Goal: Information Seeking & Learning: Learn about a topic

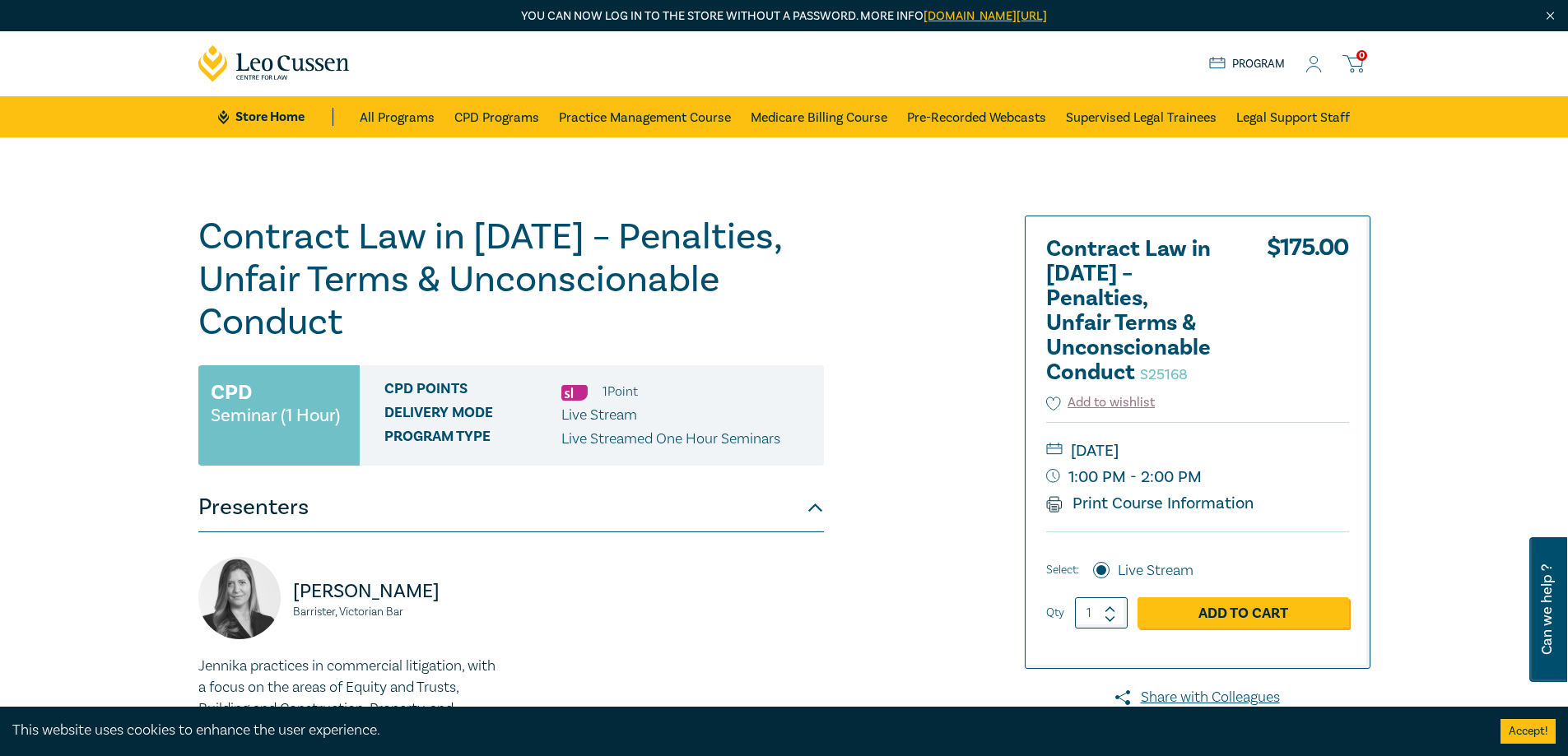
click at [1161, 563] on label "Live Stream" at bounding box center [1155, 571] width 76 height 22
click at [1110, 563] on input "Live Stream" at bounding box center [1101, 570] width 17 height 17
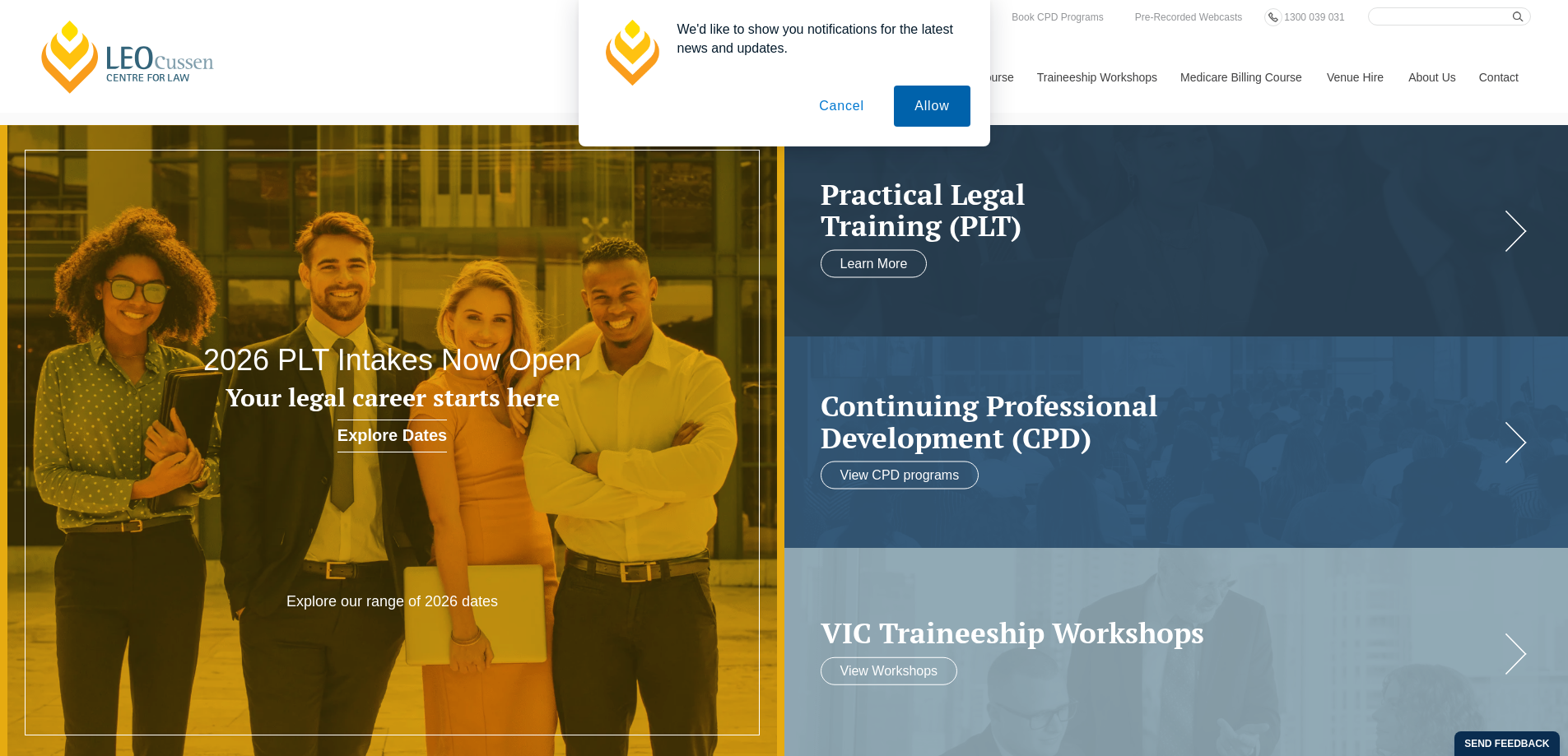
click at [935, 116] on button "Allow" at bounding box center [932, 106] width 76 height 41
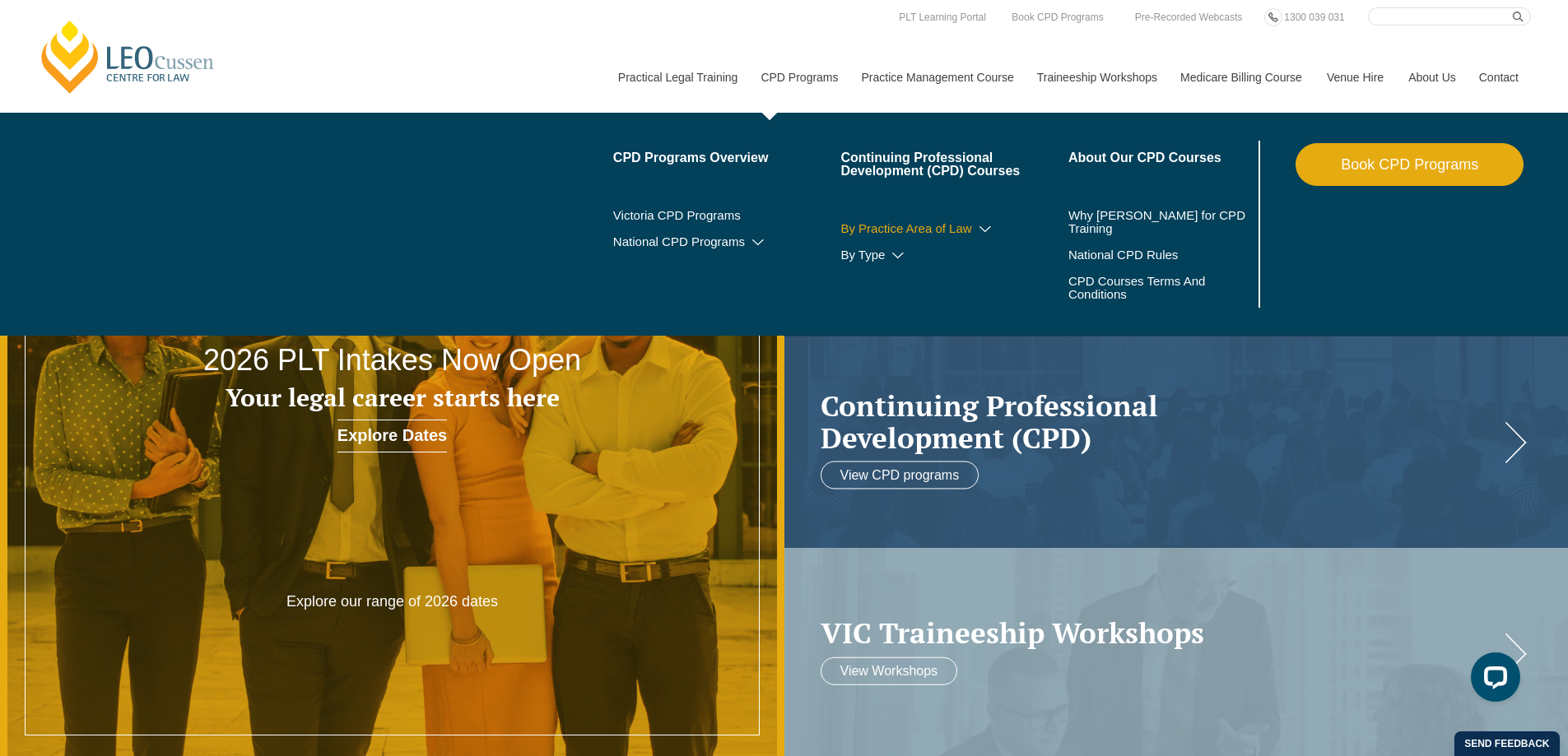
click at [977, 233] on icon at bounding box center [985, 229] width 17 height 12
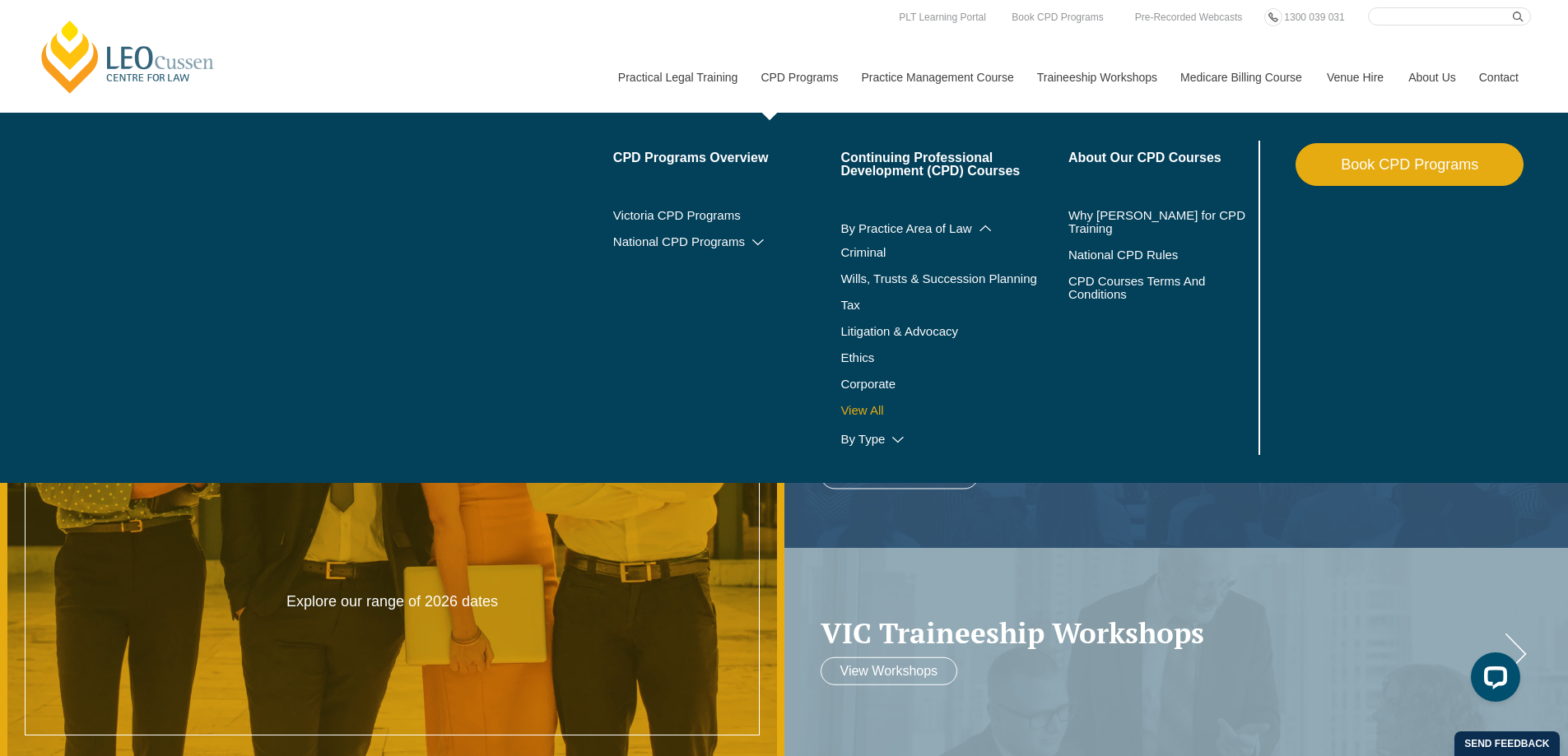
click at [870, 405] on link "View All" at bounding box center [954, 410] width 229 height 13
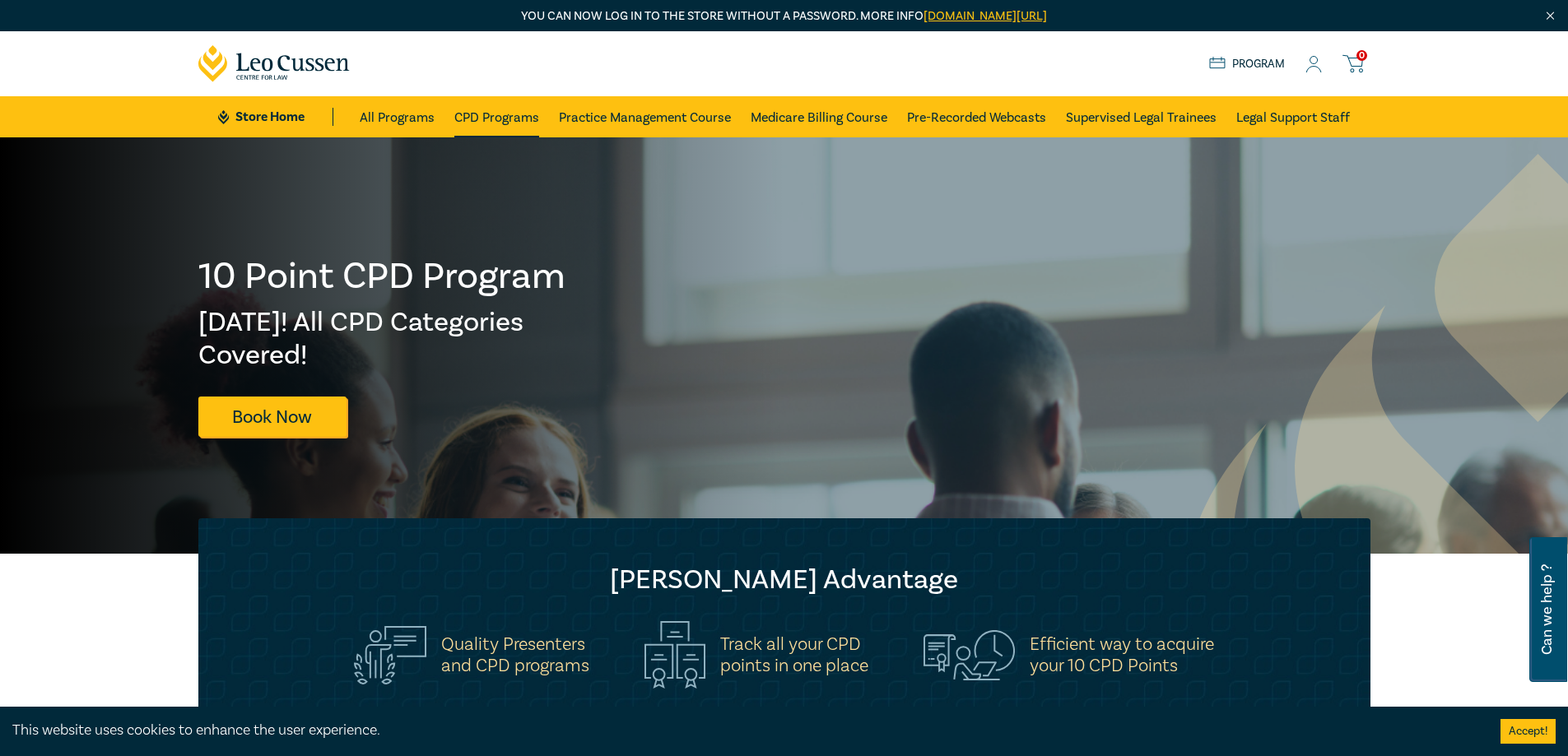
click at [528, 118] on link "CPD Programs" at bounding box center [496, 117] width 85 height 41
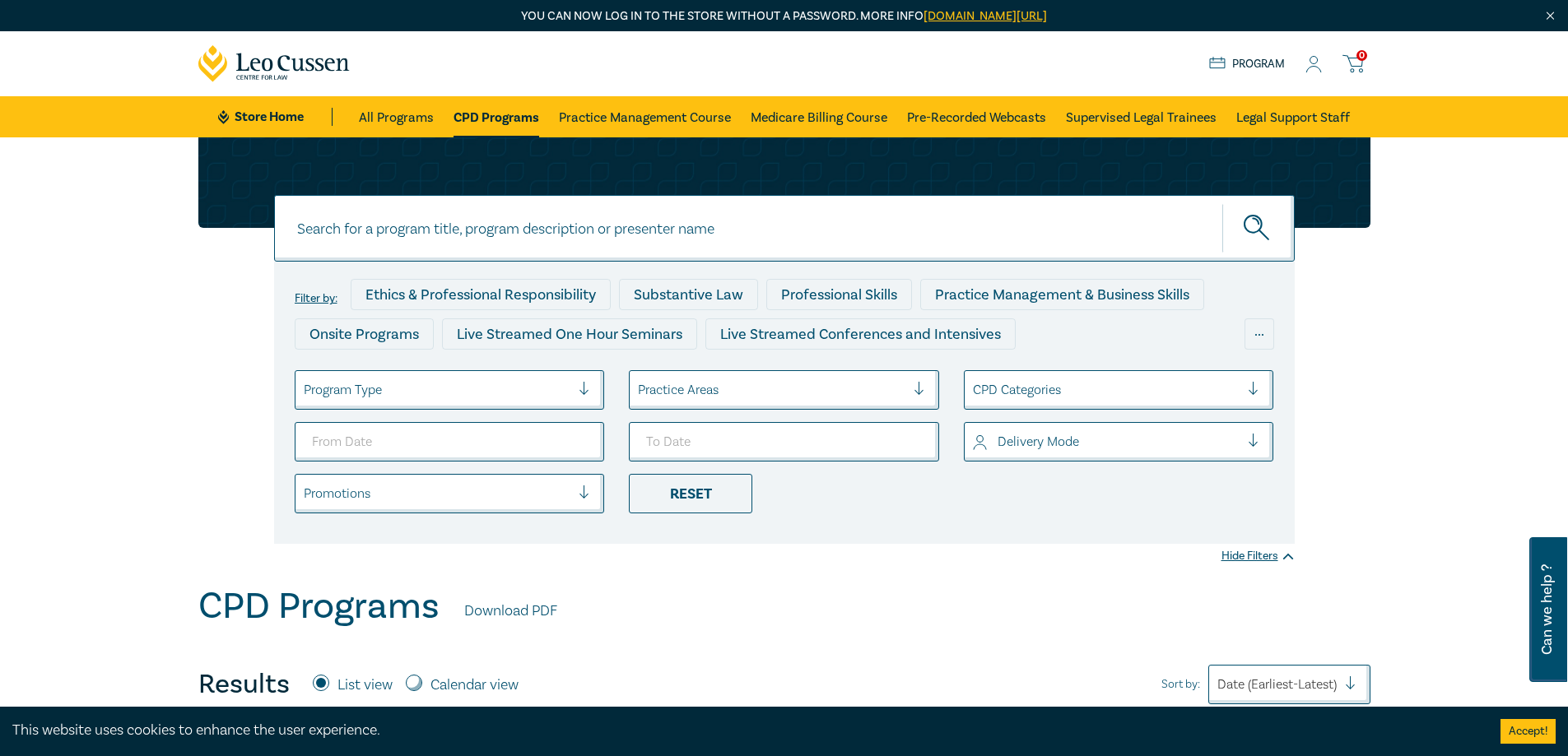
click at [919, 400] on div at bounding box center [926, 390] width 25 height 37
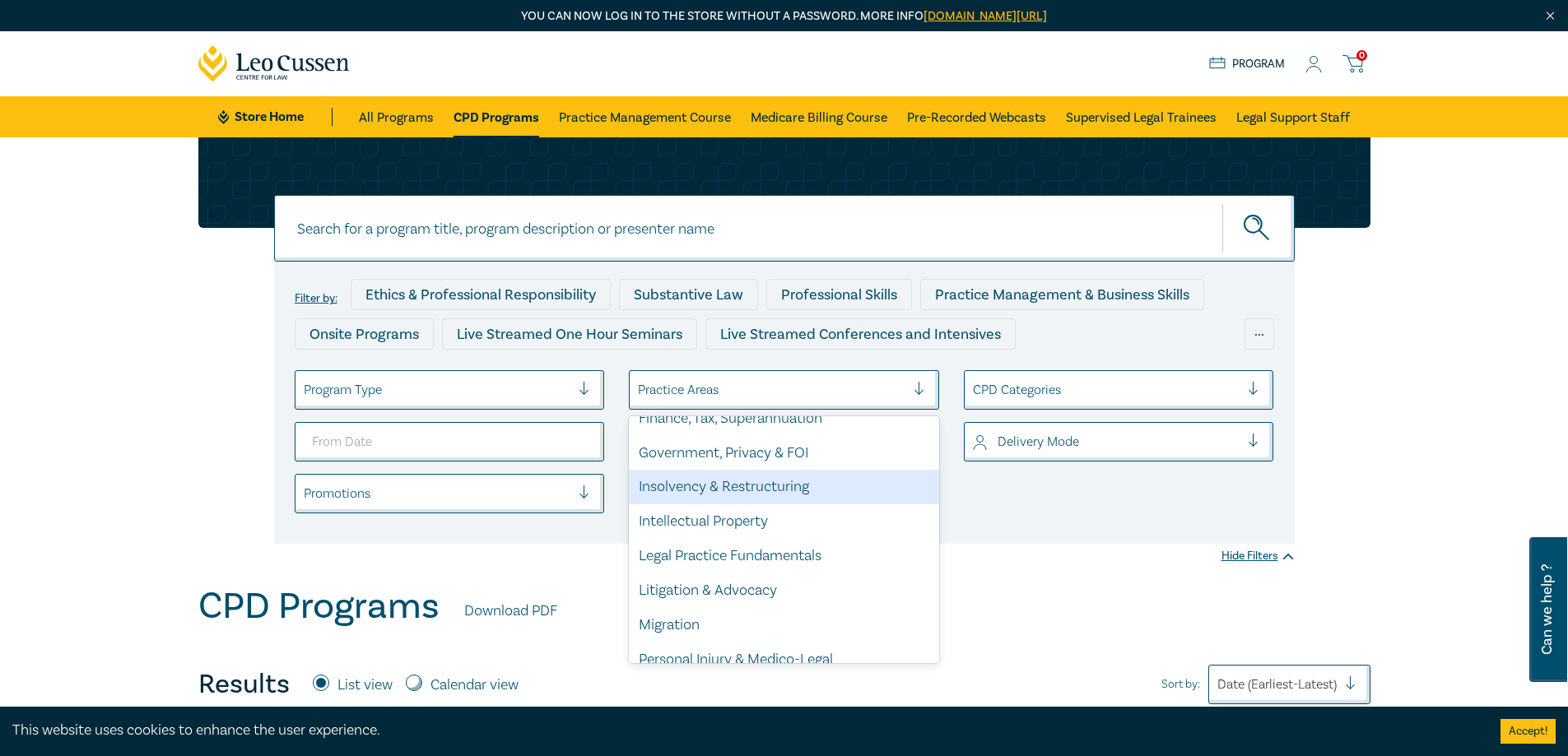
scroll to position [411, 0]
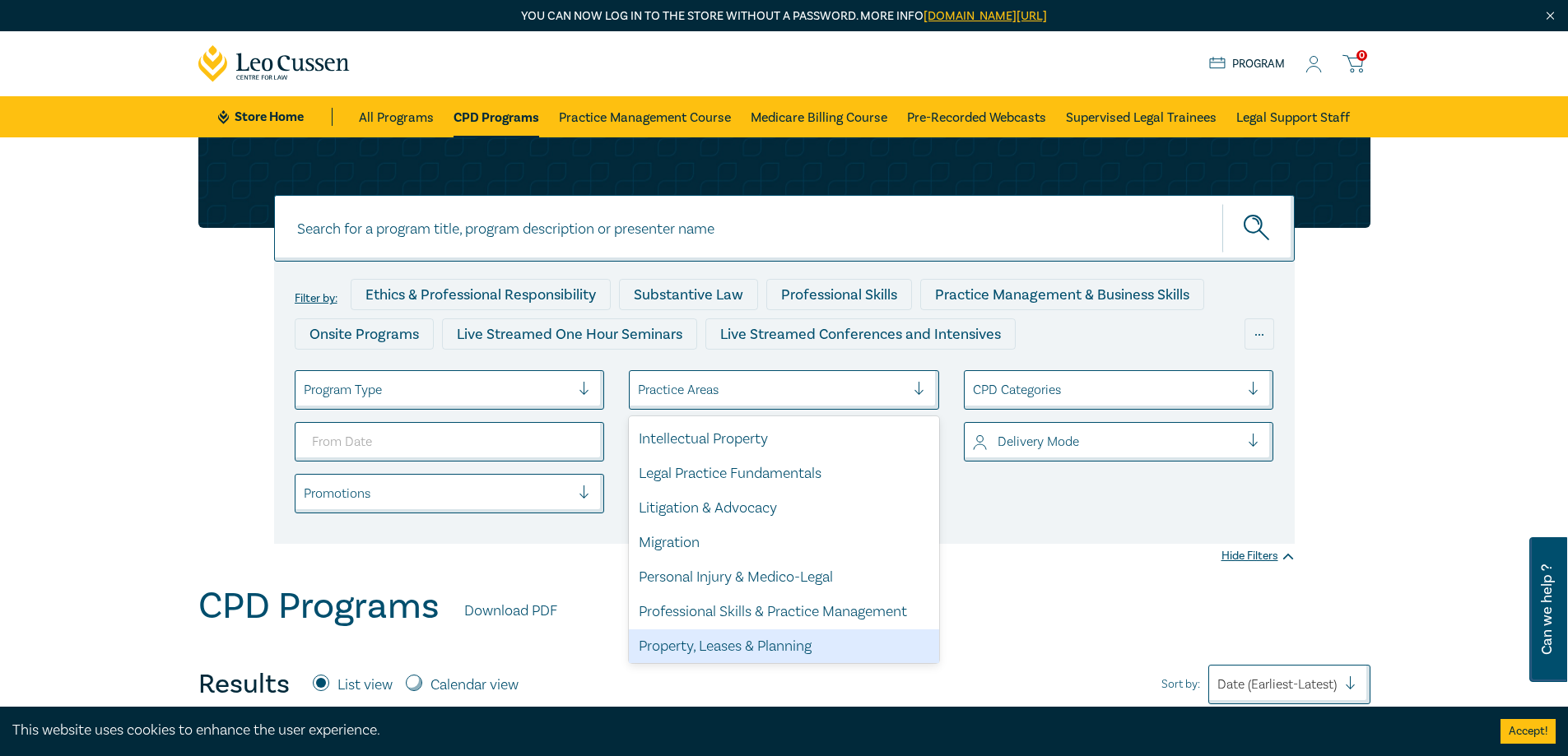
click at [786, 654] on div "Property, Leases & Planning" at bounding box center [784, 646] width 310 height 34
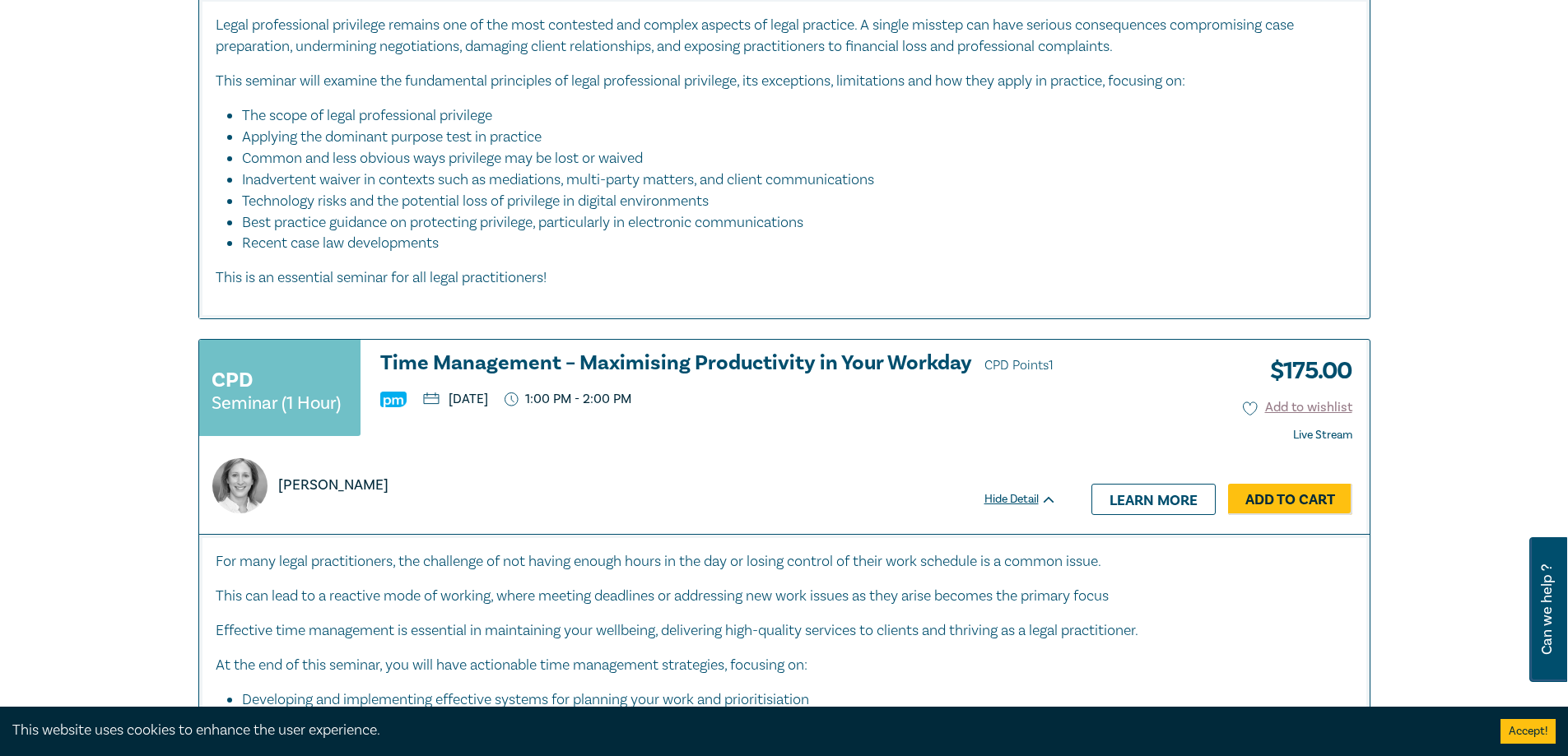
scroll to position [6500, 0]
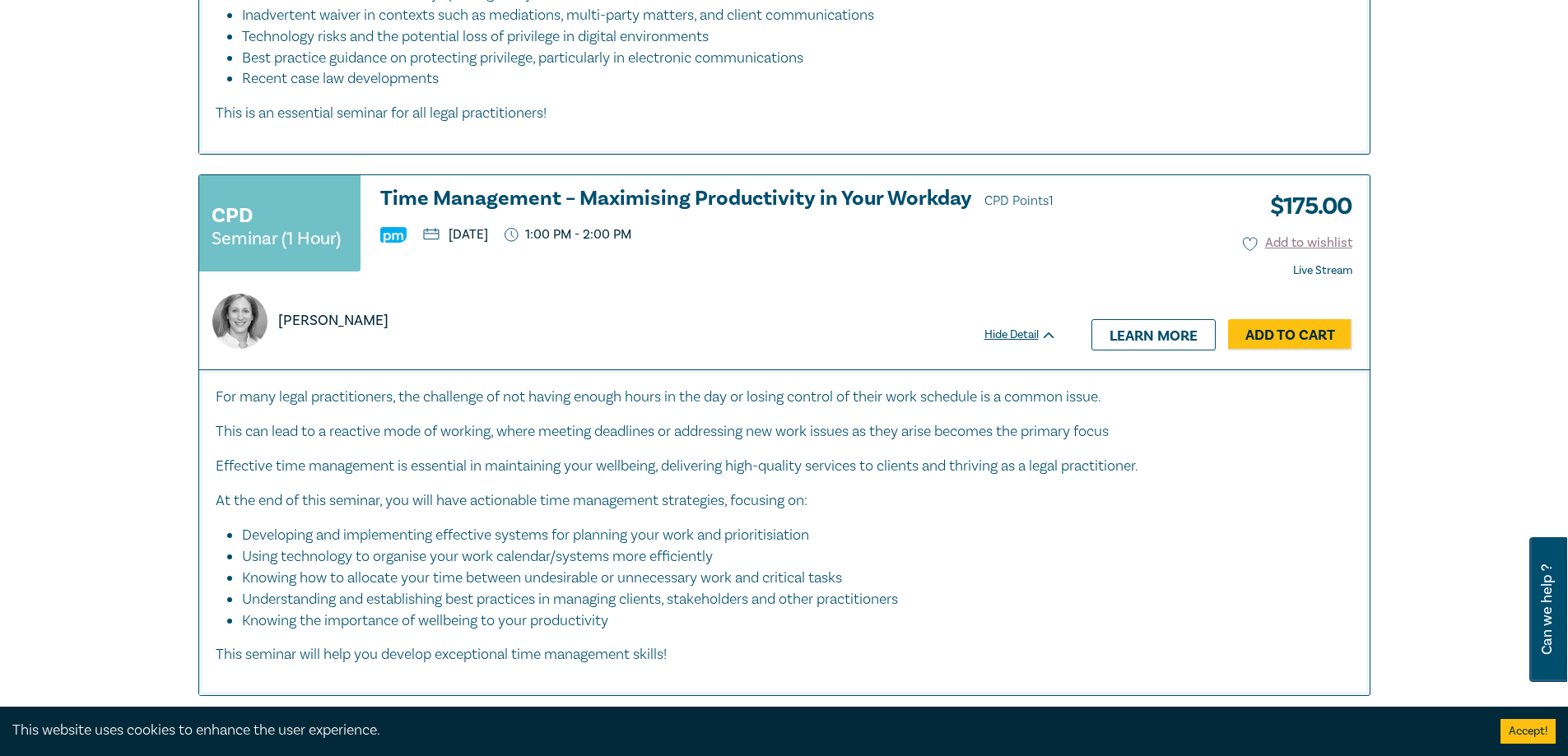
click at [960, 490] on p "At the end of this seminar, you will have actionable time management strategies…" at bounding box center [784, 501] width 1138 height 22
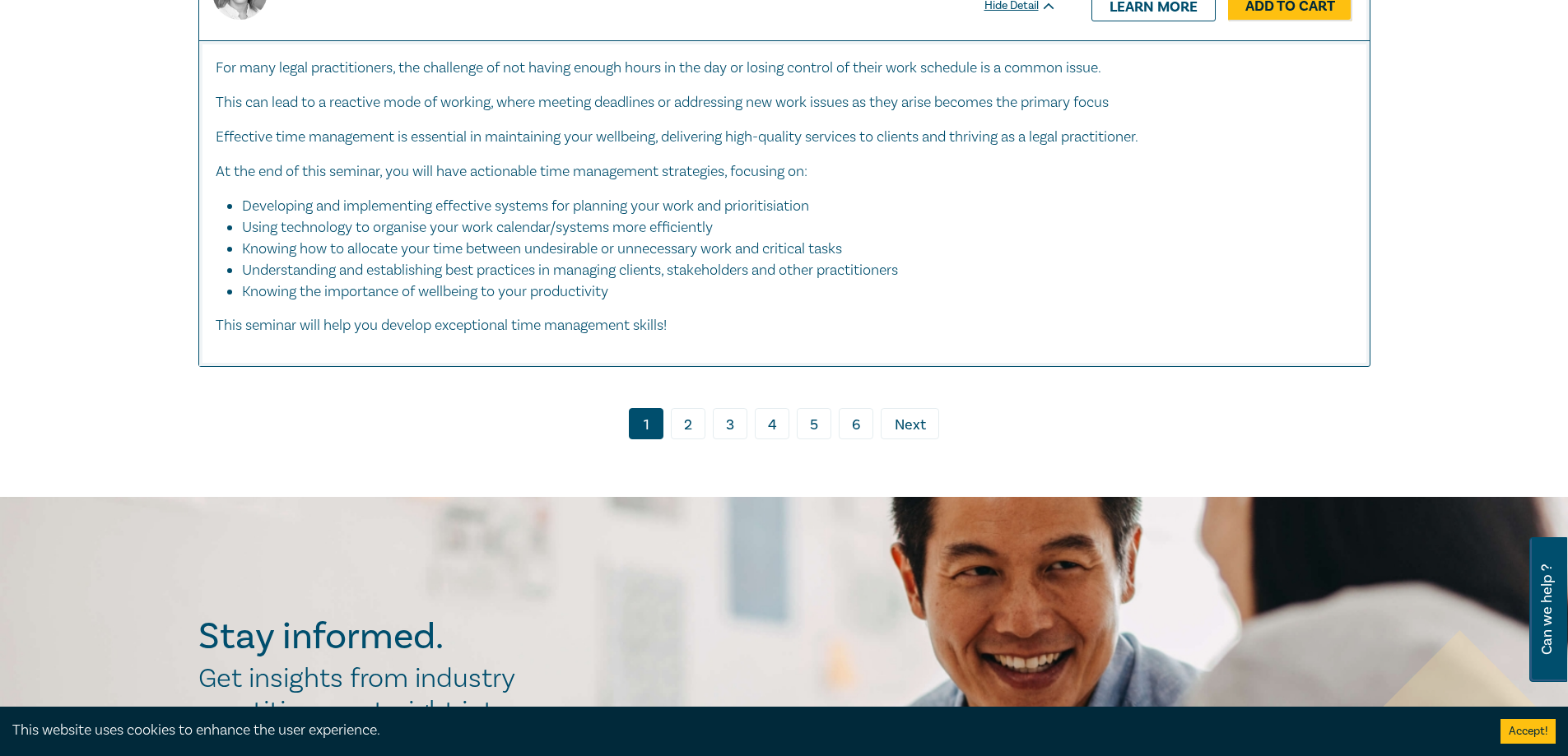
scroll to position [6994, 0]
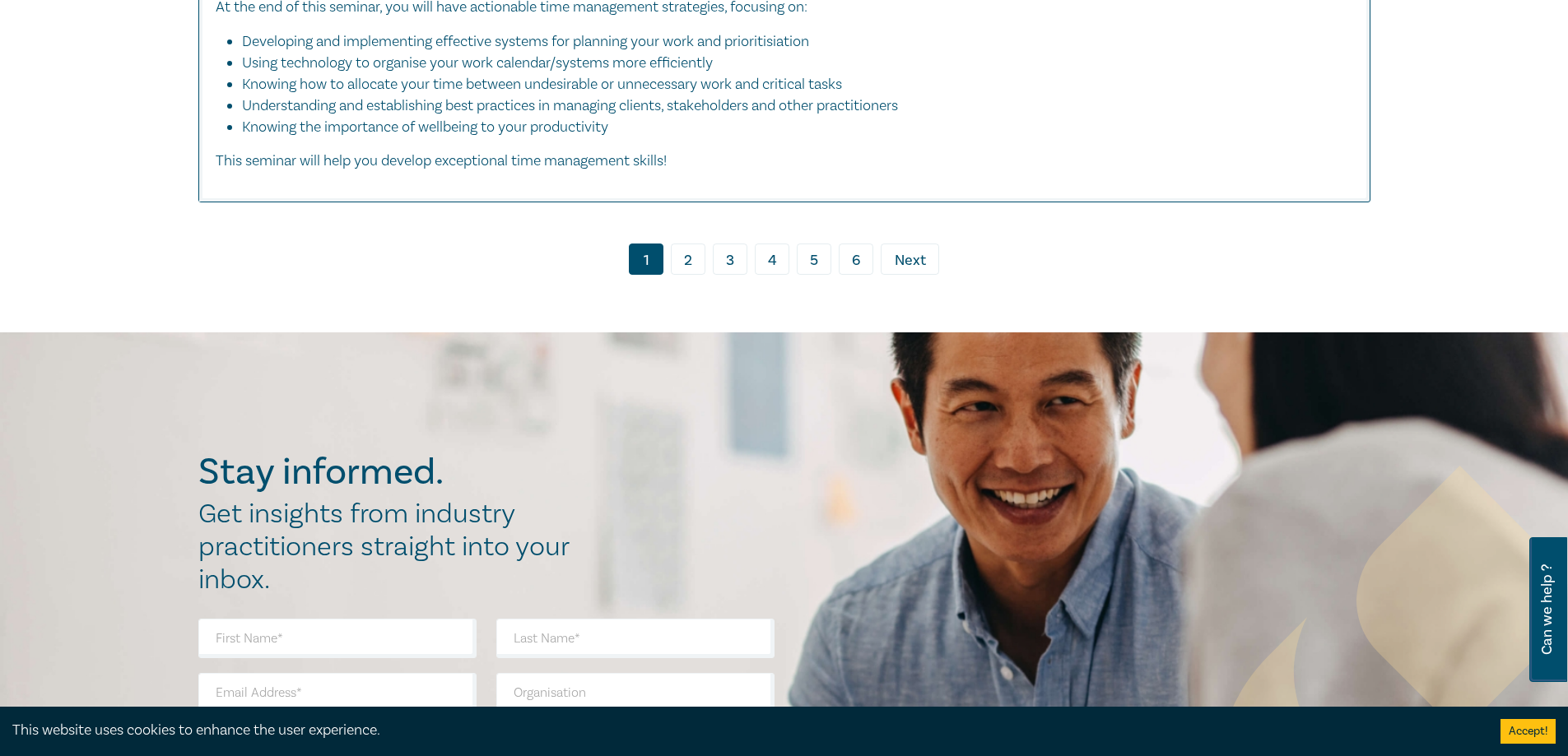
click at [692, 243] on link "2" at bounding box center [687, 259] width 34 height 32
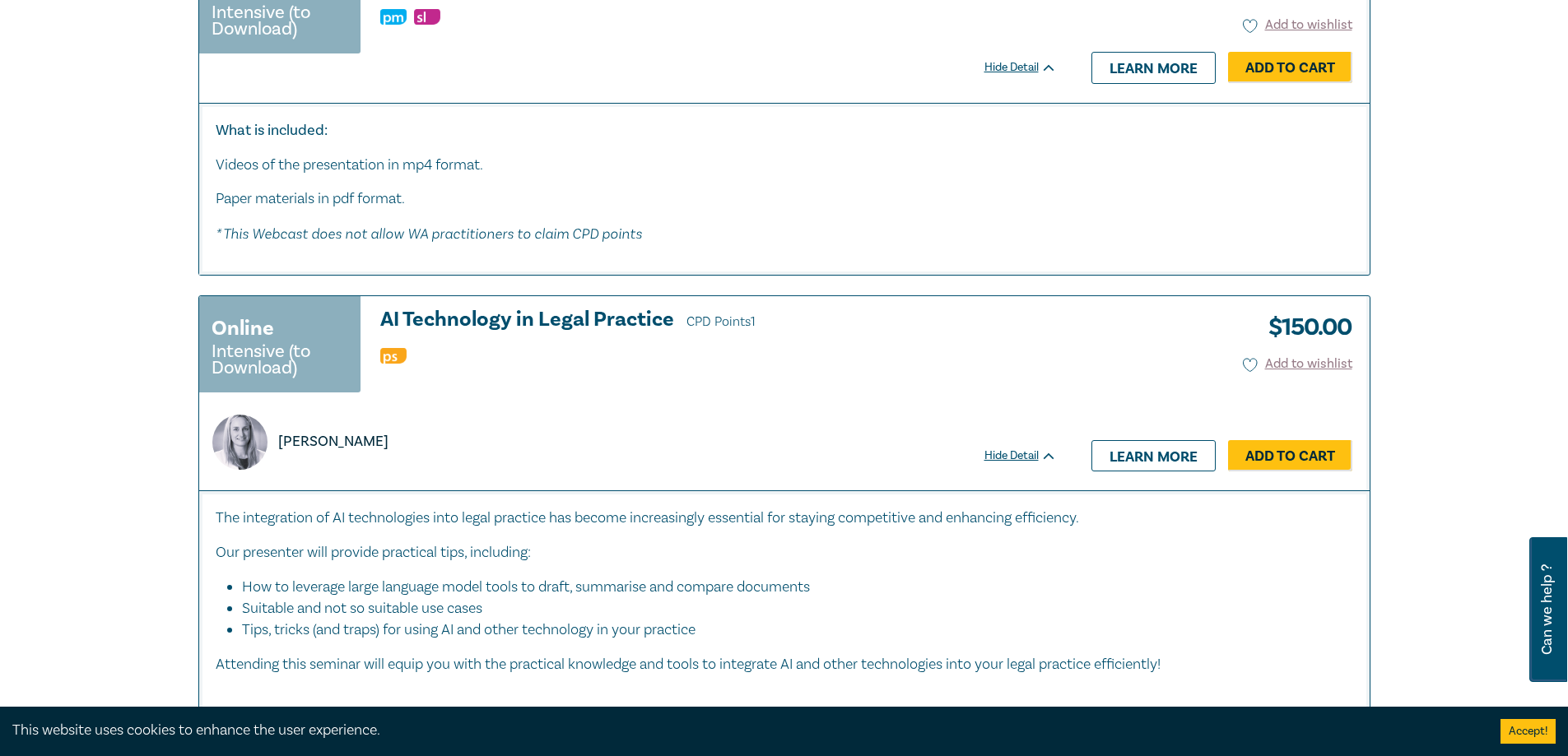
scroll to position [2222, 0]
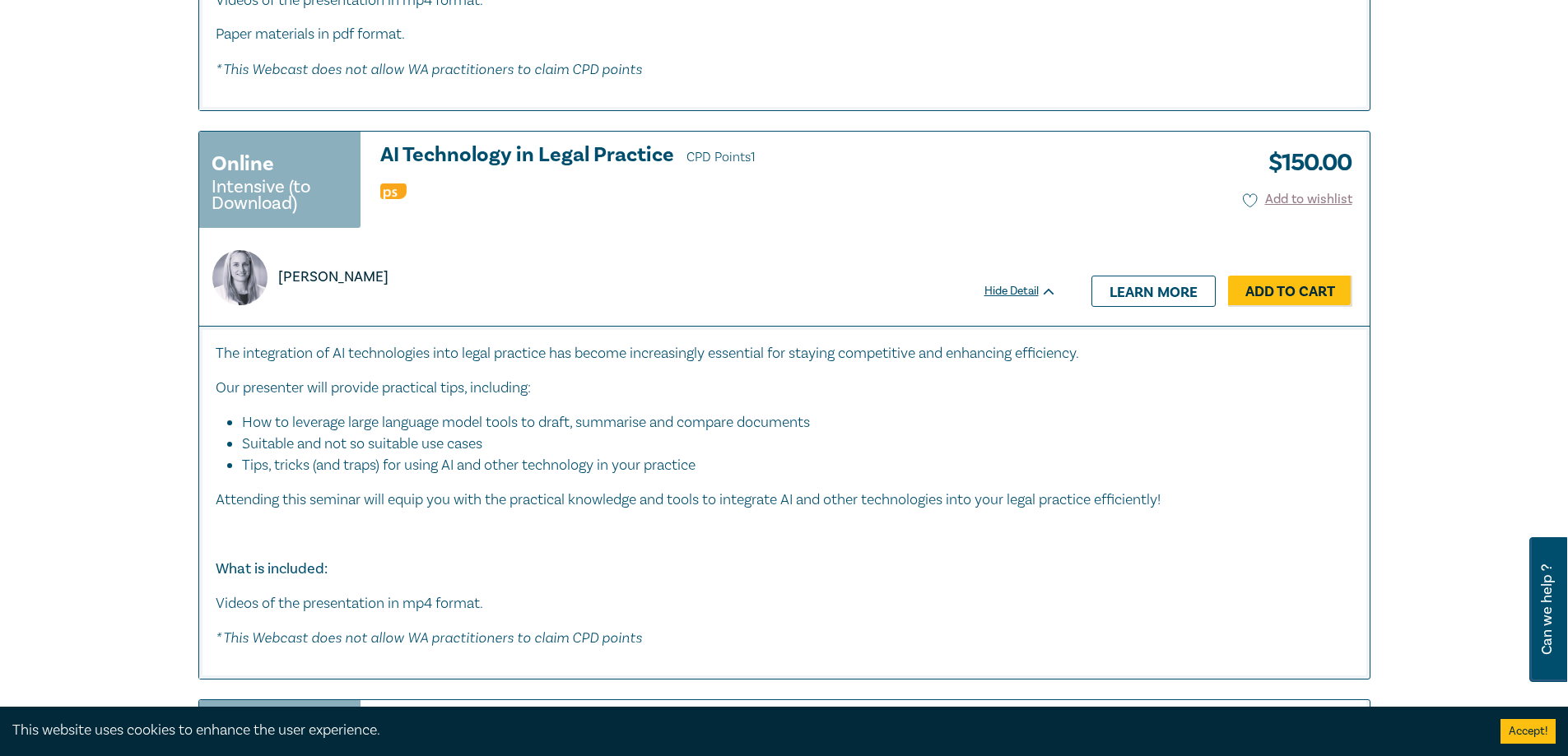
click at [575, 147] on h3 "AI Technology in Legal Practice CPD Points 1" at bounding box center [718, 156] width 677 height 25
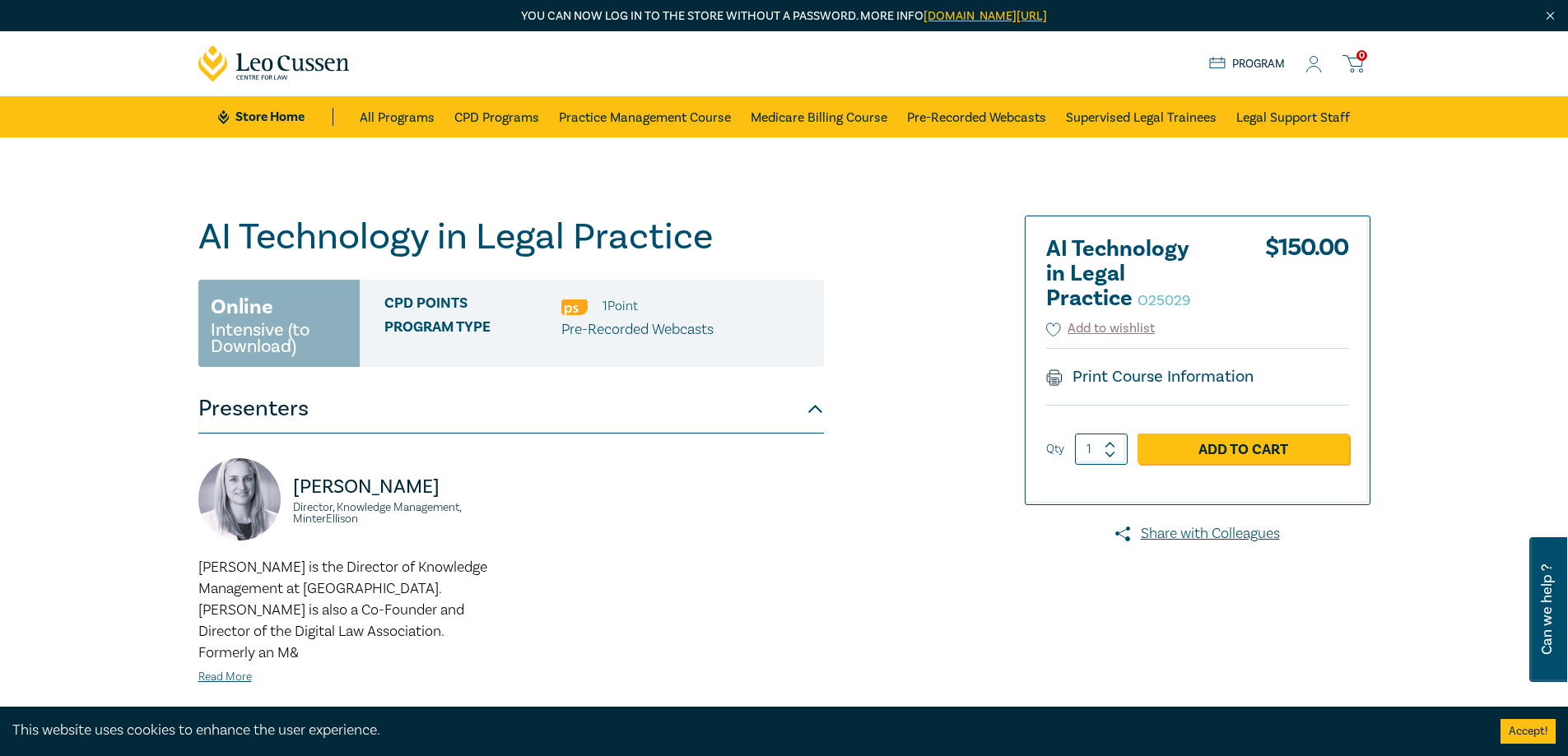
scroll to position [83, 0]
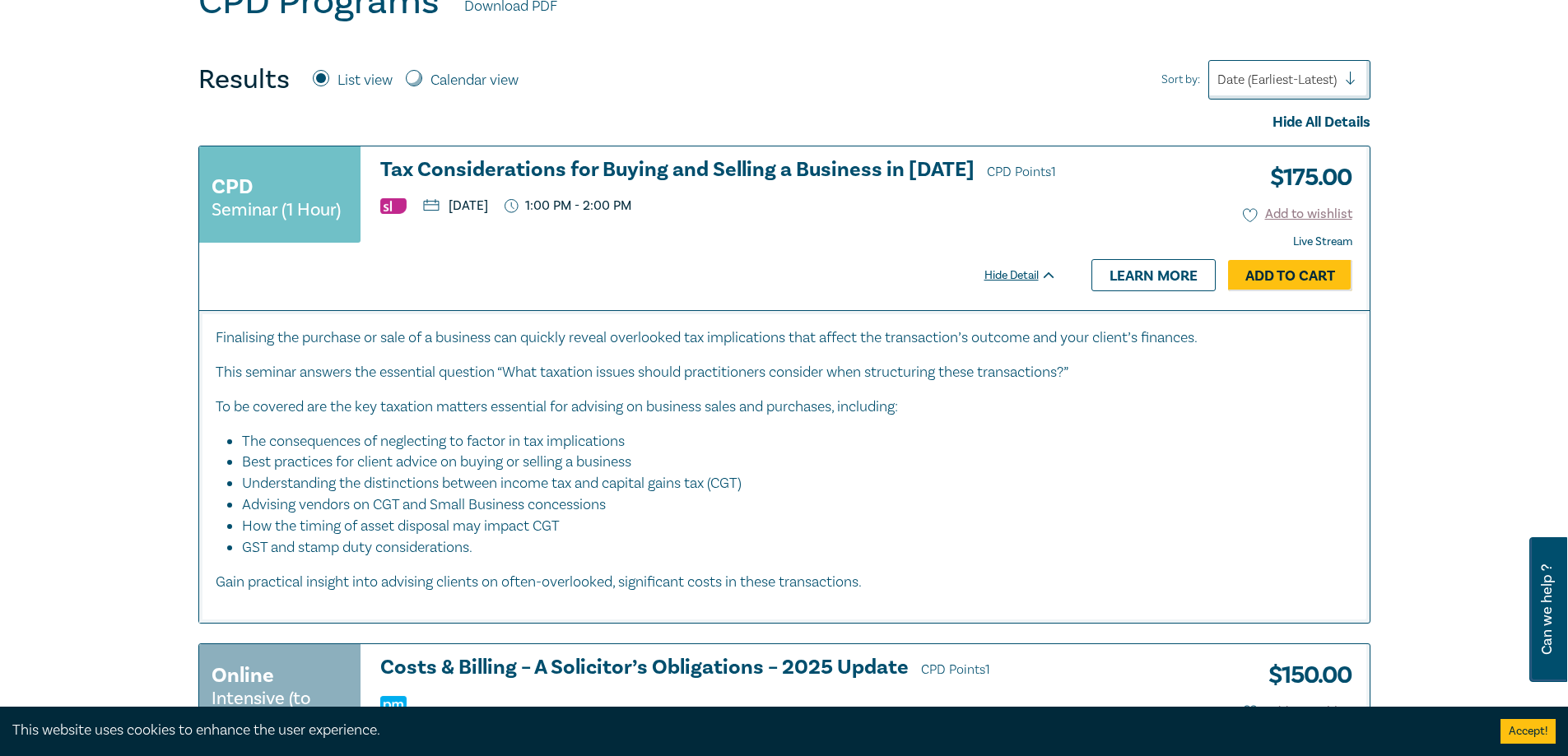
scroll to position [851, 0]
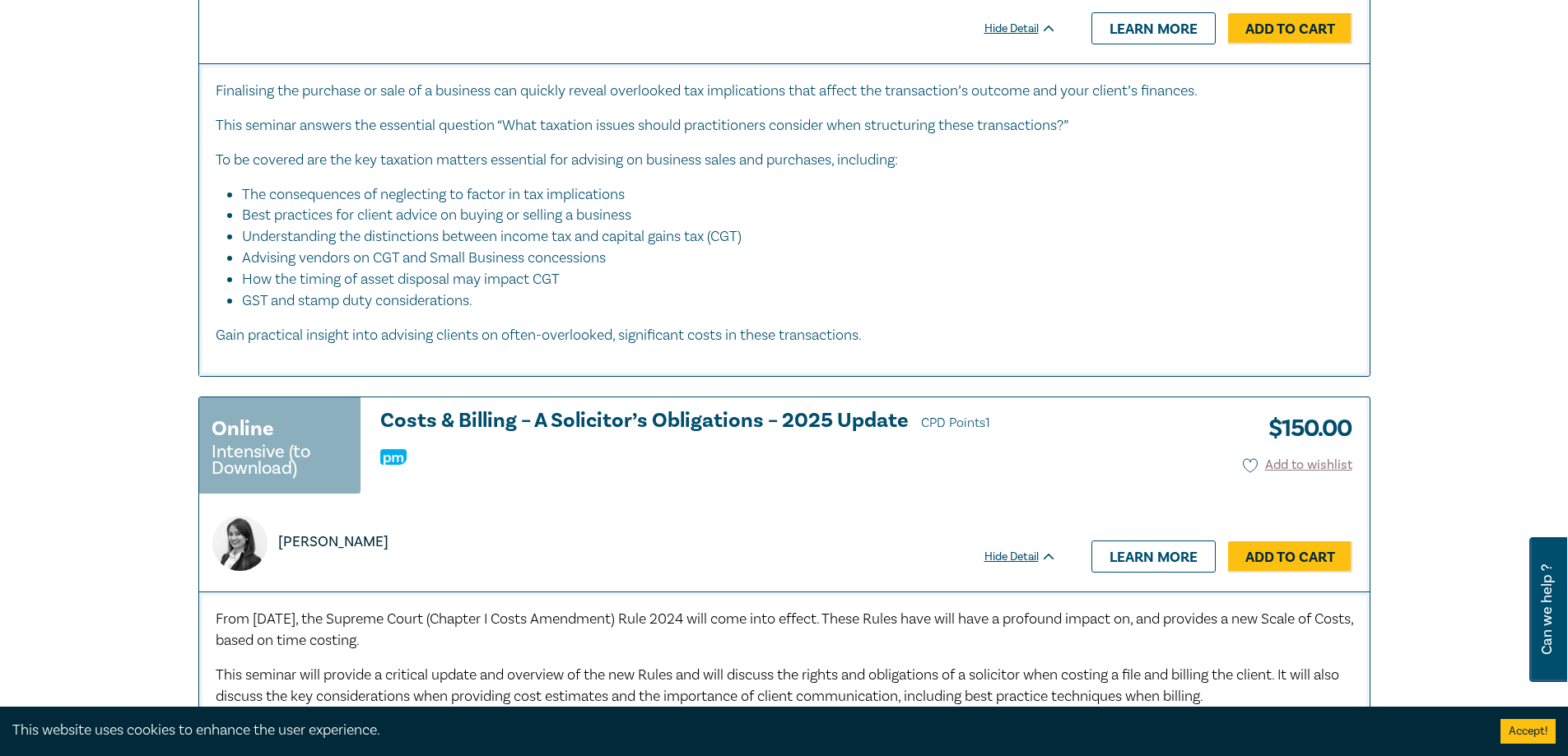
click at [641, 501] on div "Dipal Prasad" at bounding box center [627, 534] width 858 height 75
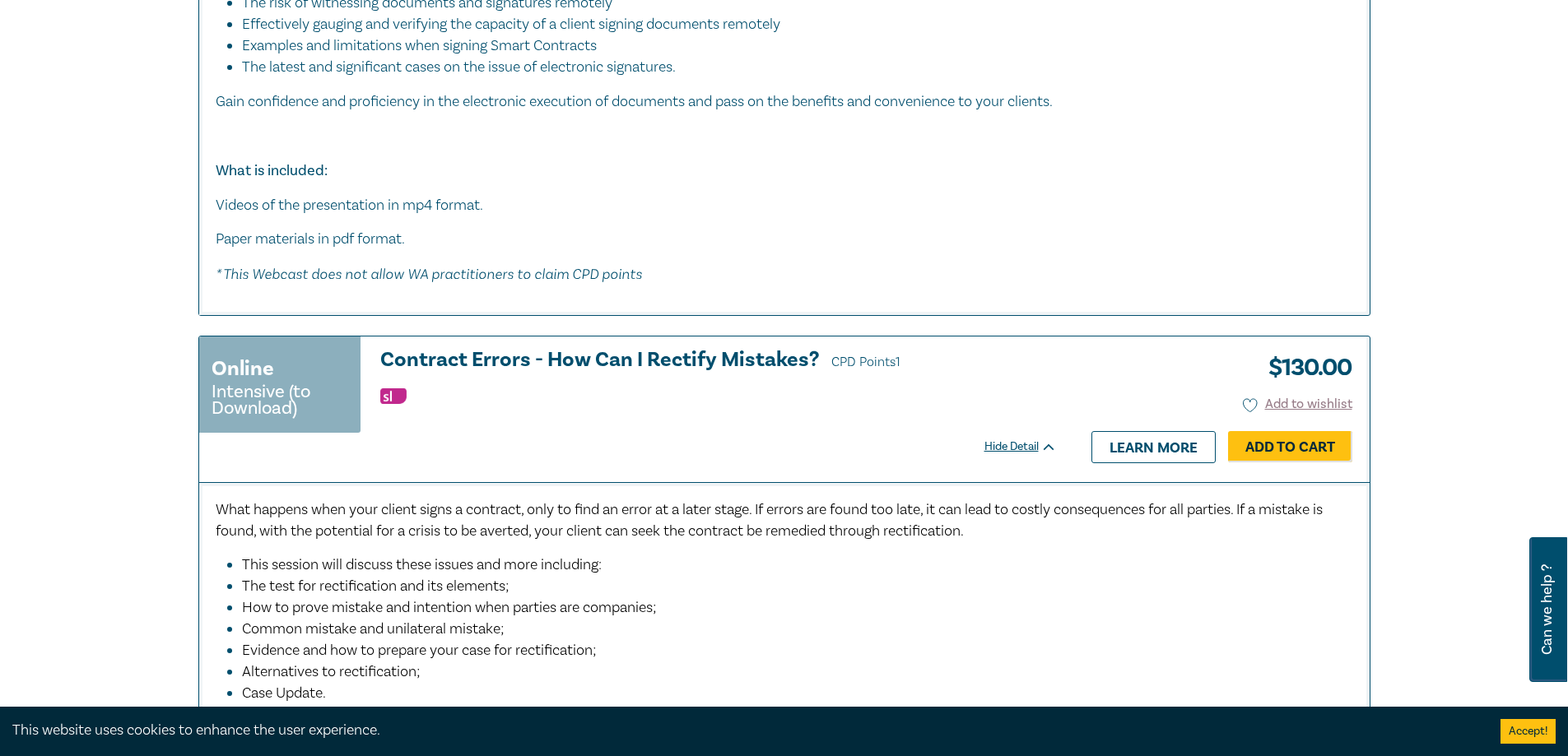
scroll to position [7845, 0]
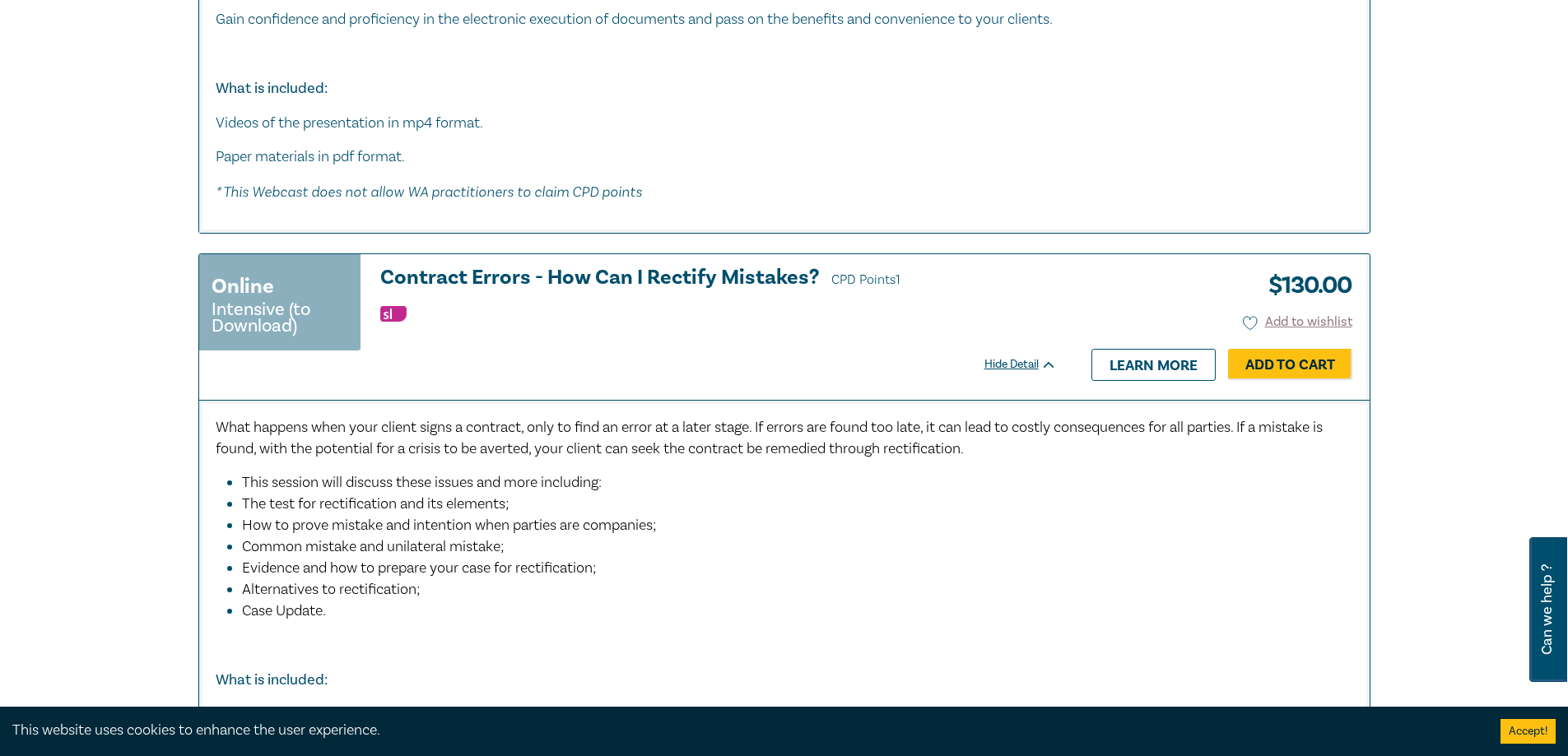
click at [699, 291] on h3 "Contract Errors - How Can I Rectify Mistakes? CPD Points 1" at bounding box center [718, 279] width 677 height 25
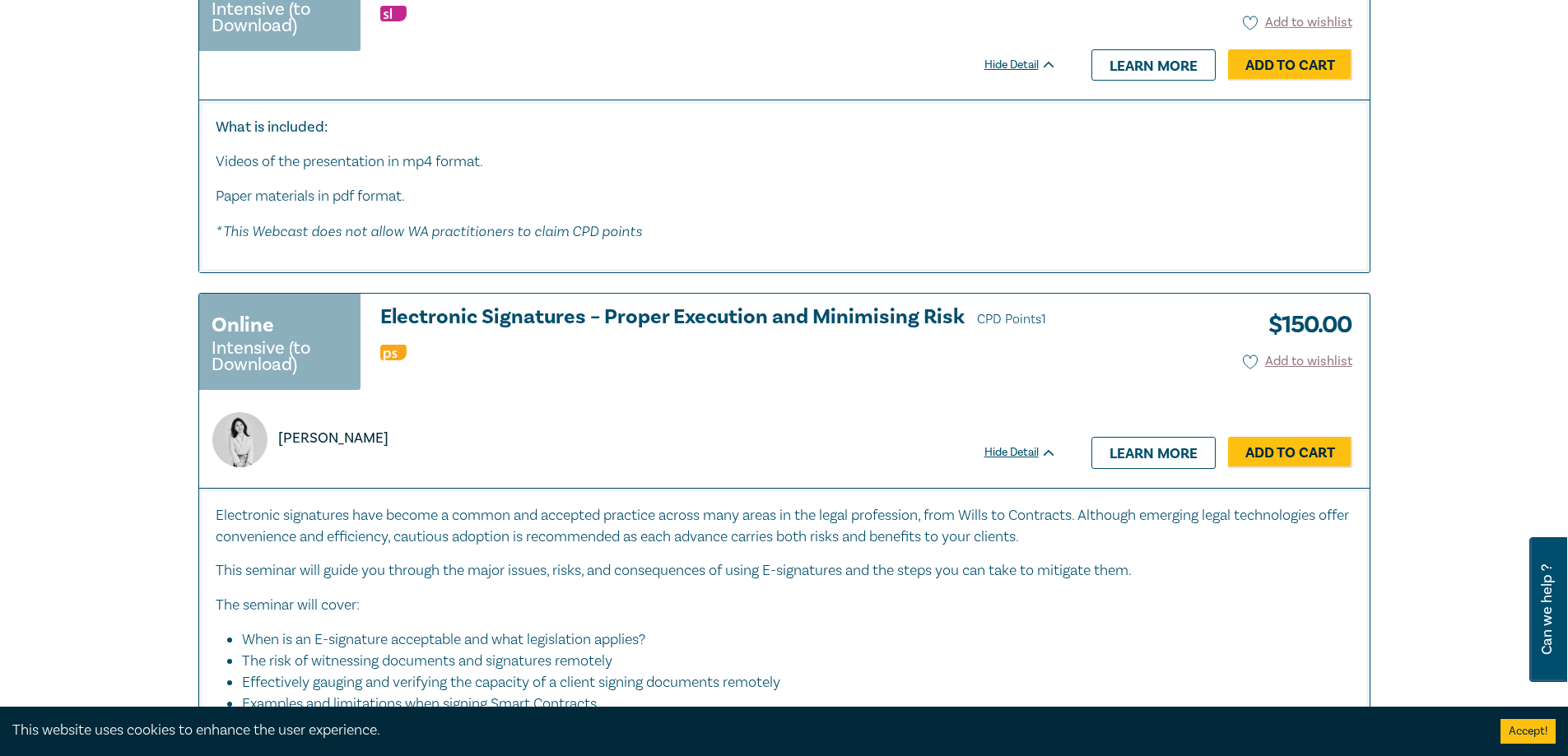
scroll to position [6940, 0]
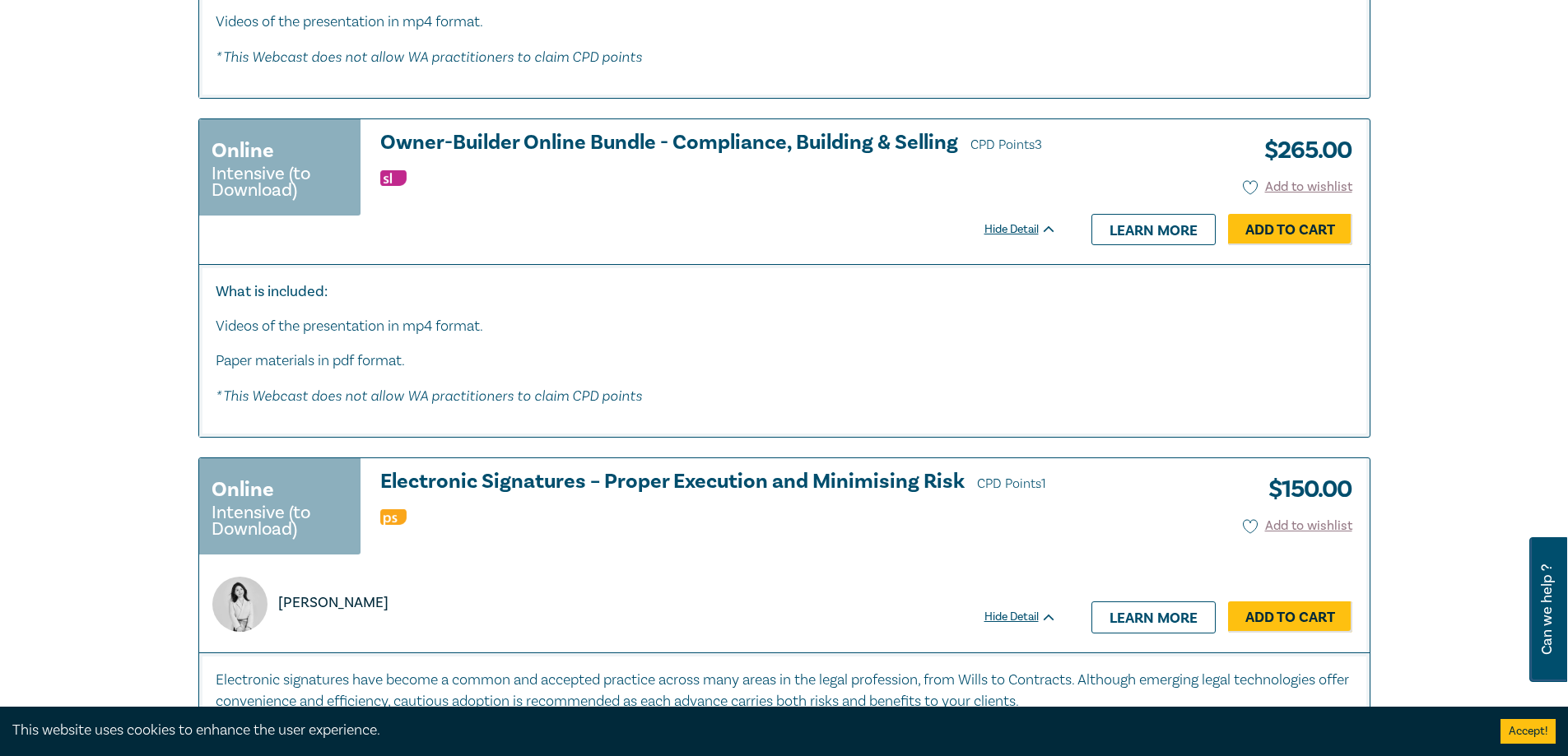
click at [463, 218] on div "Online Intensive (to Download) Owner-Builder Online Bundle - Compliance, Buildi…" at bounding box center [627, 175] width 858 height 87
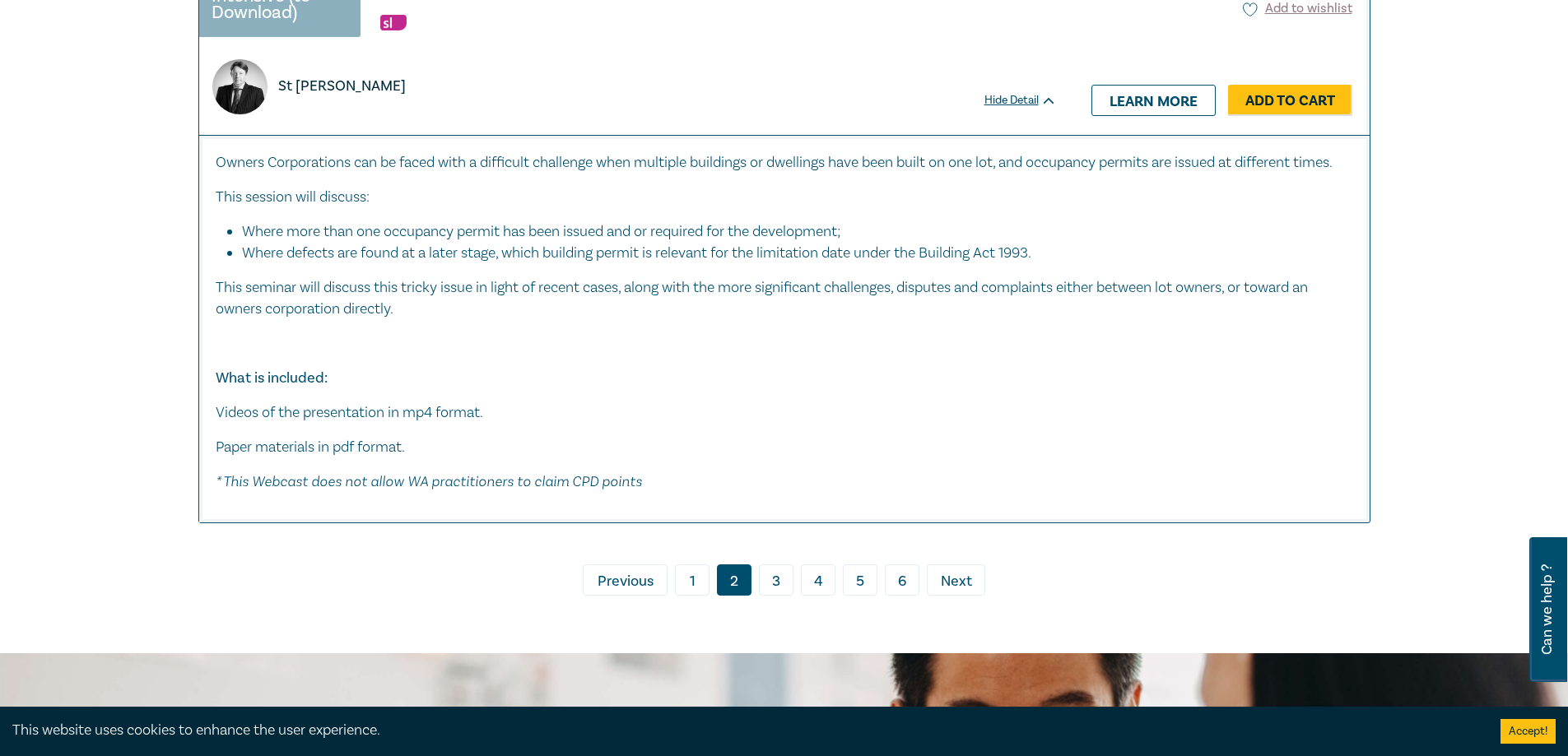
scroll to position [8914, 0]
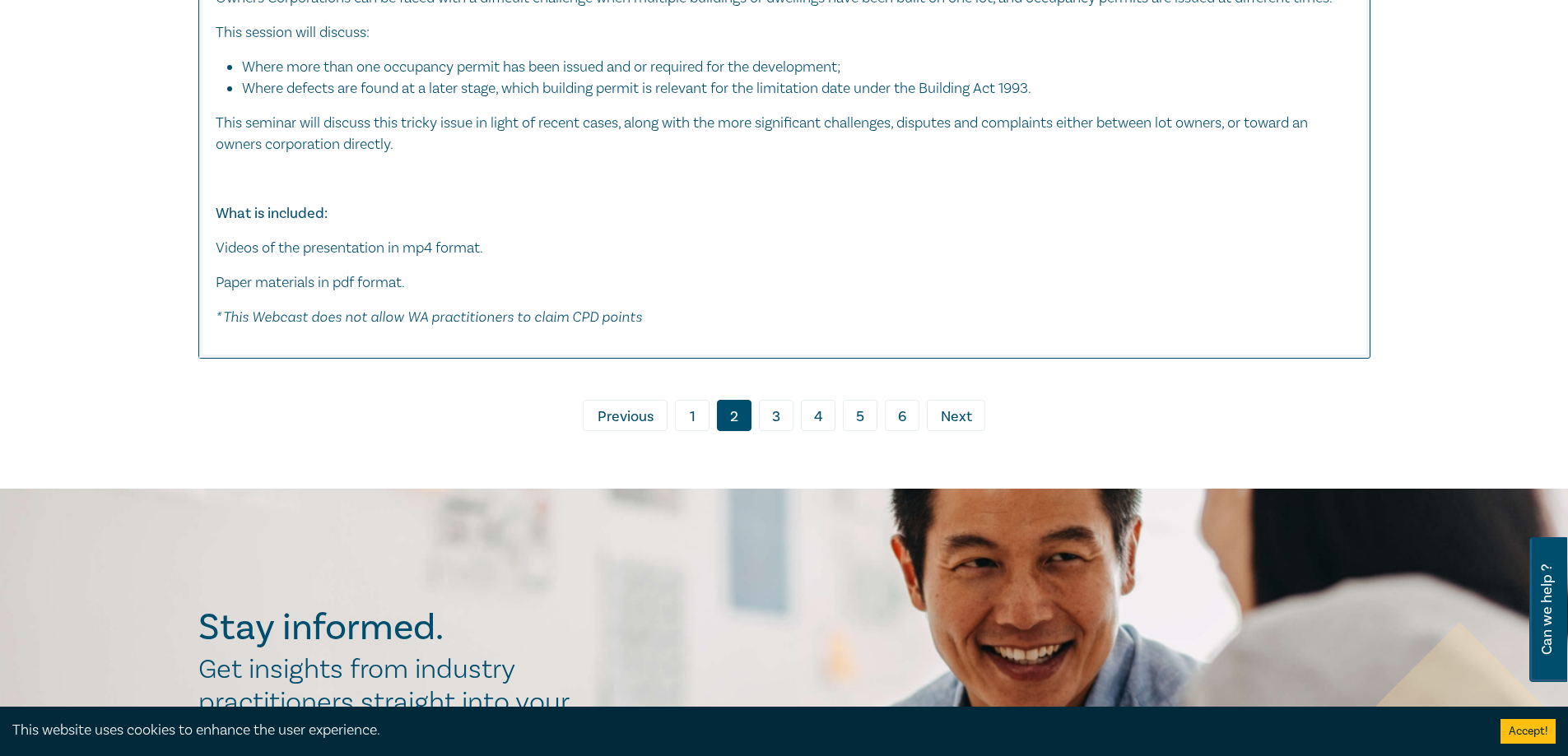
click at [769, 431] on link "3" at bounding box center [776, 415] width 34 height 32
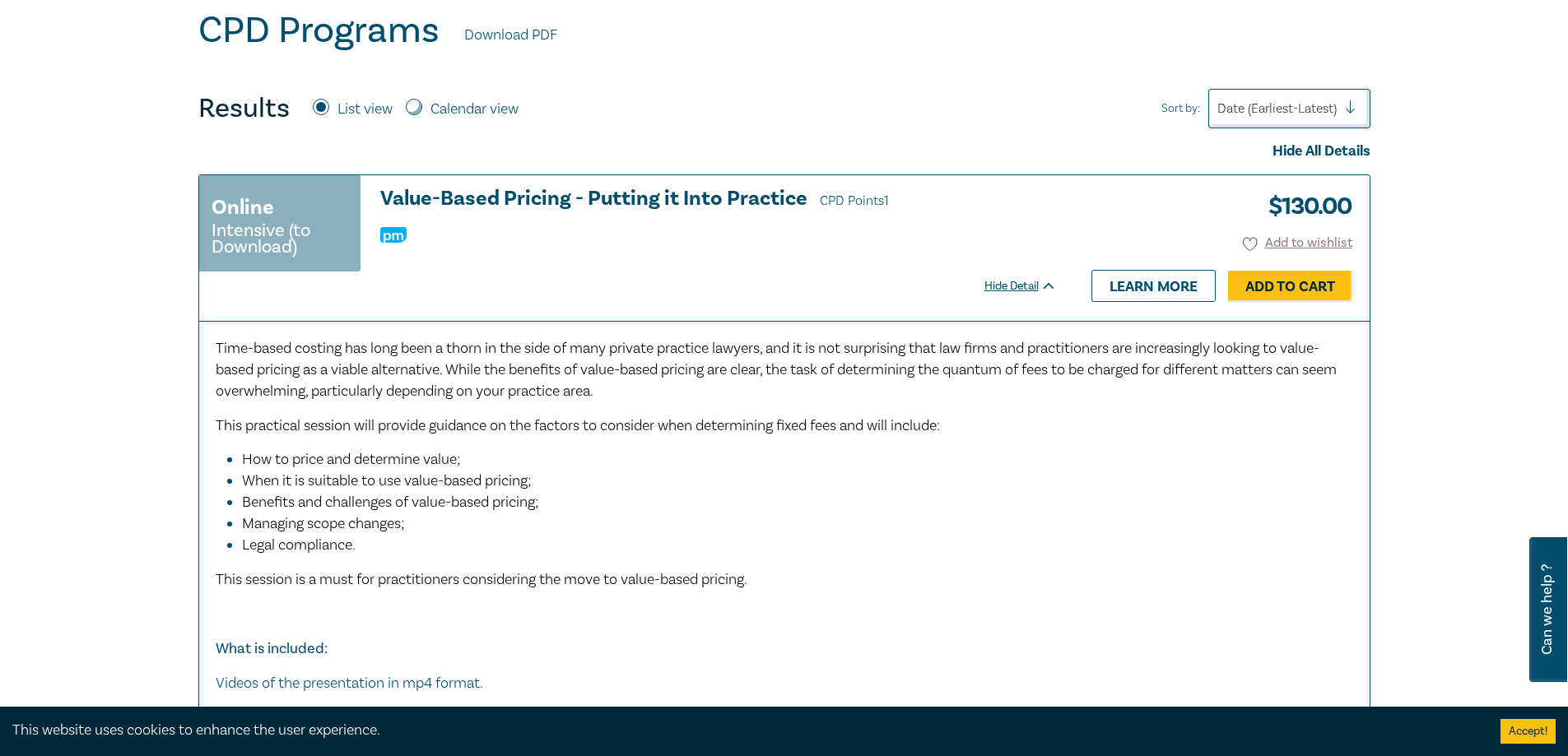
scroll to position [1070, 0]
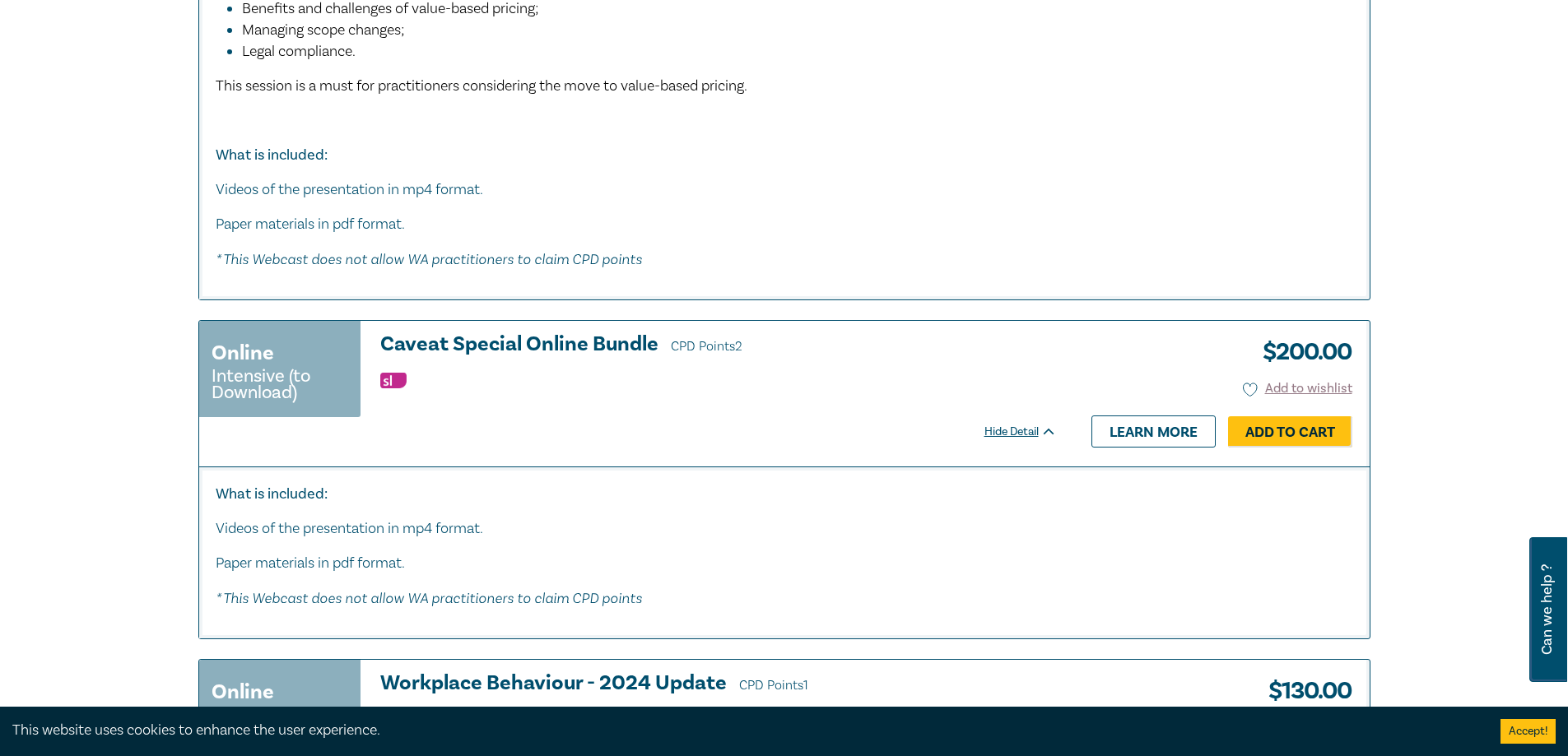
click at [467, 340] on h3 "Caveat Special Online Bundle CPD Points 2" at bounding box center [718, 346] width 677 height 25
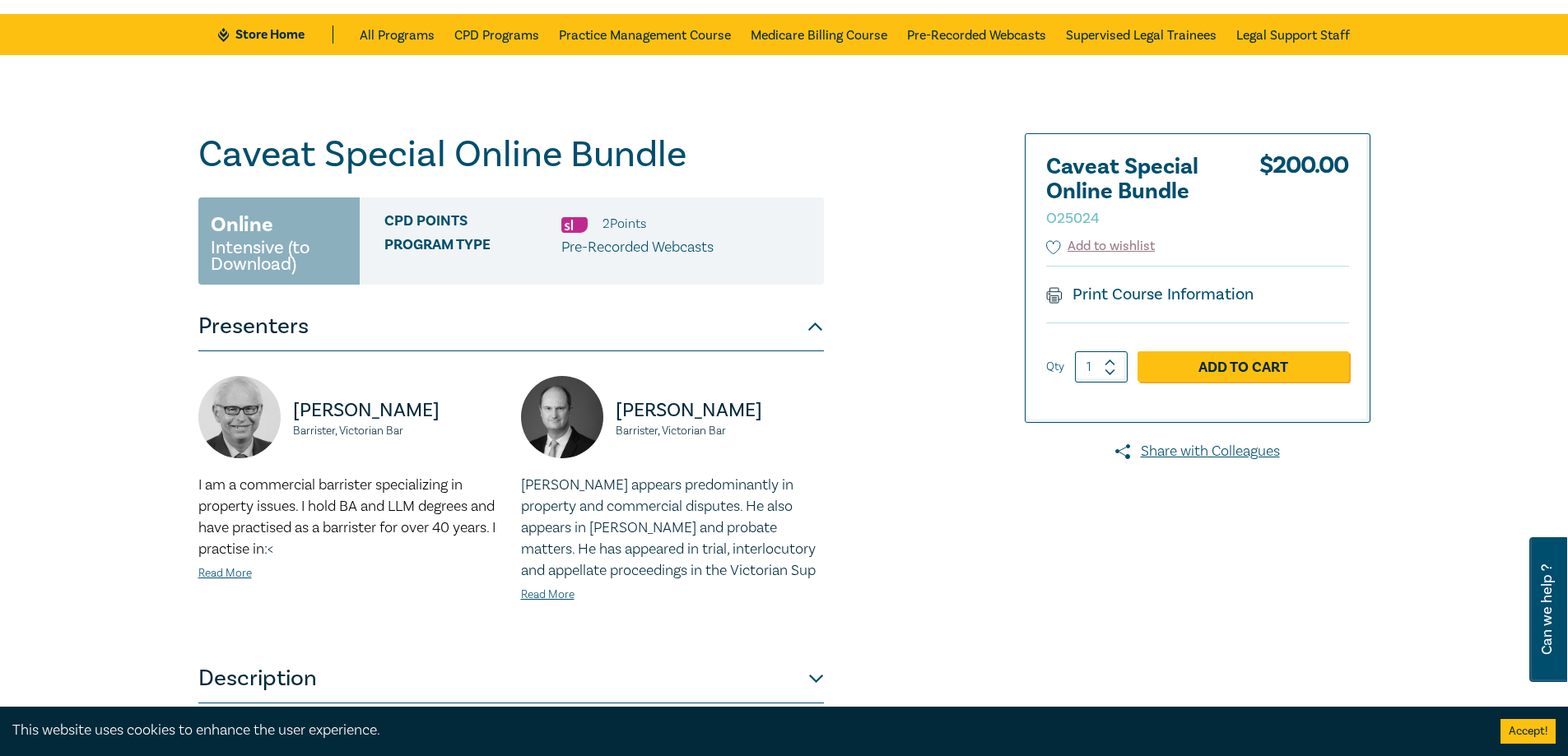
scroll to position [329, 0]
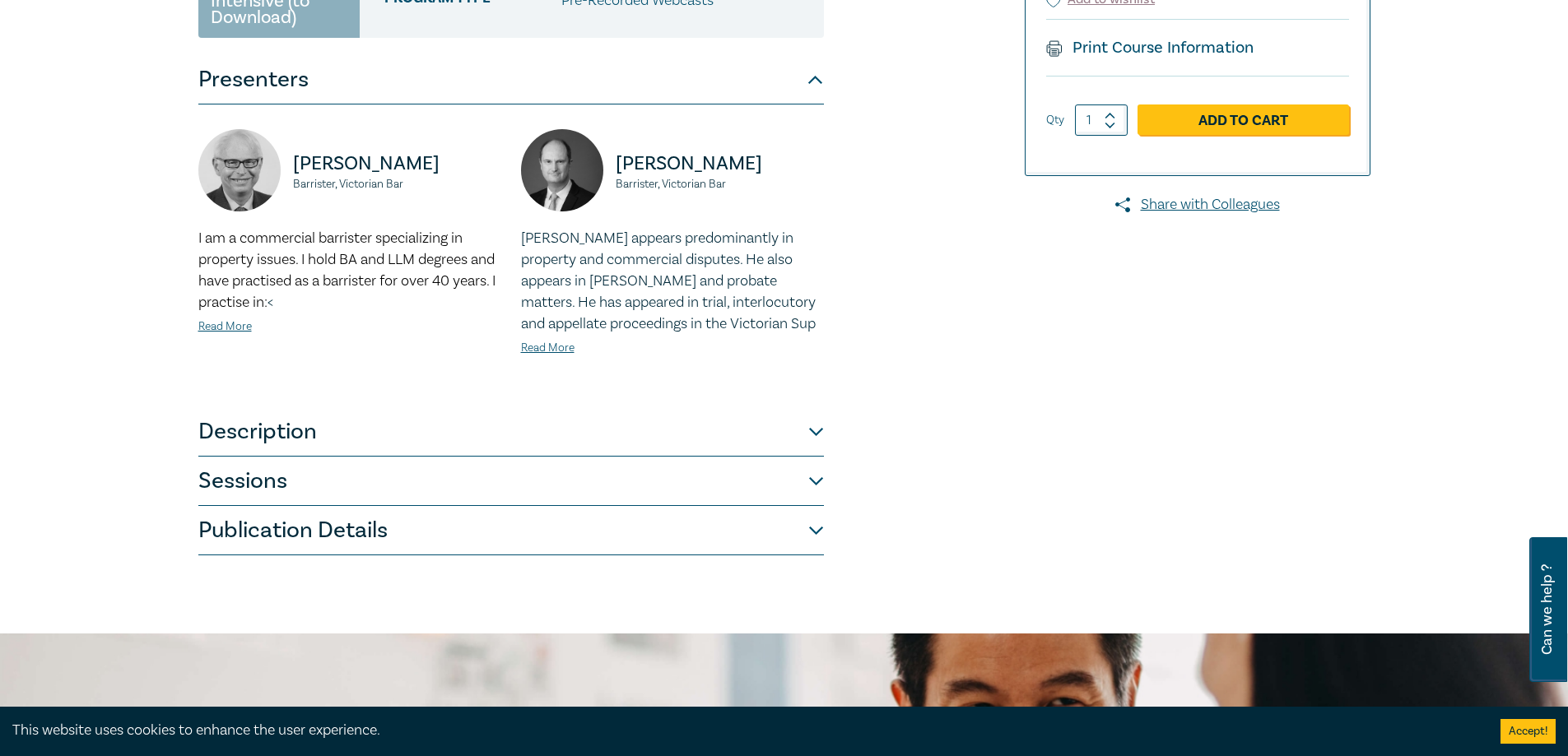
click at [419, 472] on button "Sessions" at bounding box center [510, 481] width 625 height 49
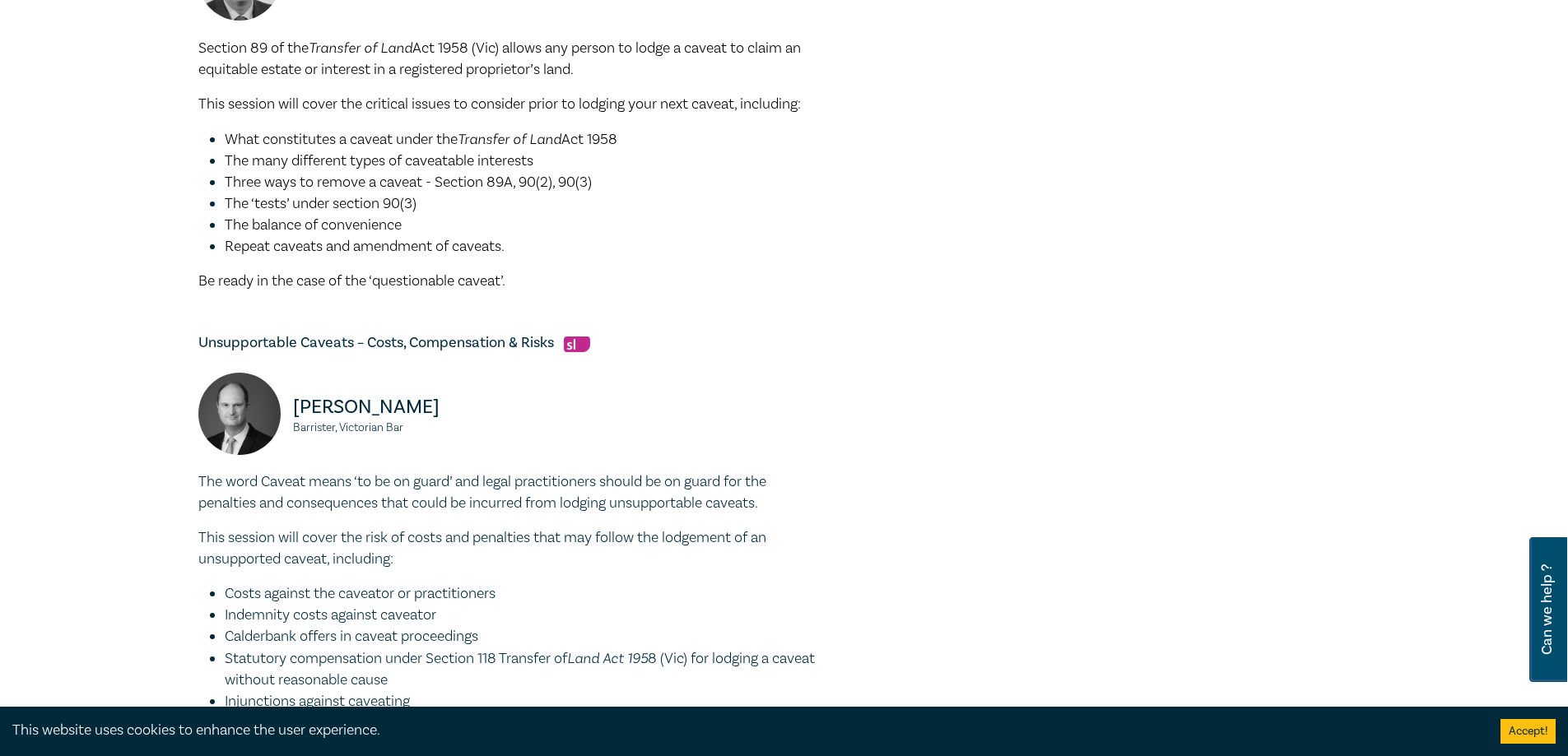
scroll to position [823, 0]
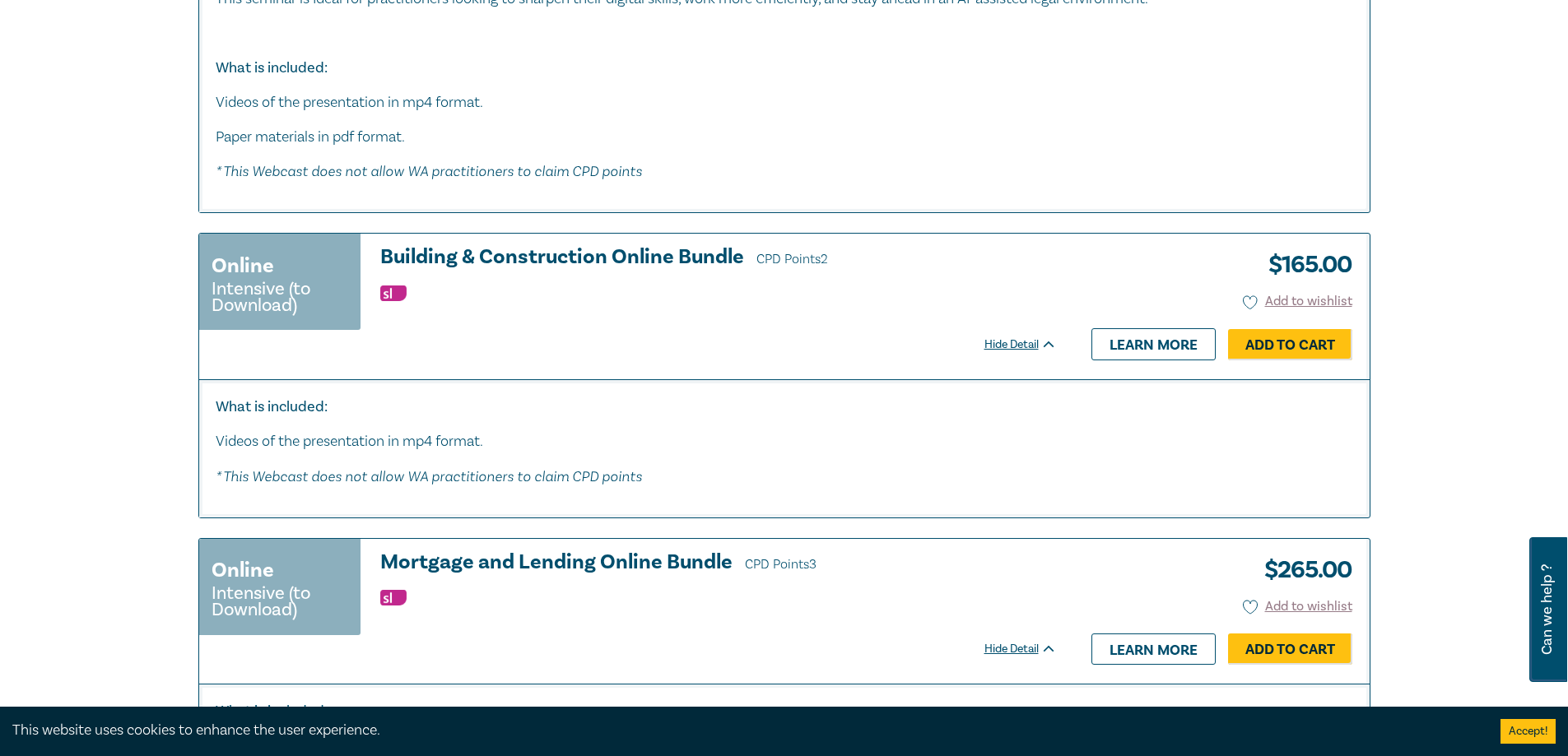
scroll to position [4353, 0]
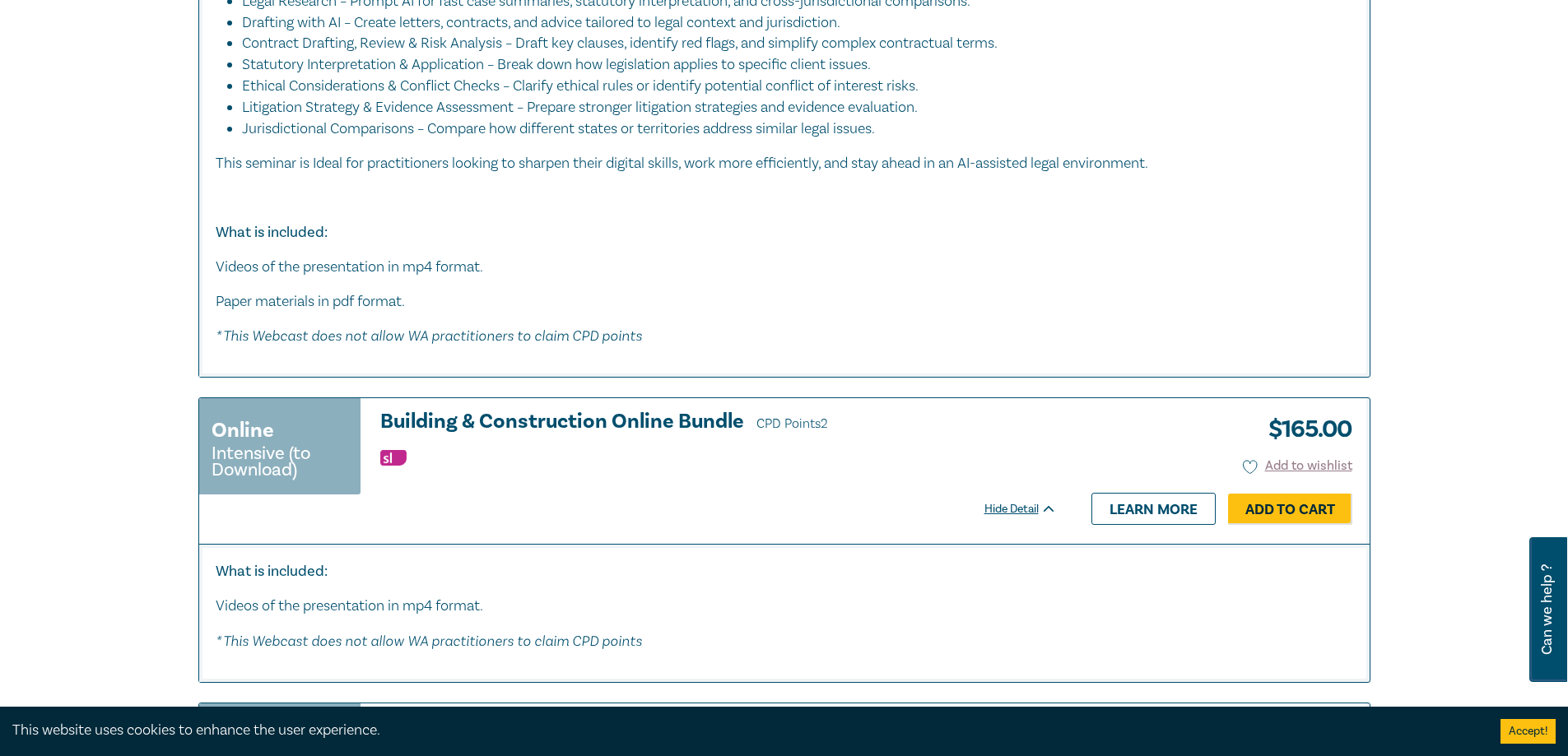
click at [614, 238] on div "As artificial intelligence continues to reshape the legal profession, lawyers c…" at bounding box center [784, 101] width 1171 height 549
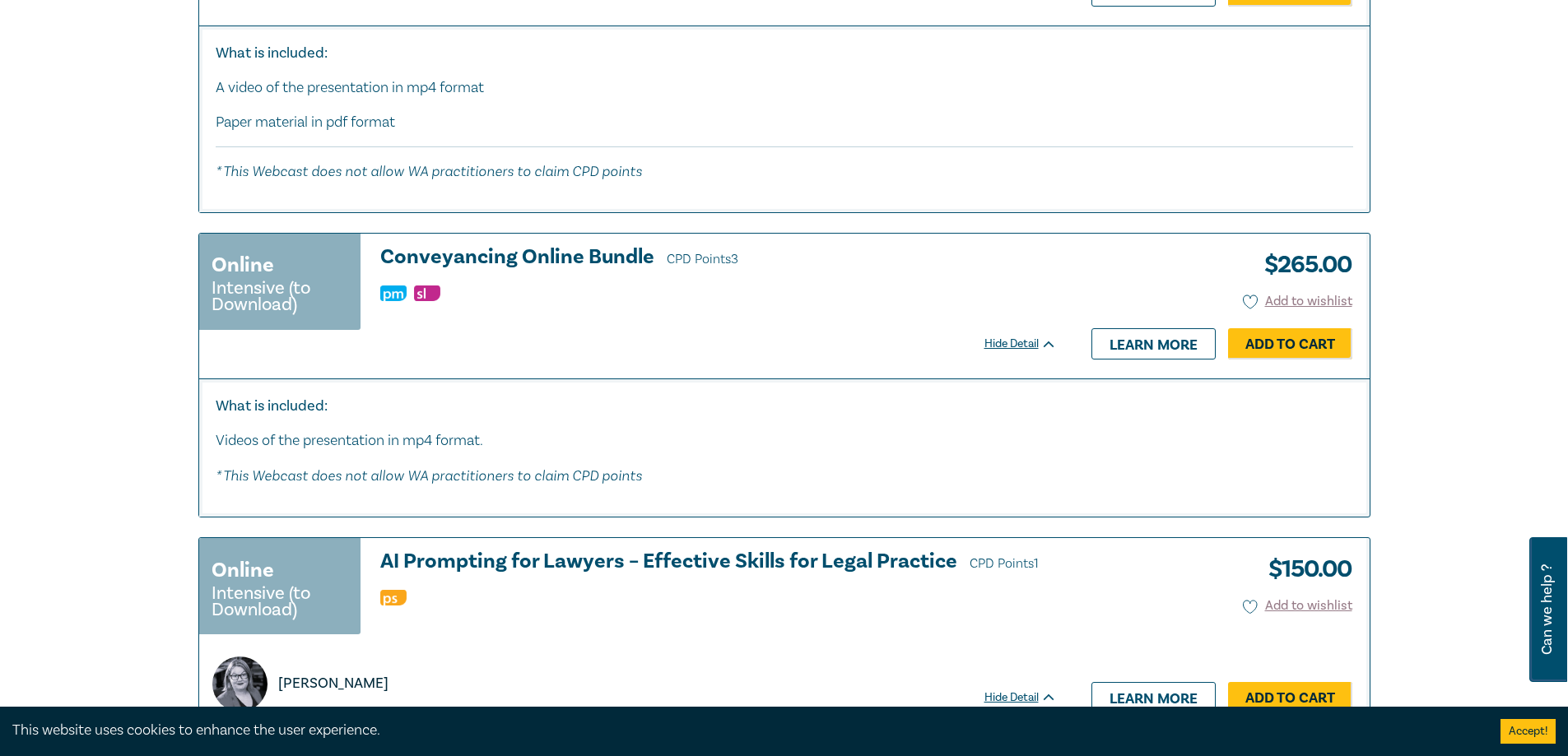
scroll to position [3119, 0]
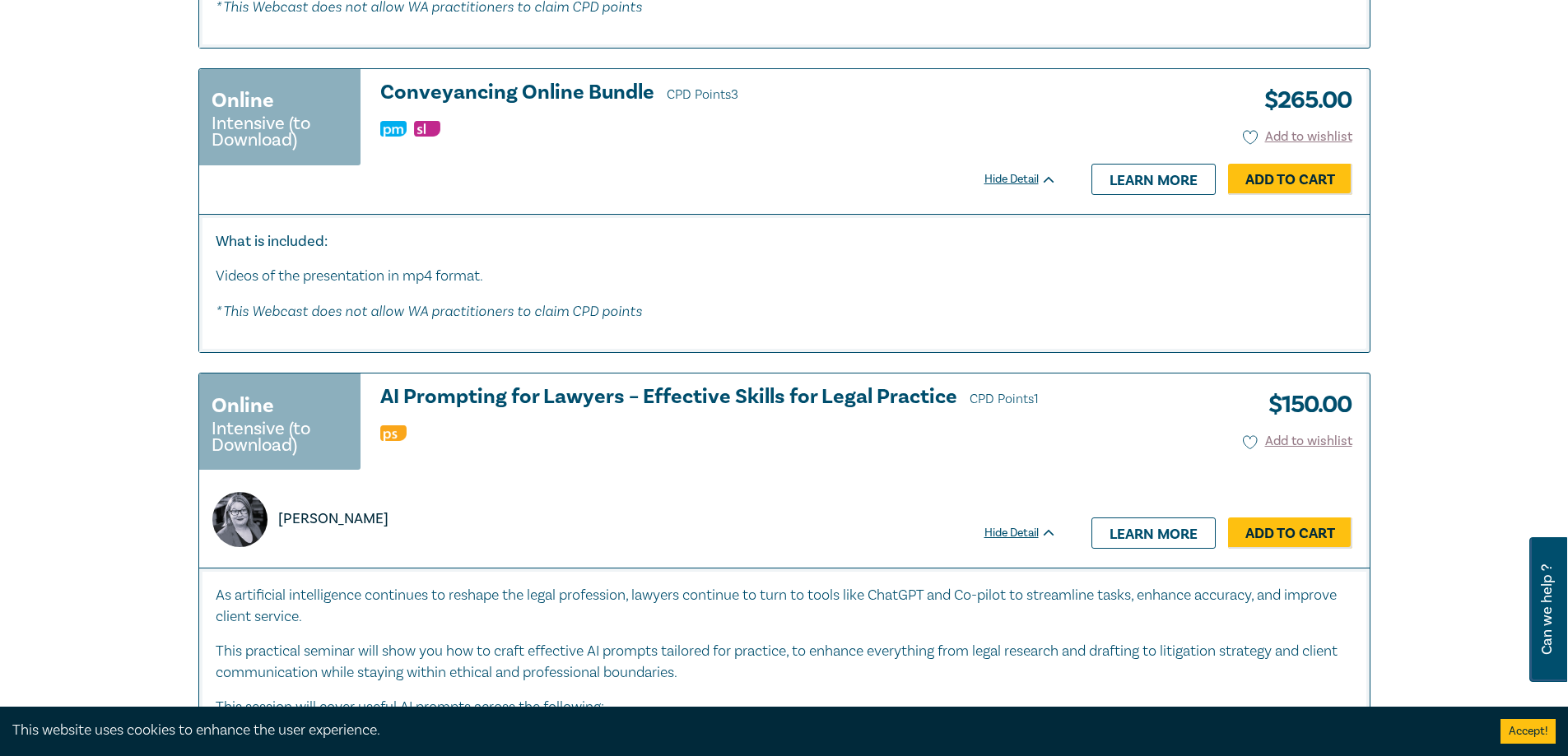
click at [537, 93] on h3 "Conveyancing Online Bundle CPD Points 3" at bounding box center [718, 94] width 677 height 25
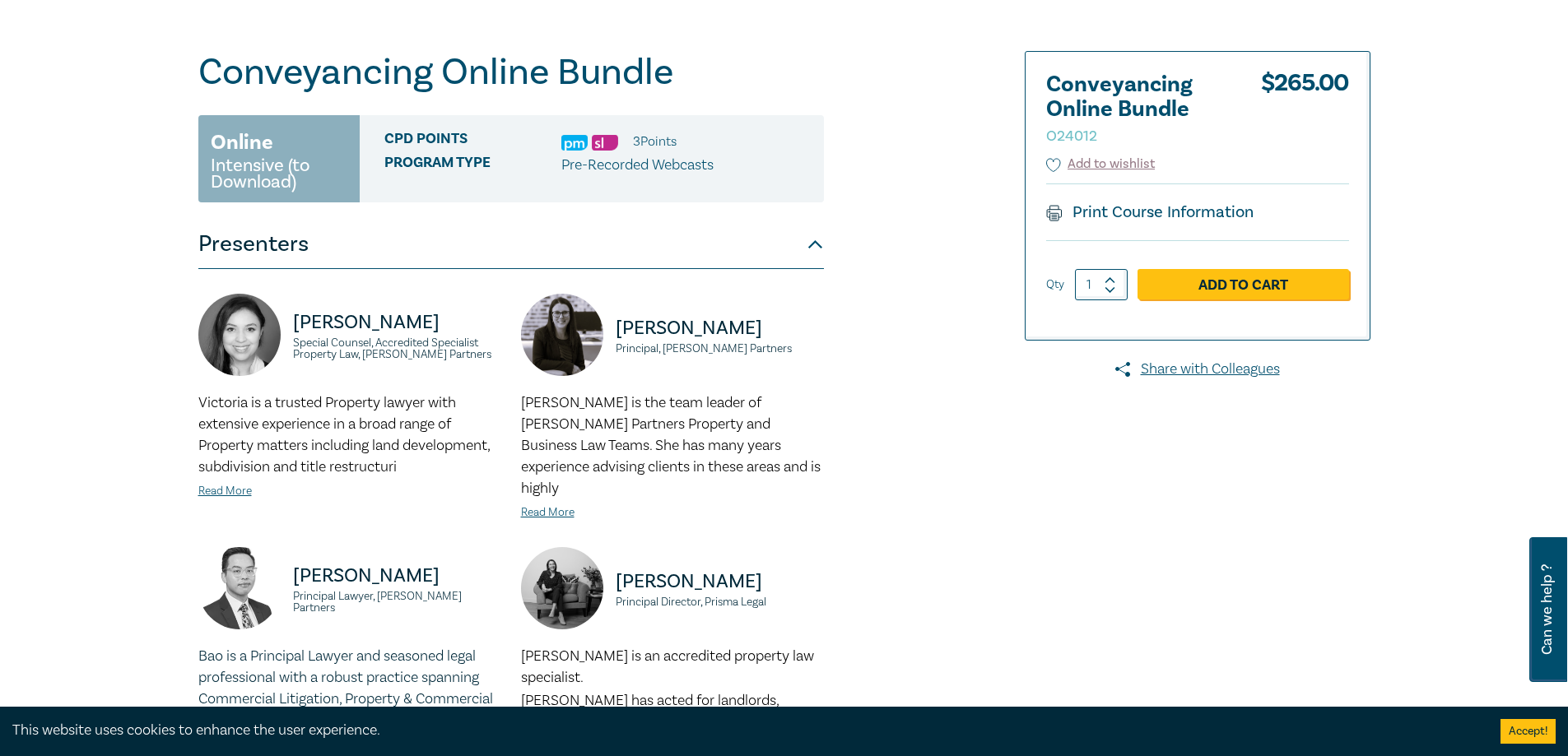
scroll to position [247, 0]
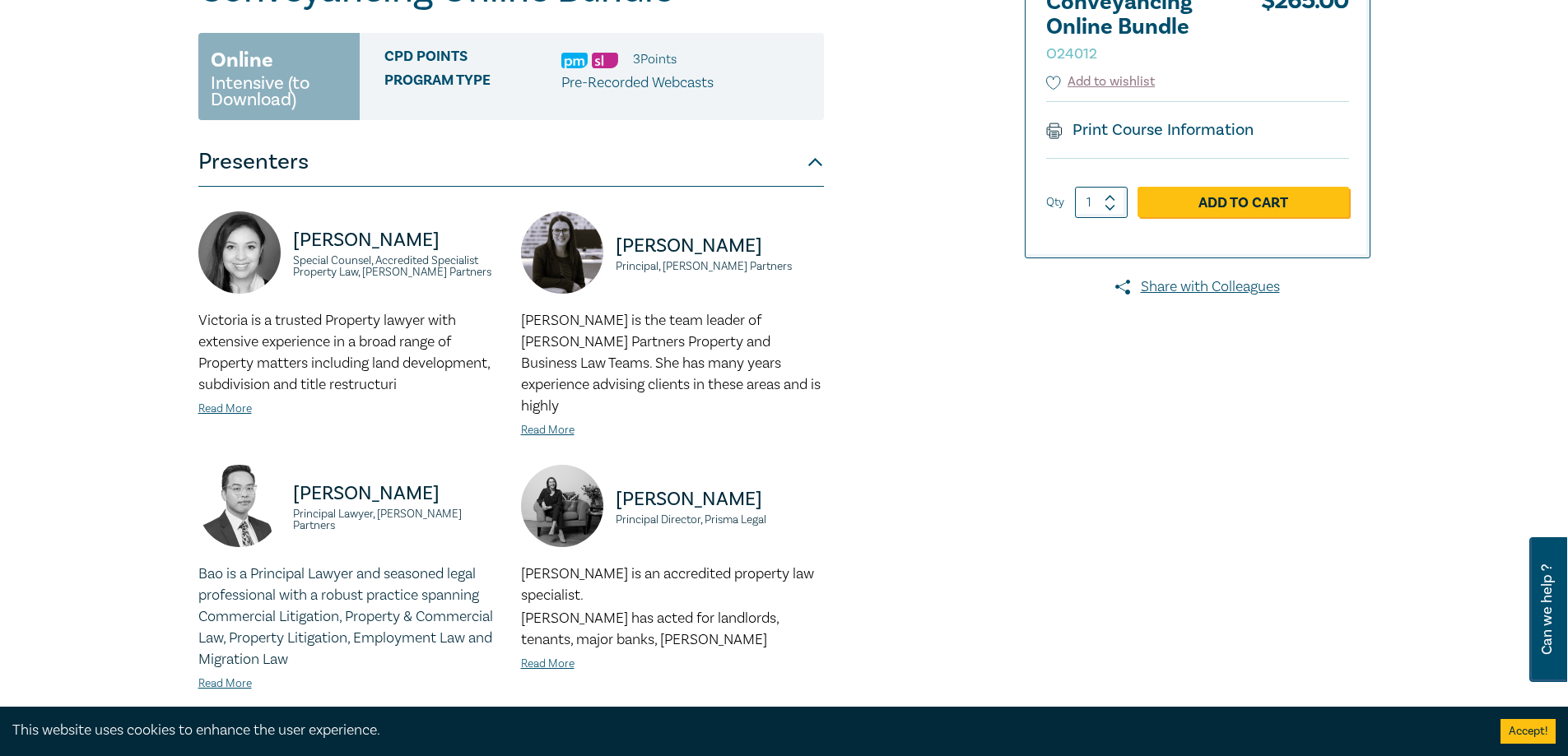
click at [1066, 446] on div at bounding box center [1182, 429] width 398 height 922
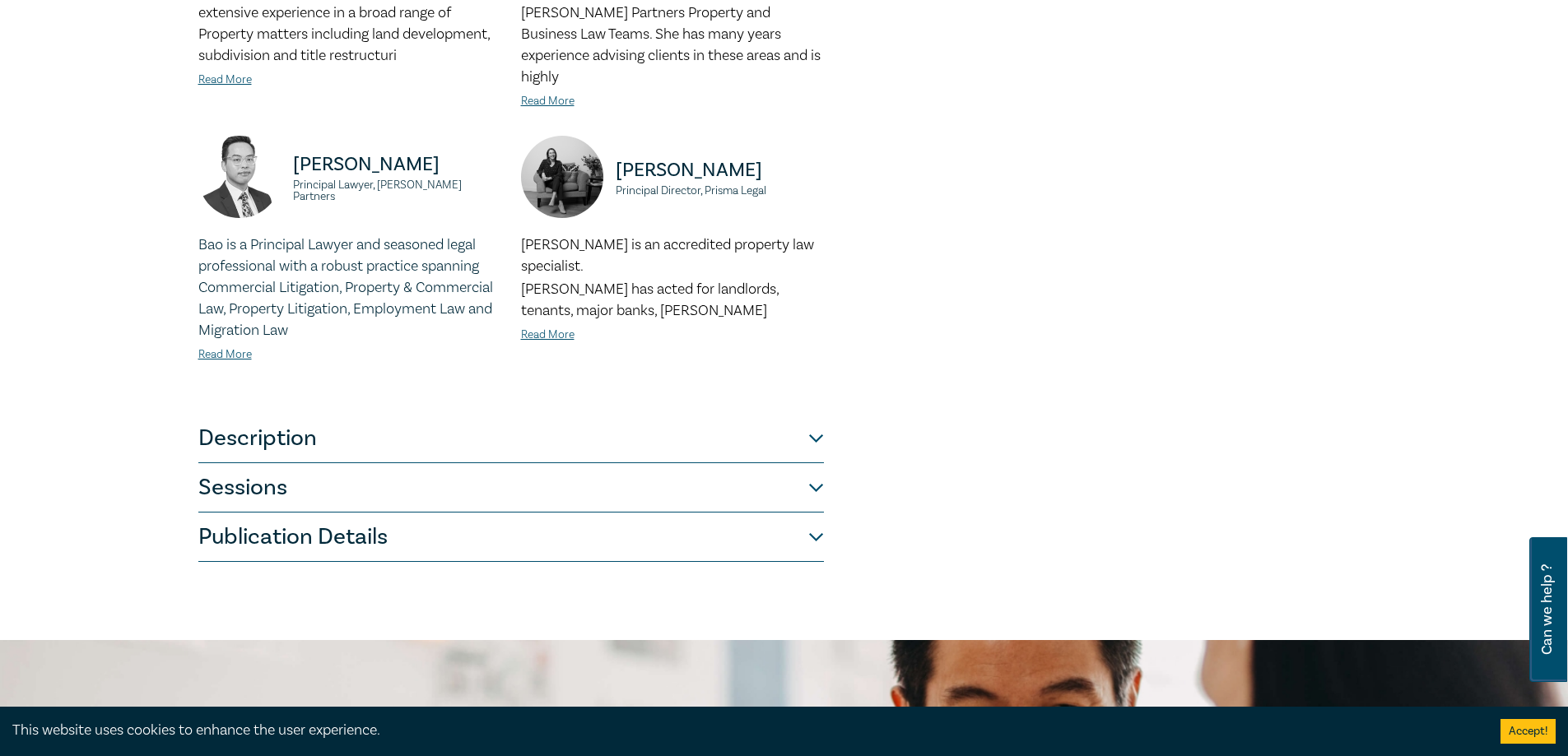
scroll to position [740, 0]
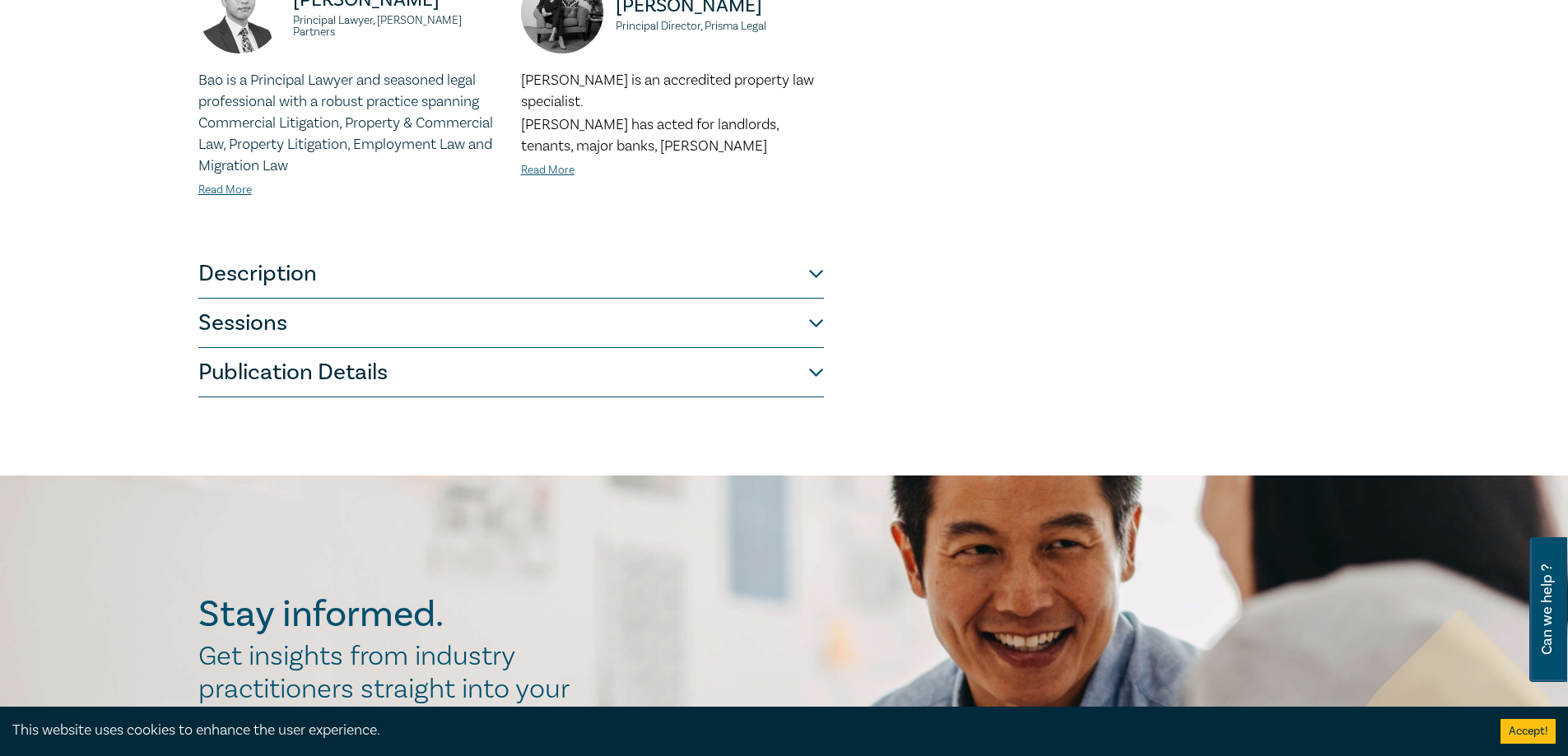
click at [487, 298] on button "Sessions" at bounding box center [510, 323] width 625 height 49
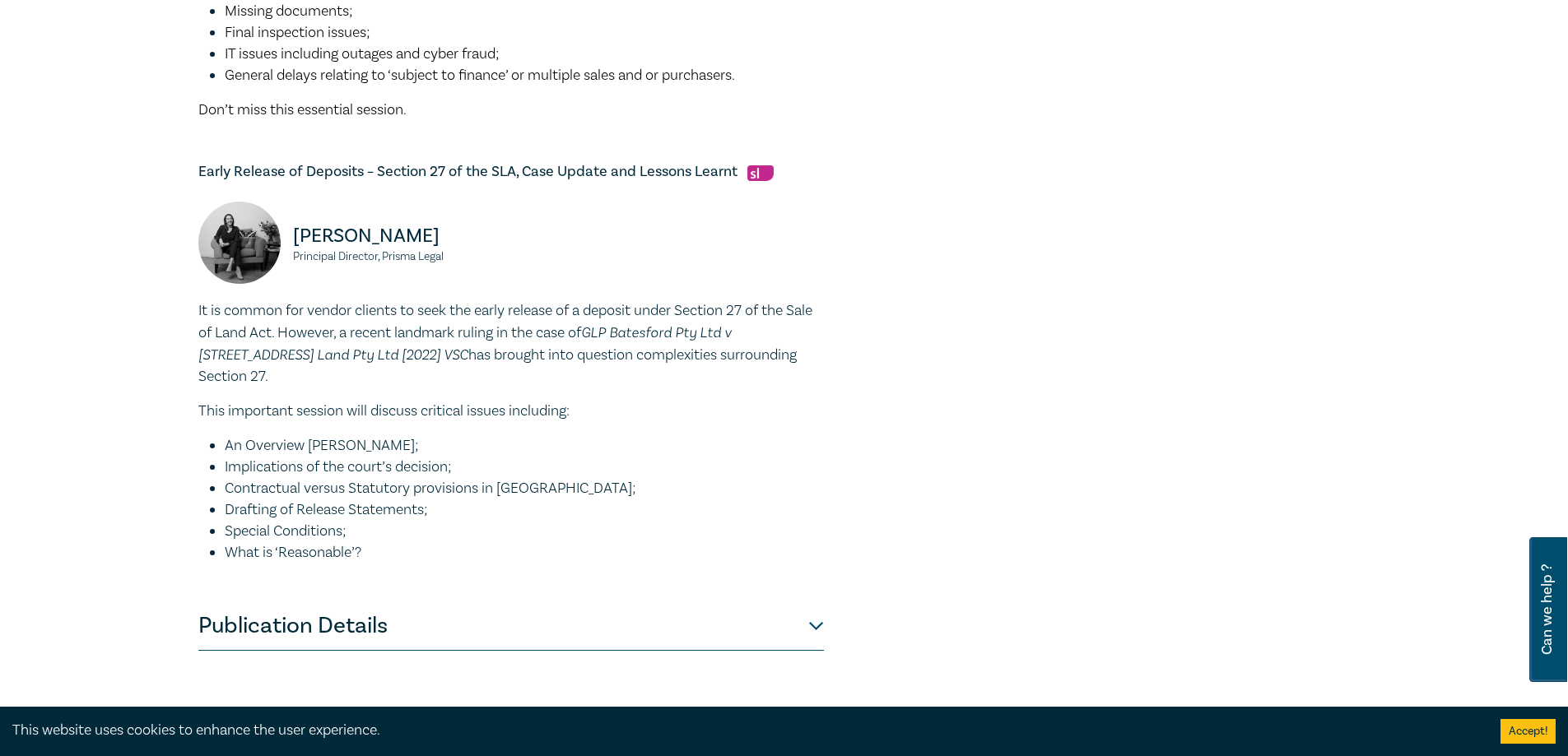
scroll to position [1399, 0]
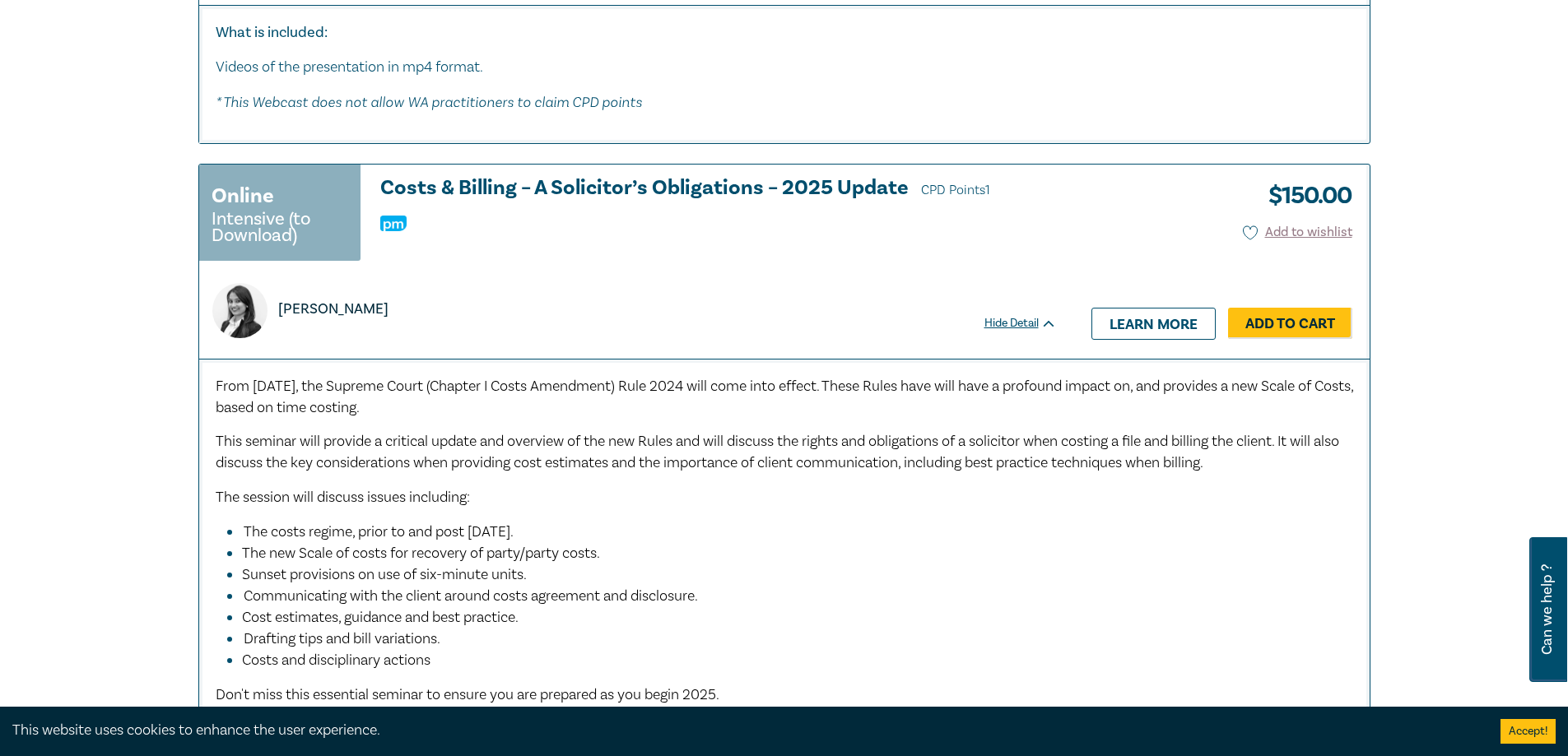
scroll to position [5341, 0]
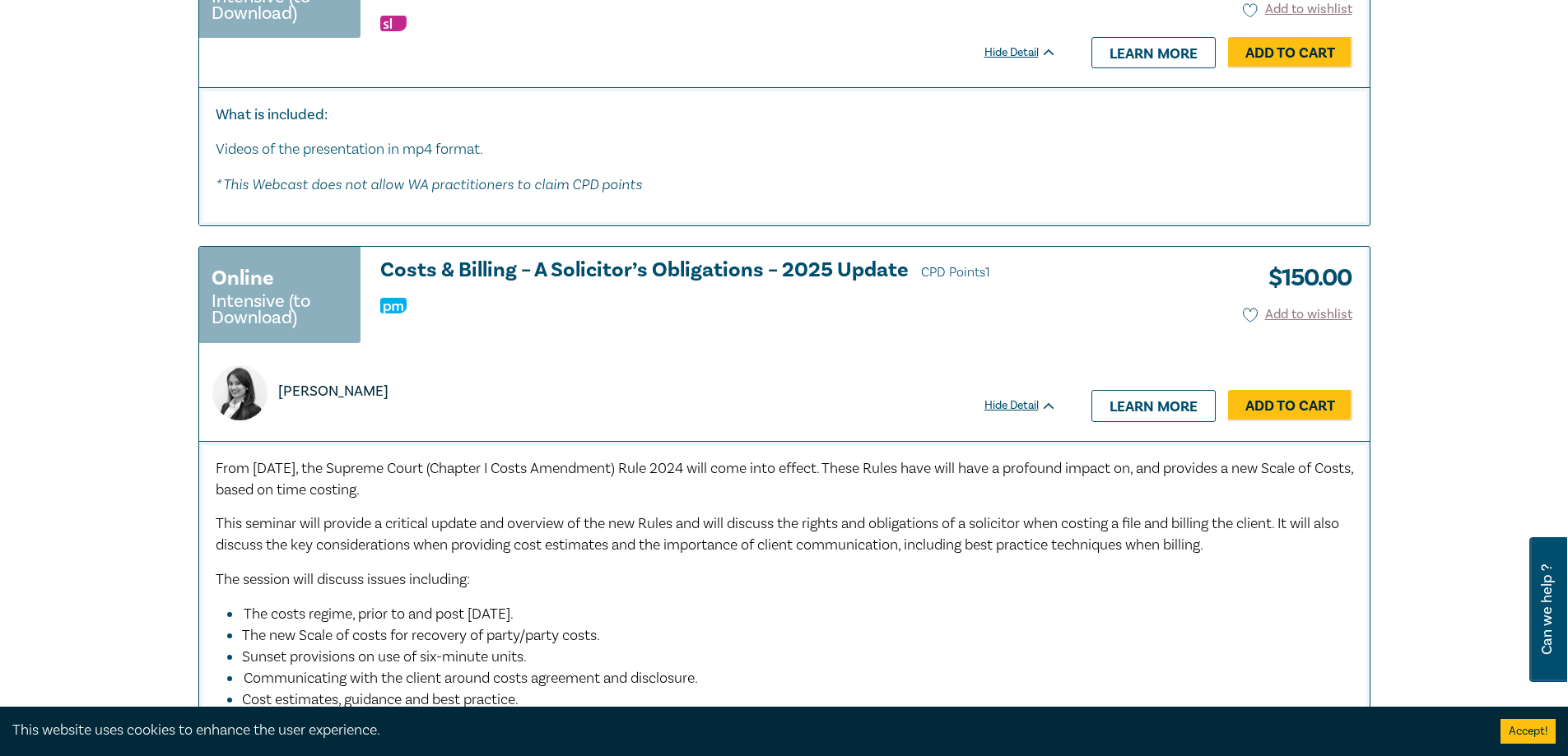
drag, startPoint x: 1286, startPoint y: 294, endPoint x: 1306, endPoint y: 298, distance: 20.4
drag, startPoint x: 1306, startPoint y: 298, endPoint x: 1413, endPoint y: 241, distance: 121.2
drag, startPoint x: 1009, startPoint y: 377, endPoint x: 1025, endPoint y: 378, distance: 16.0
click at [1014, 379] on div "Dipal Prasad" at bounding box center [628, 393] width 851 height 55
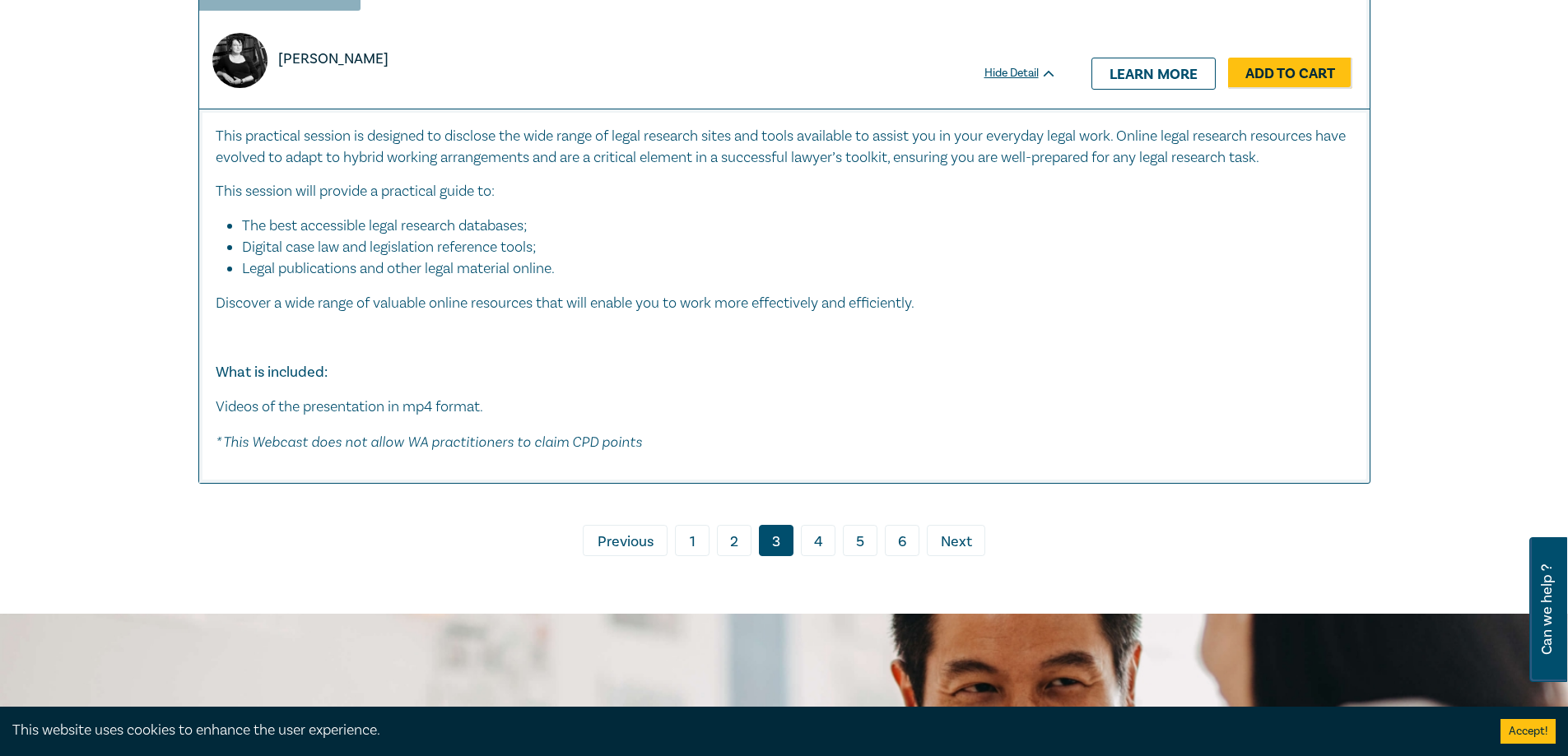
scroll to position [7563, 0]
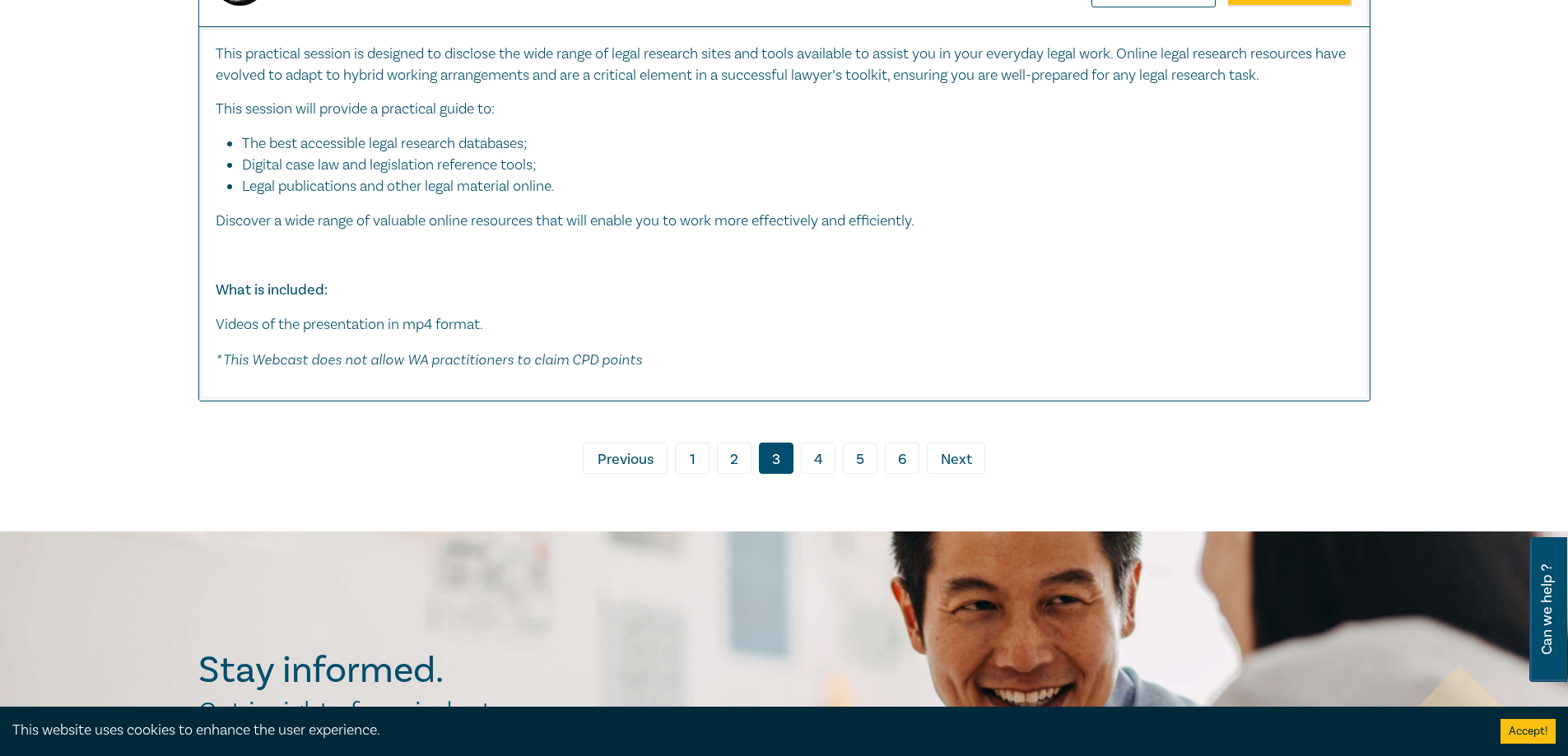
click at [810, 452] on link "4" at bounding box center [817, 459] width 34 height 32
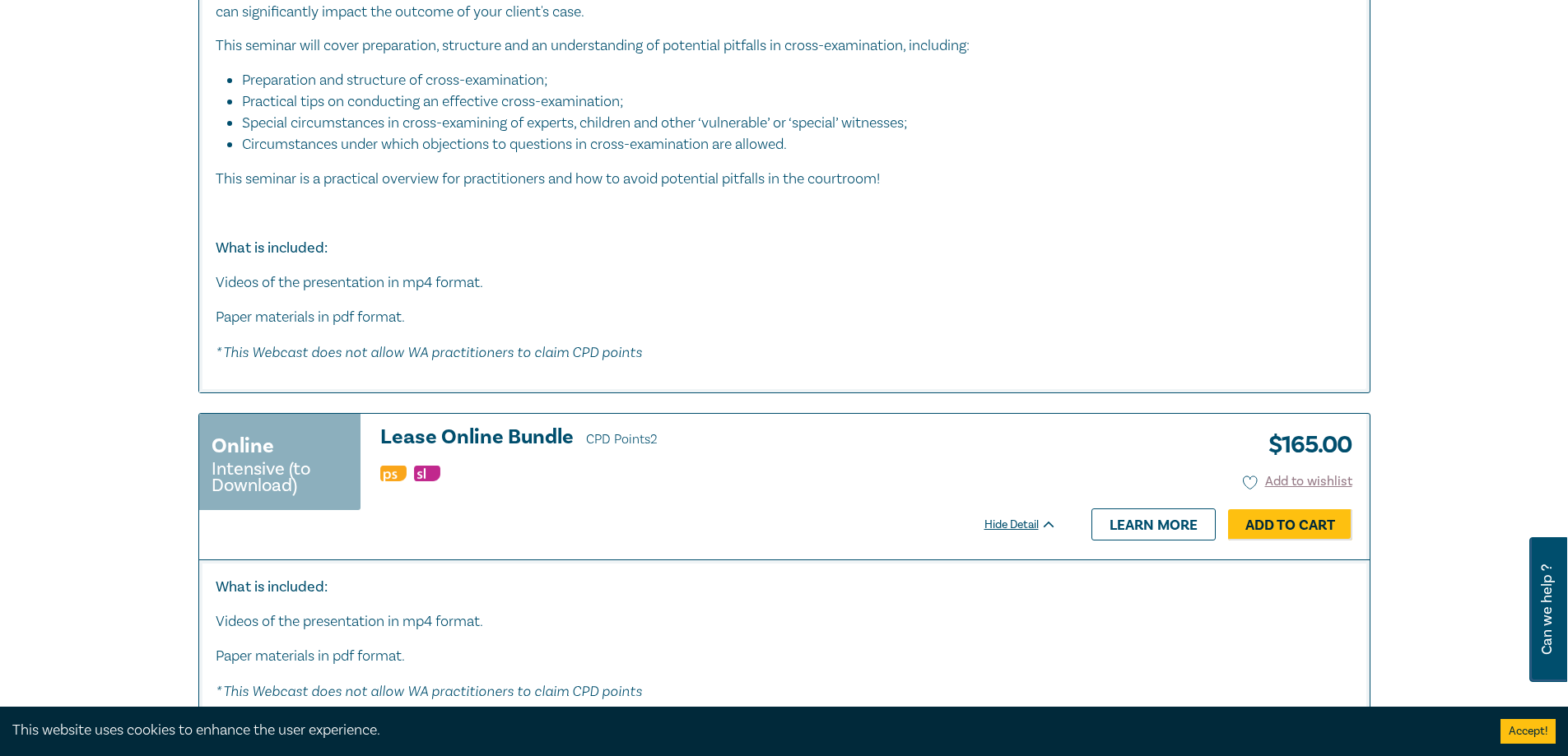
scroll to position [1975, 0]
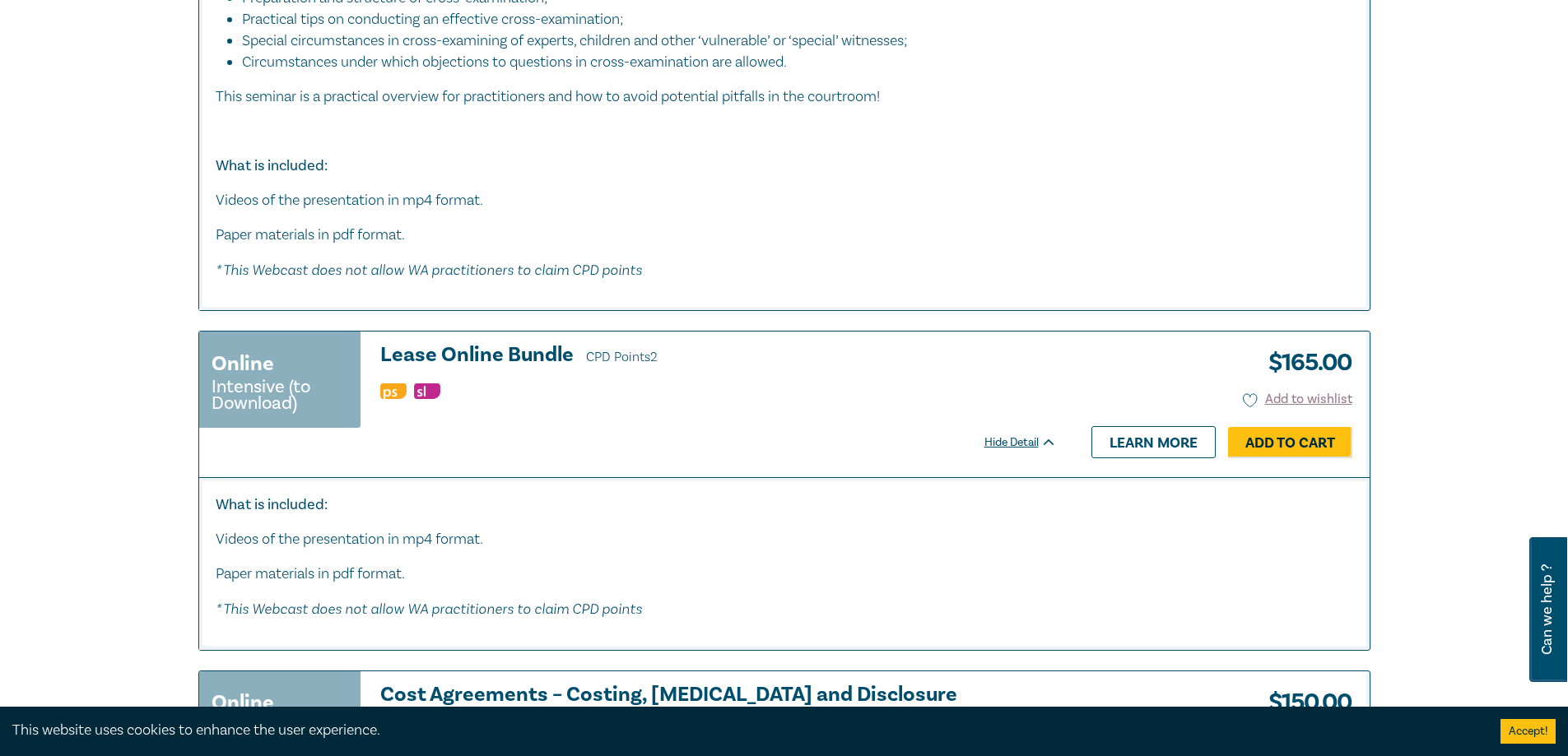
click at [493, 361] on h3 "Lease Online Bundle CPD Points 2" at bounding box center [718, 355] width 677 height 25
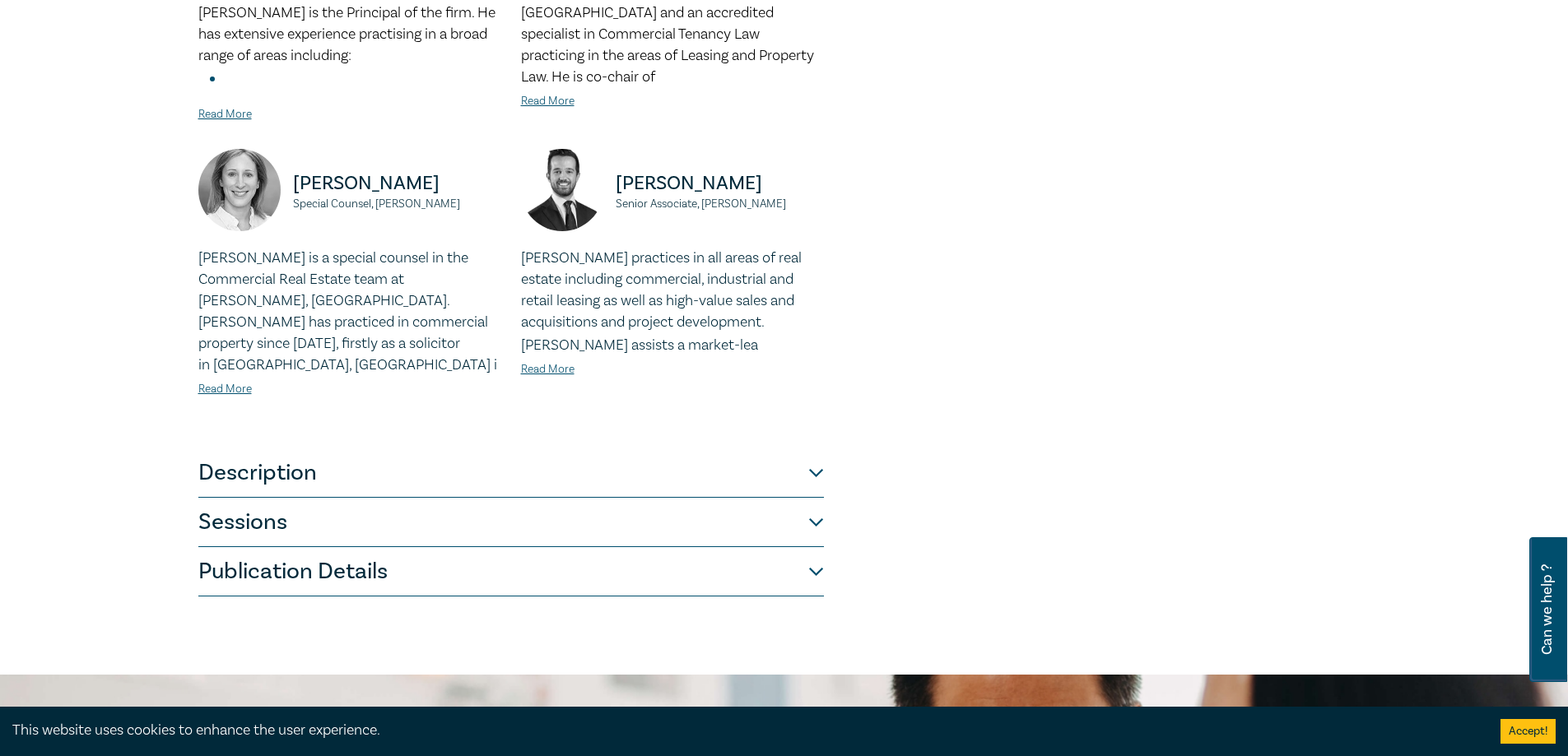
scroll to position [905, 0]
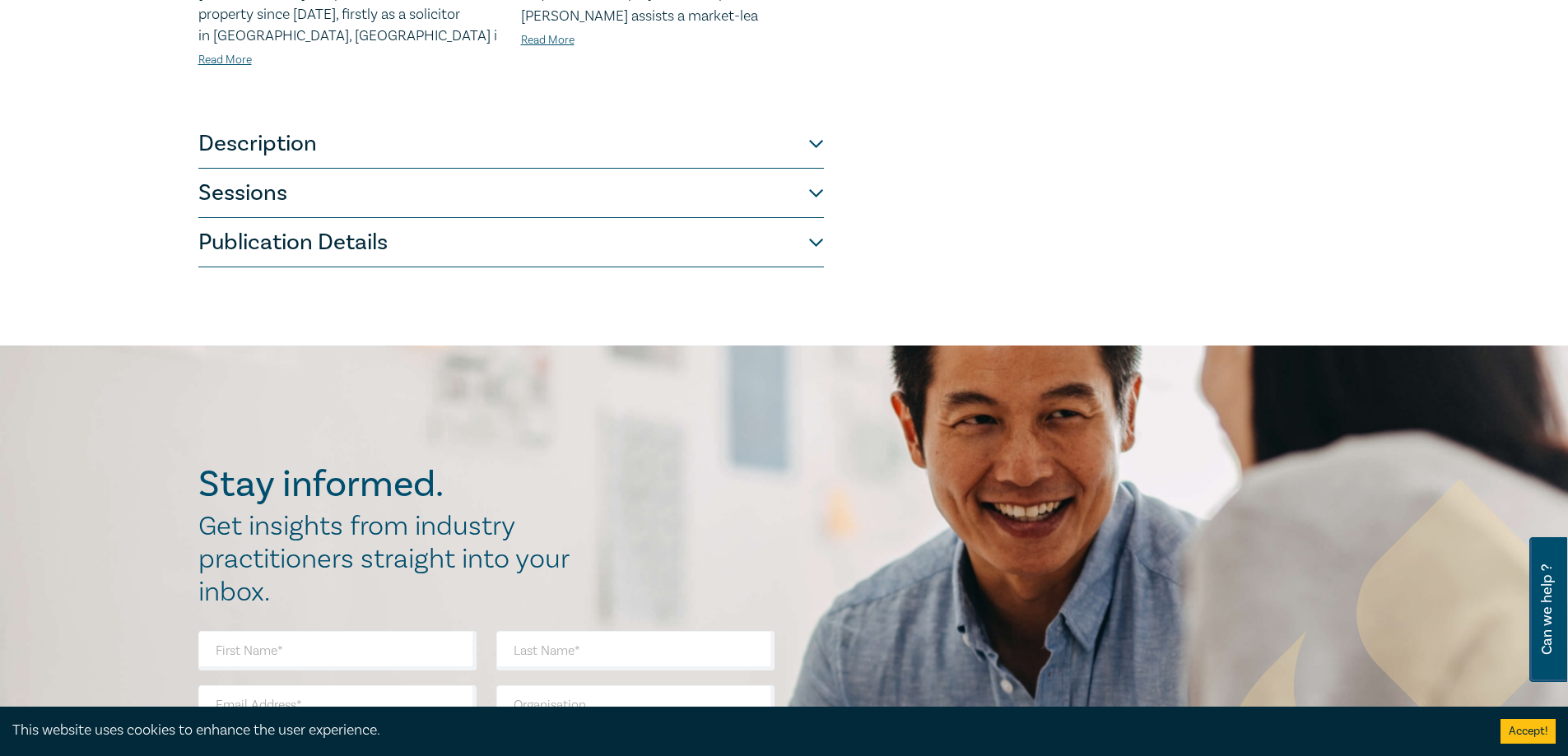
click at [381, 168] on button "Sessions" at bounding box center [510, 193] width 625 height 49
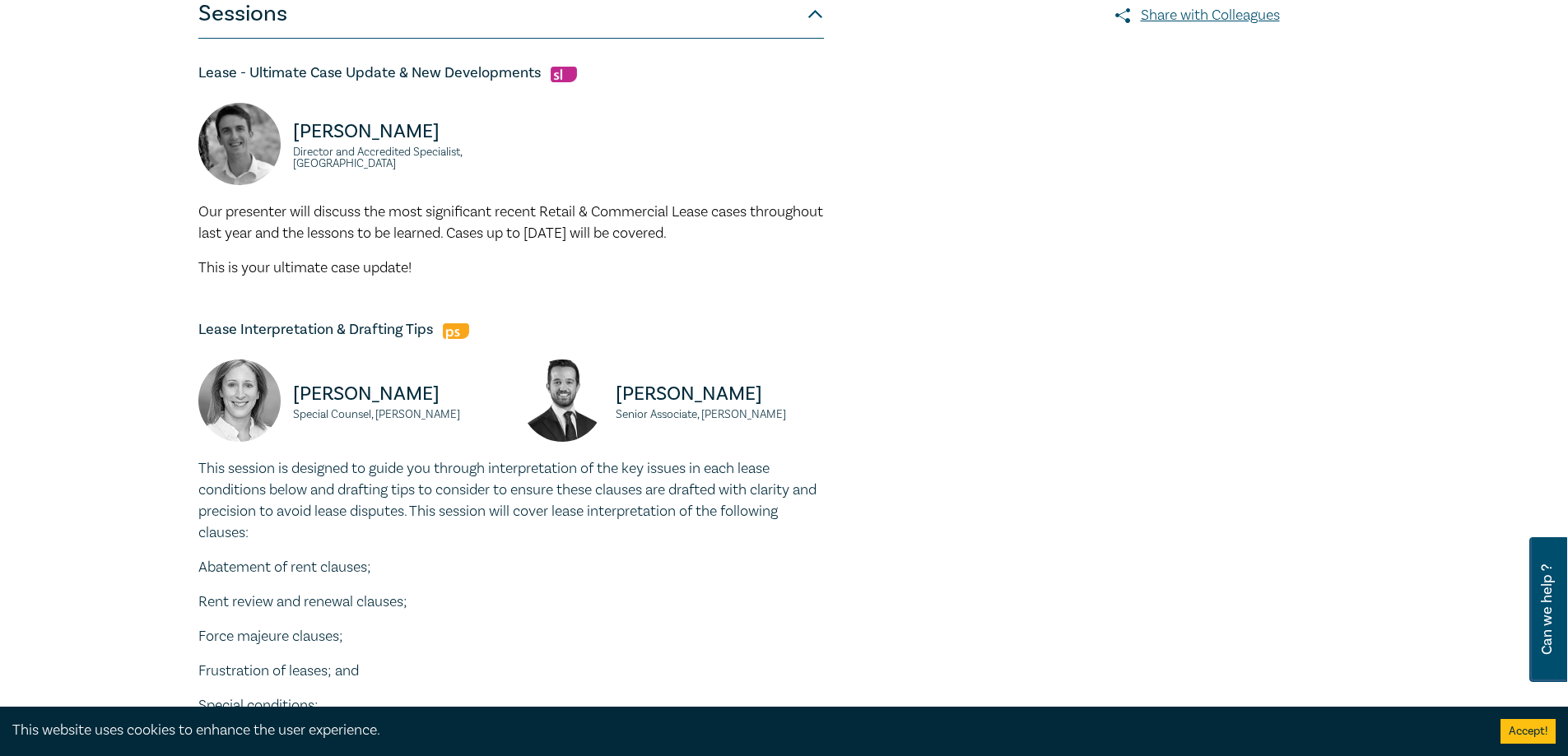
scroll to position [411, 0]
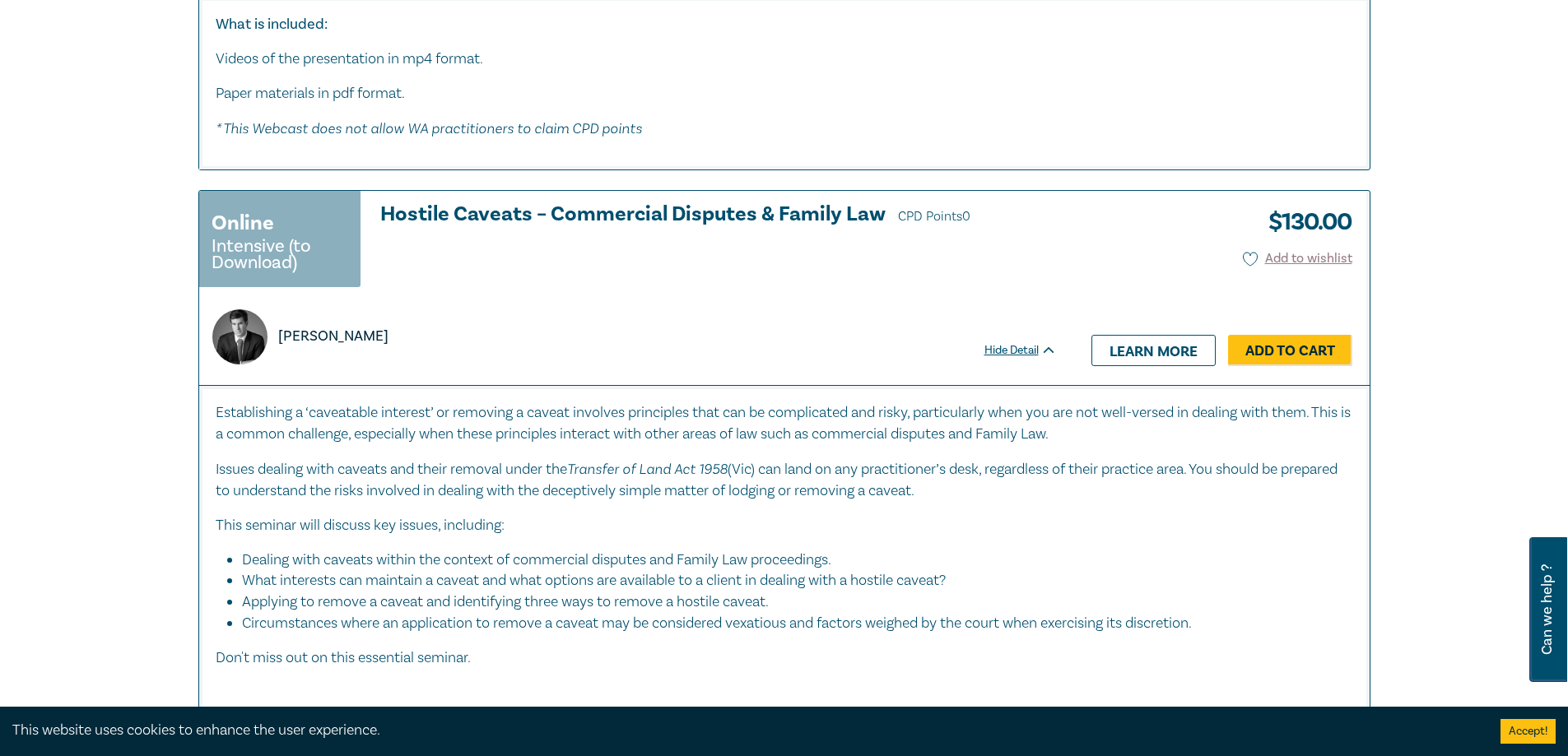
scroll to position [5521, 0]
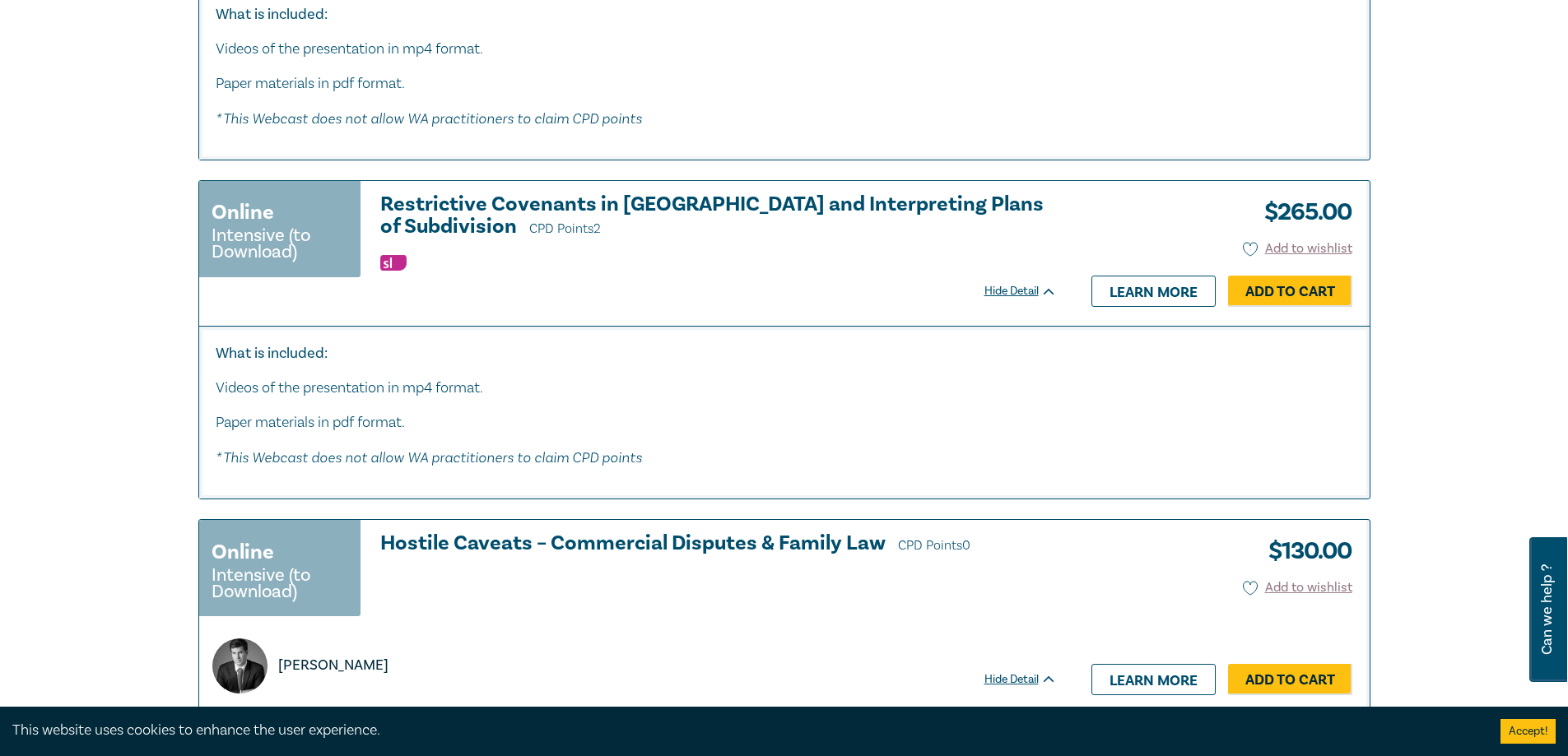
click at [593, 193] on h3 "Restrictive Covenants in Victoria and Interpreting Plans of Subdivision CPD Poi…" at bounding box center [718, 217] width 677 height 47
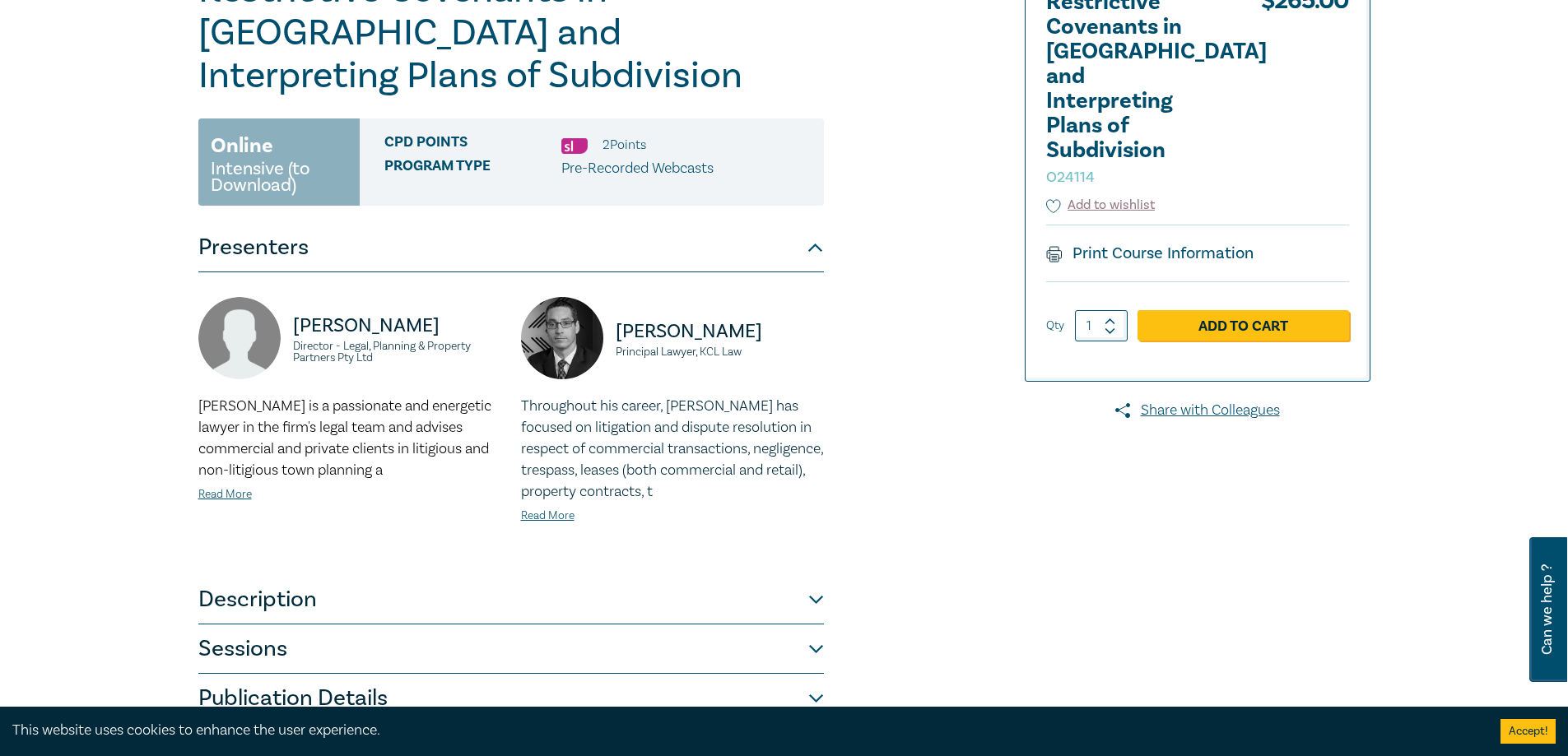
scroll to position [493, 0]
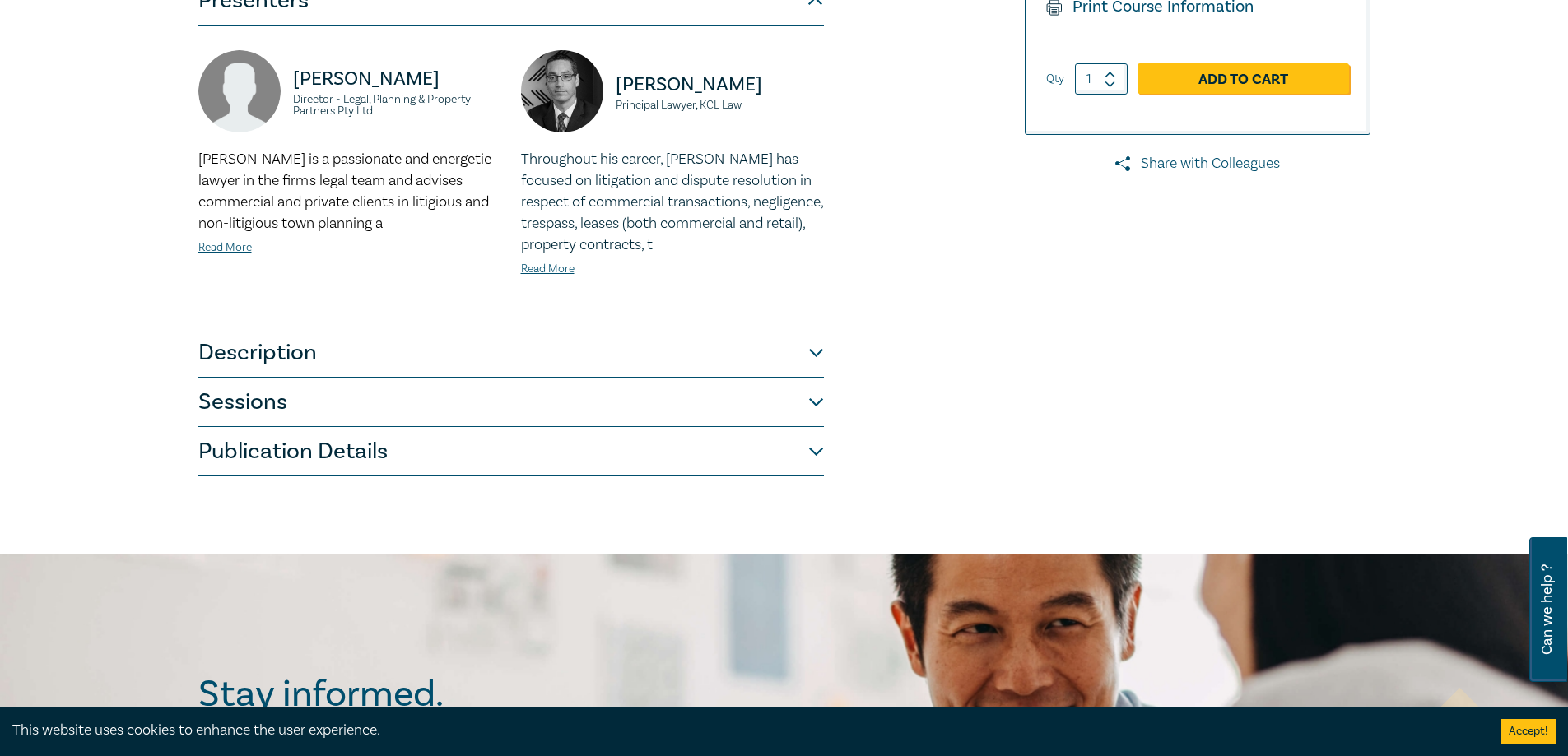
click at [406, 378] on button "Sessions" at bounding box center [510, 403] width 625 height 49
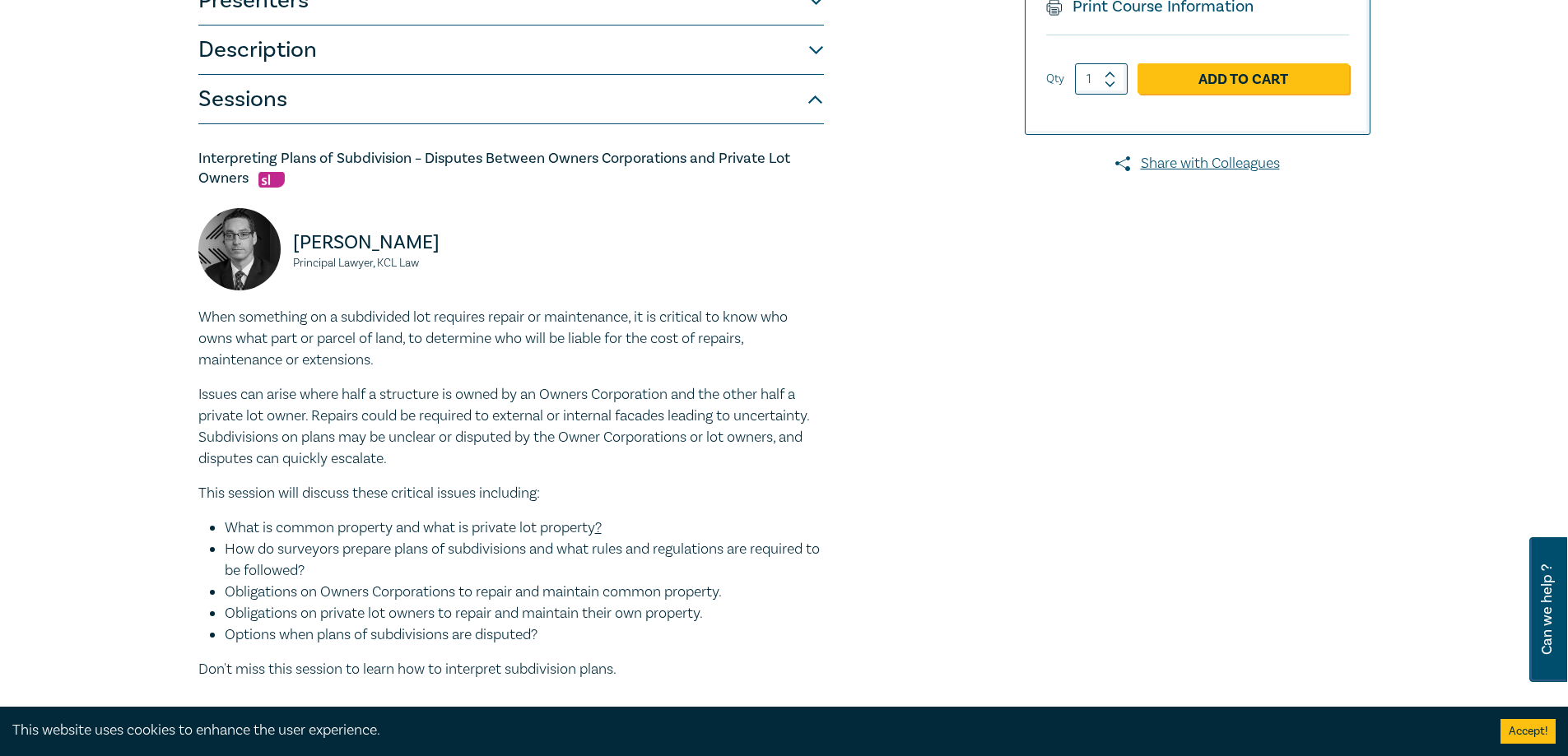
drag, startPoint x: 309, startPoint y: 320, endPoint x: 373, endPoint y: 319, distance: 64.0
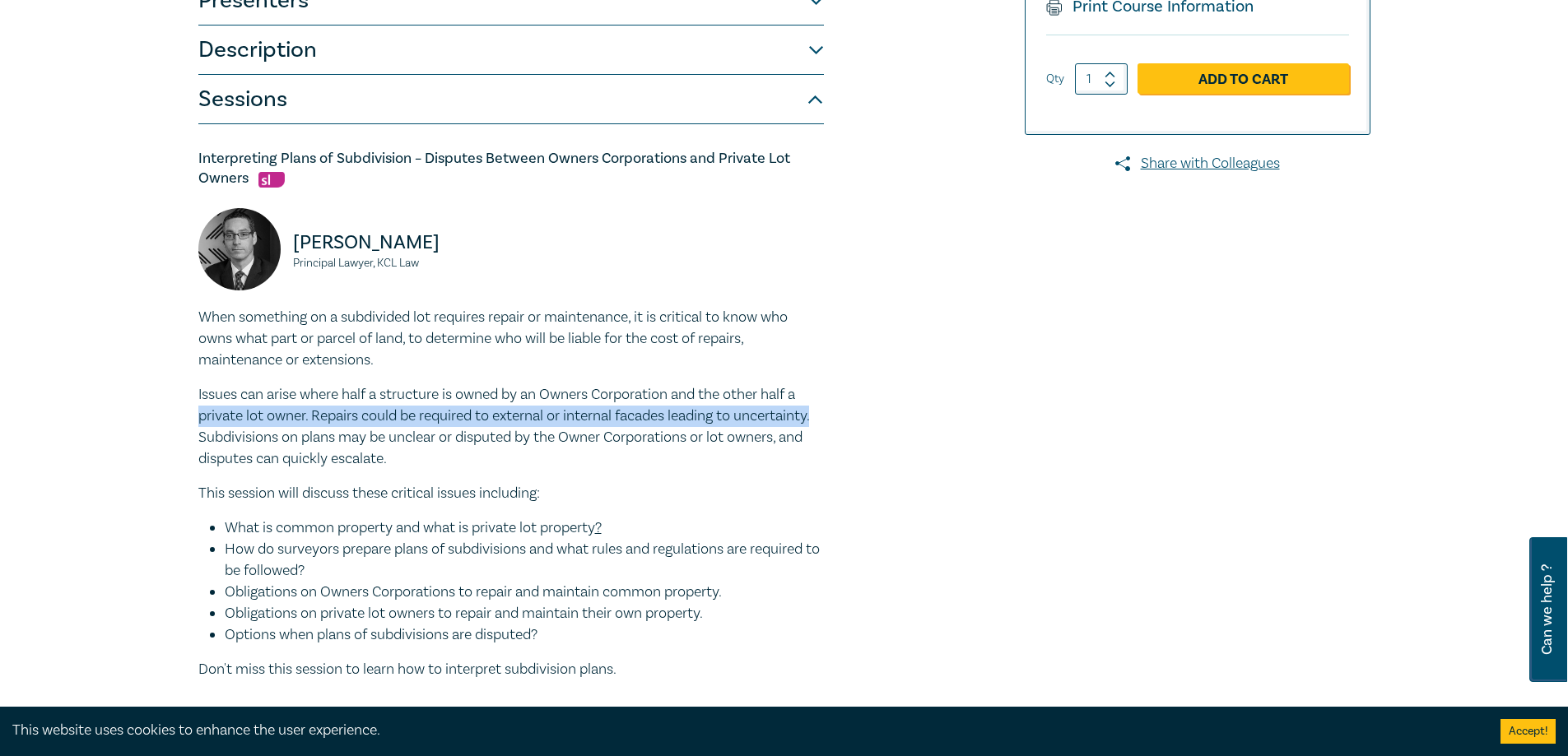
drag, startPoint x: 373, startPoint y: 319, endPoint x: 842, endPoint y: 366, distance: 471.3
click at [842, 366] on div "Restrictive Covenants in Victoria and Interpreting Plans of Subdivision O24114 …" at bounding box center [585, 542] width 795 height 1642
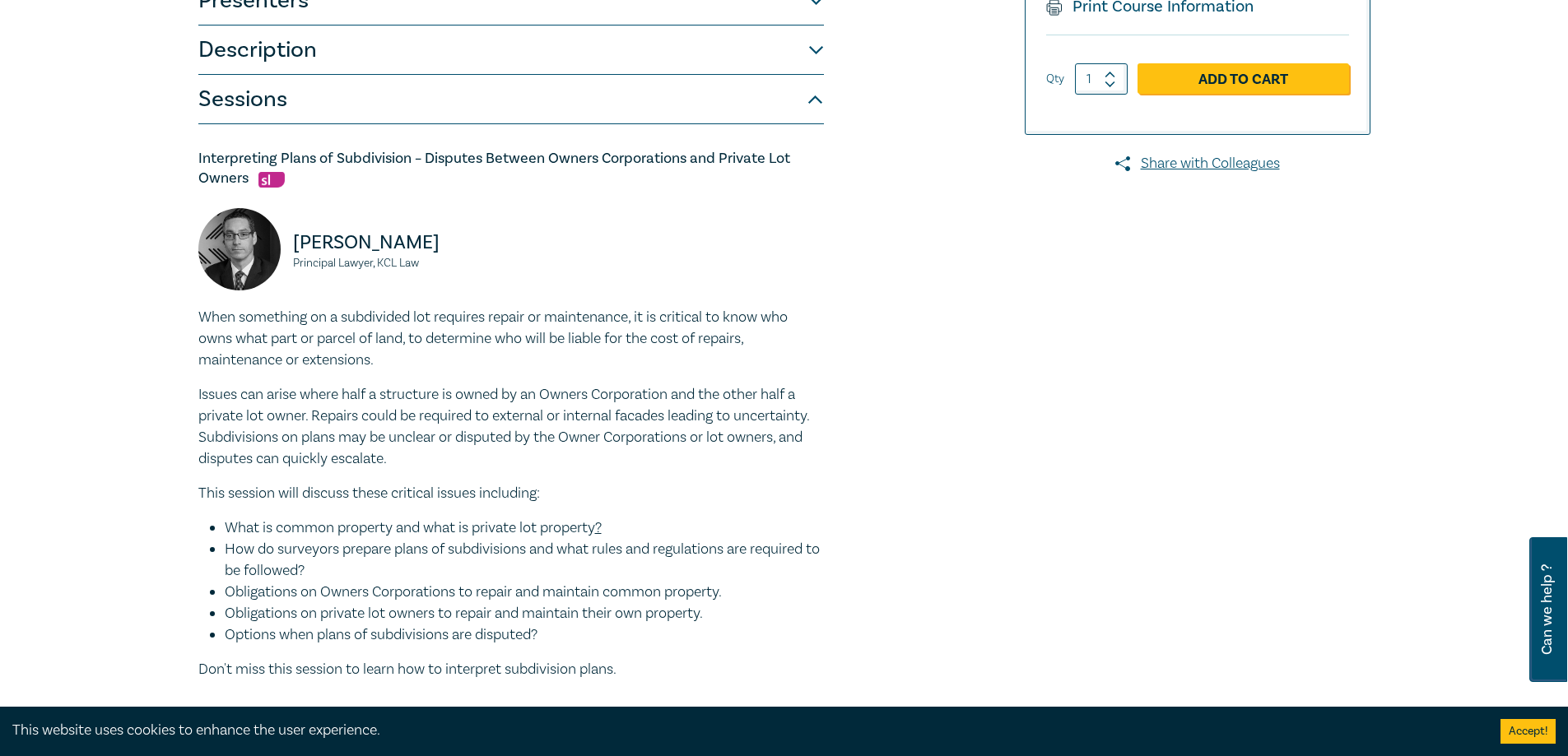
click at [556, 399] on p "Issues can arise where half a structure is owned by an Owners Corporation and t…" at bounding box center [510, 426] width 625 height 86
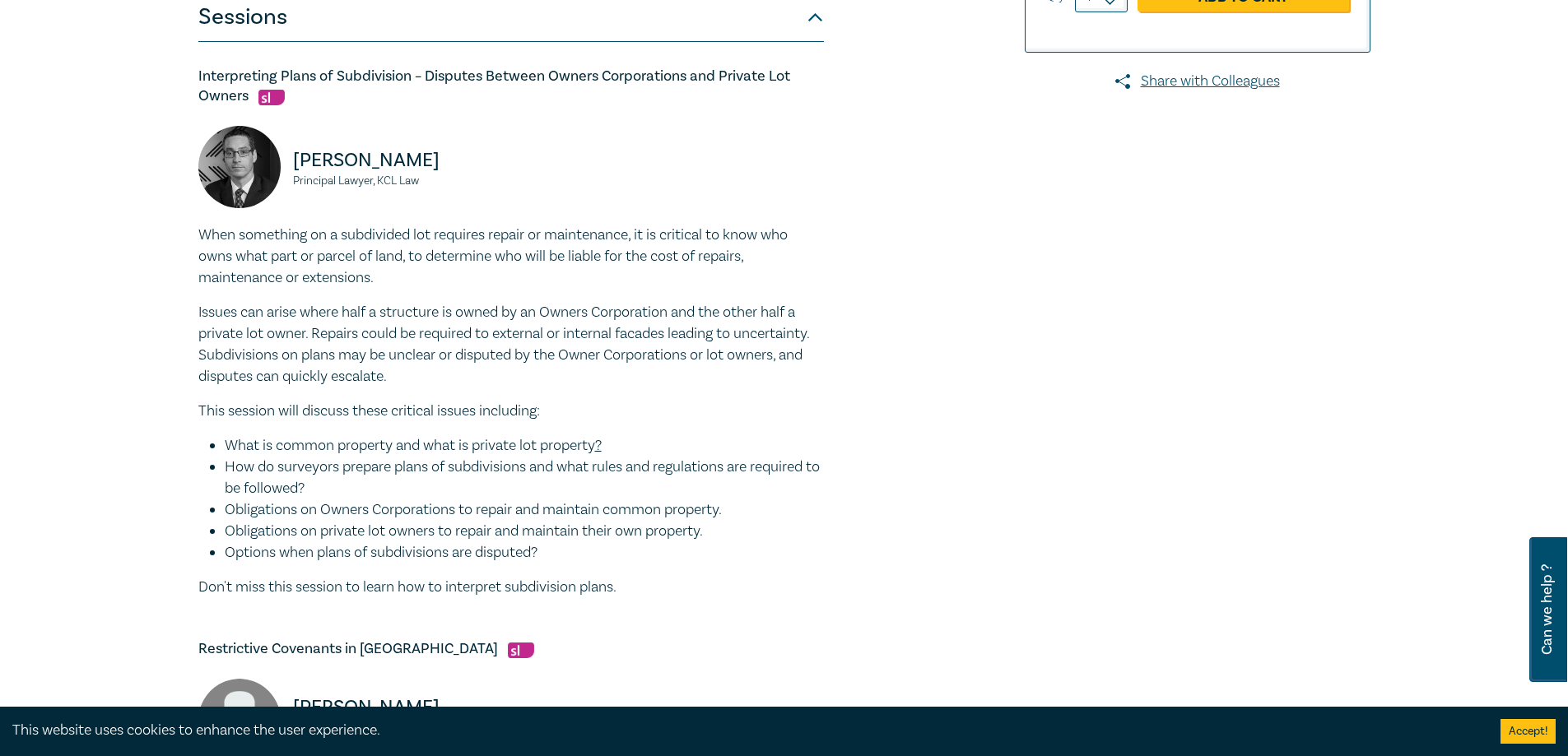
scroll to position [740, 0]
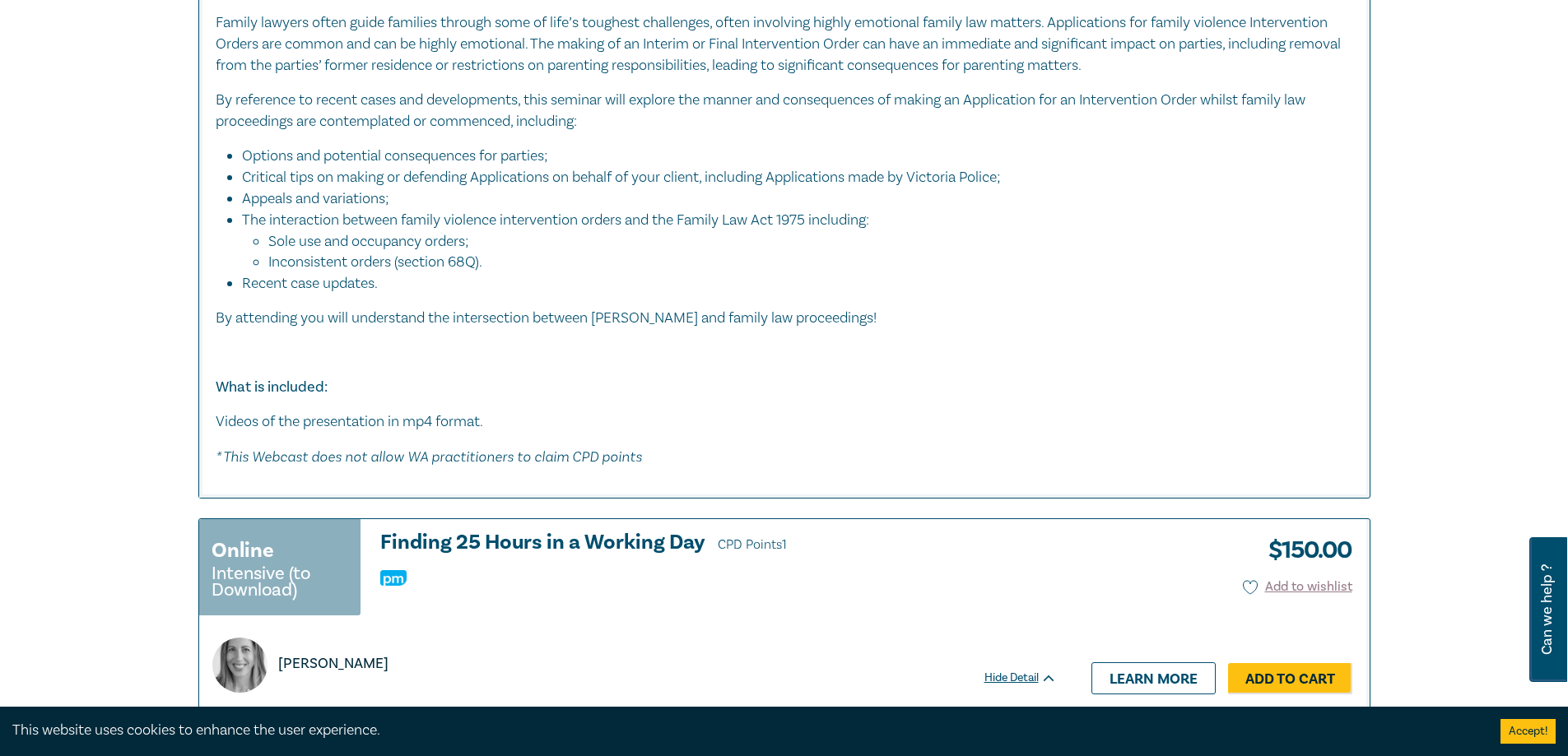
scroll to position [7249, 0]
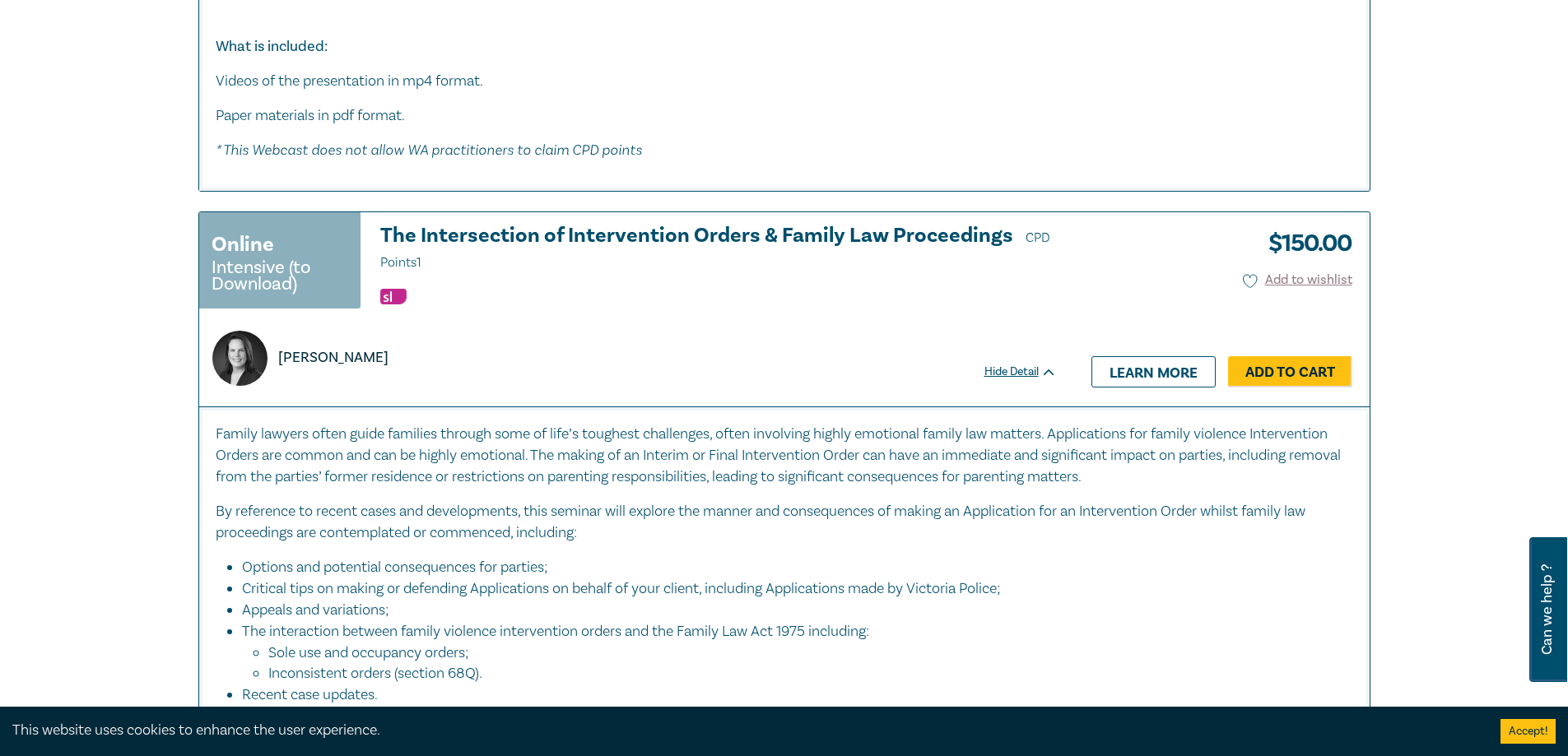
click at [499, 331] on div "Annelis Bos" at bounding box center [628, 358] width 851 height 55
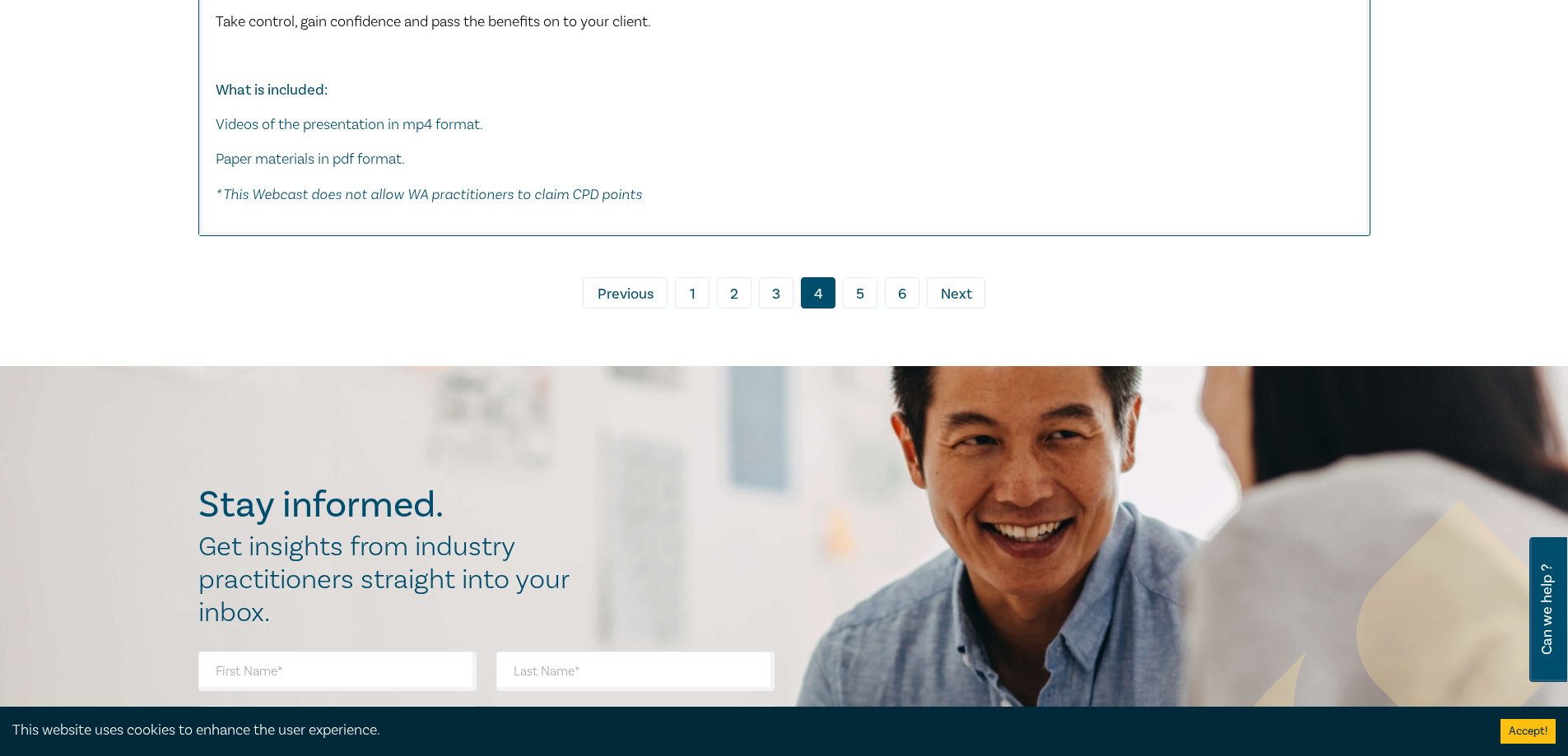
scroll to position [9300, 0]
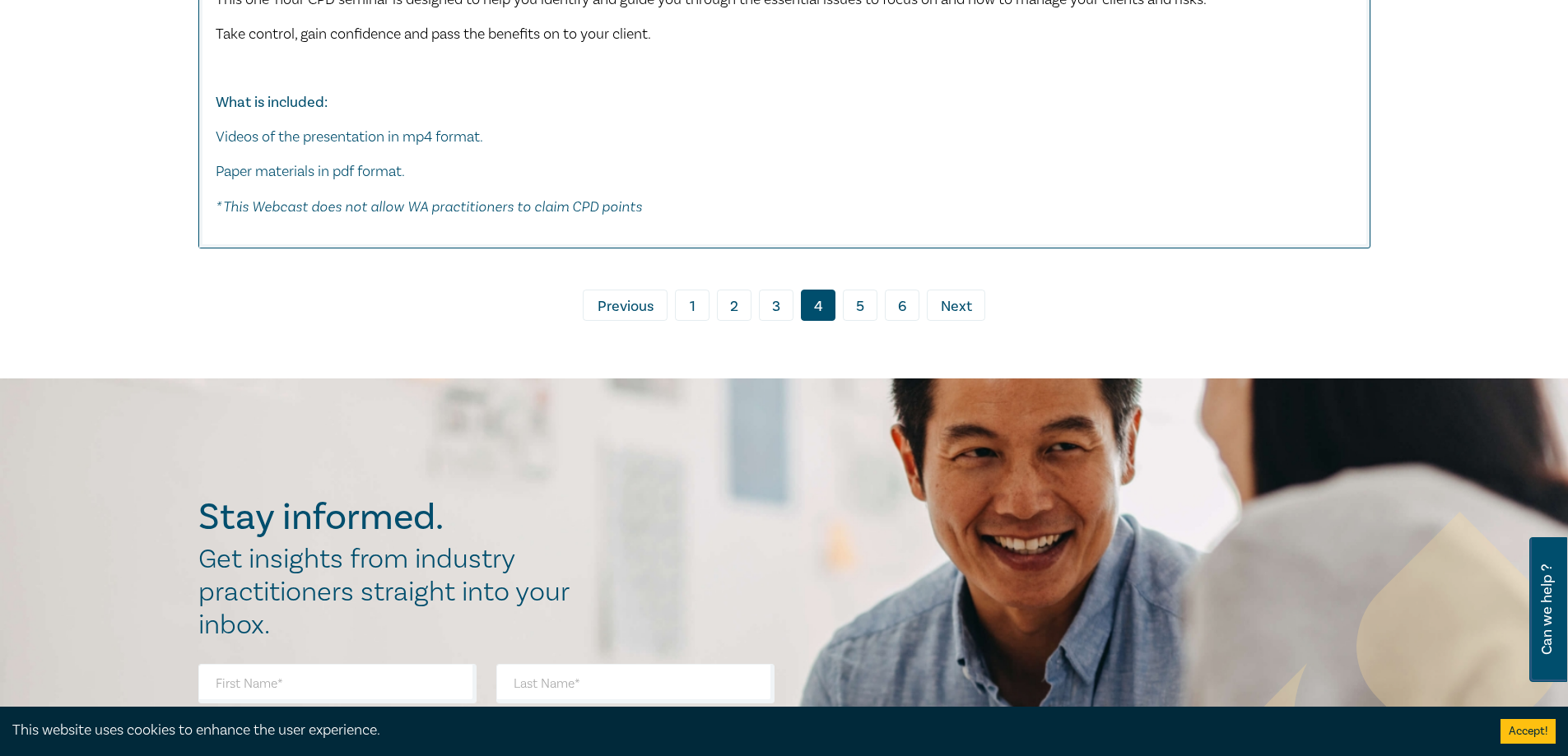
click at [860, 297] on link "5" at bounding box center [860, 305] width 34 height 32
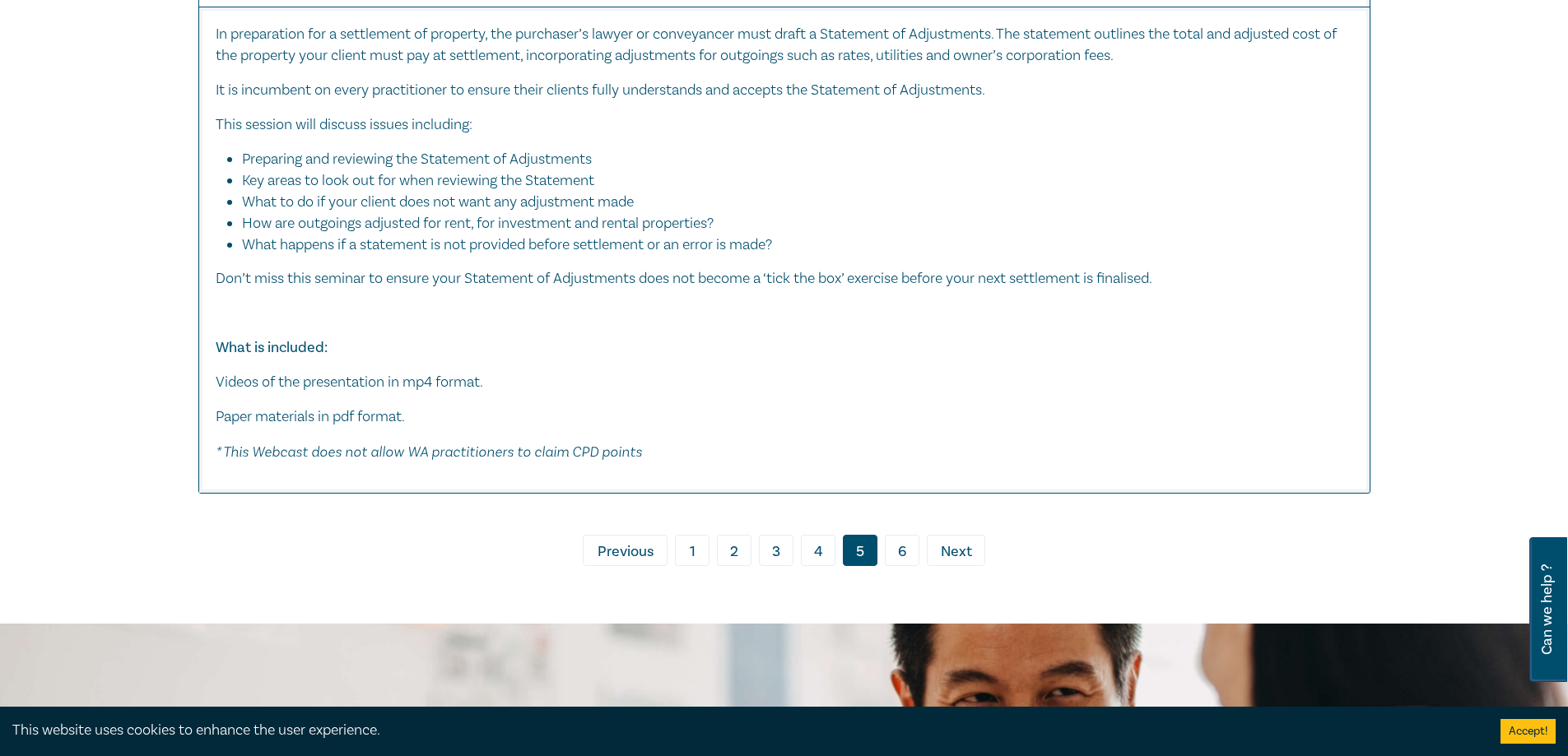
scroll to position [7570, 0]
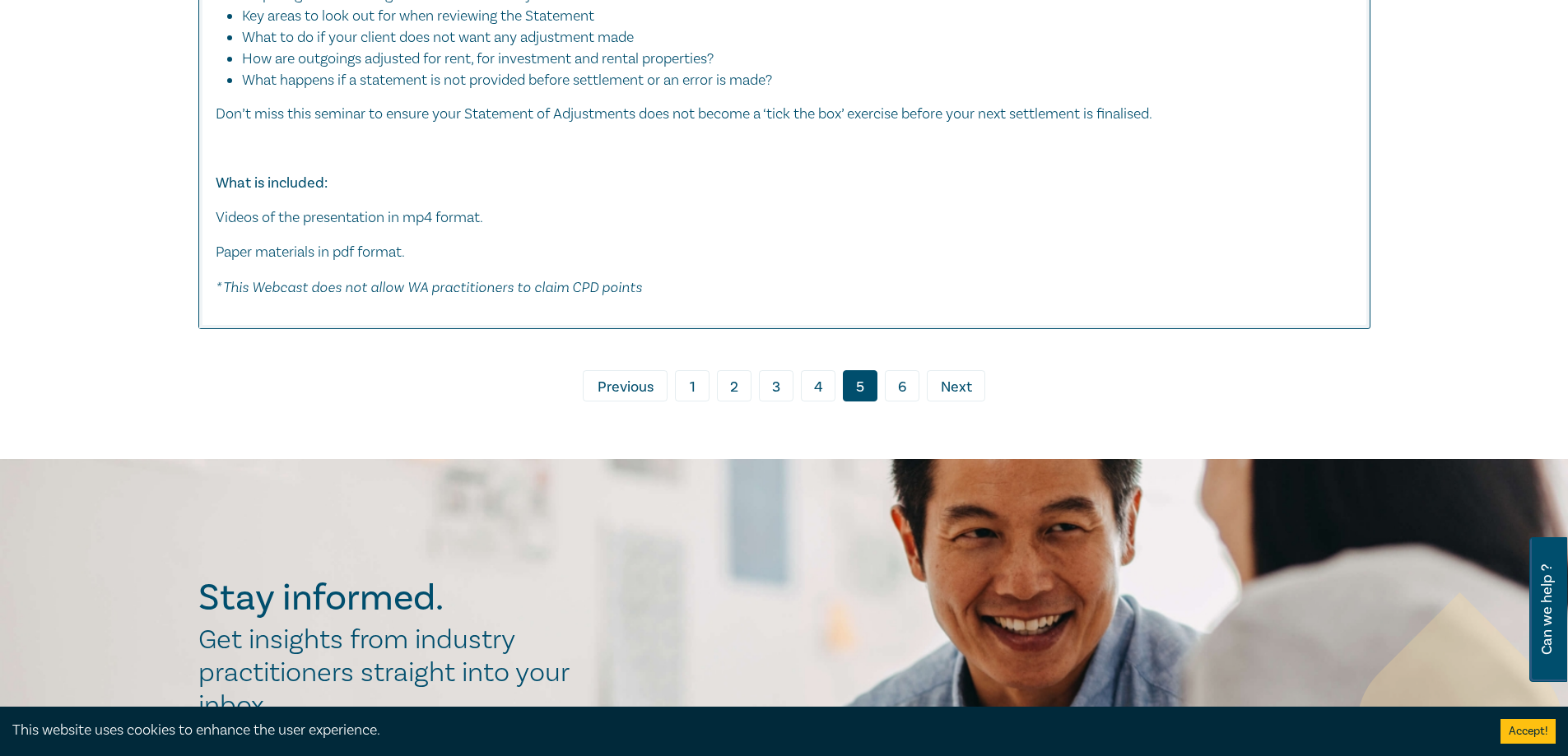
click at [908, 389] on link "6" at bounding box center [902, 386] width 34 height 32
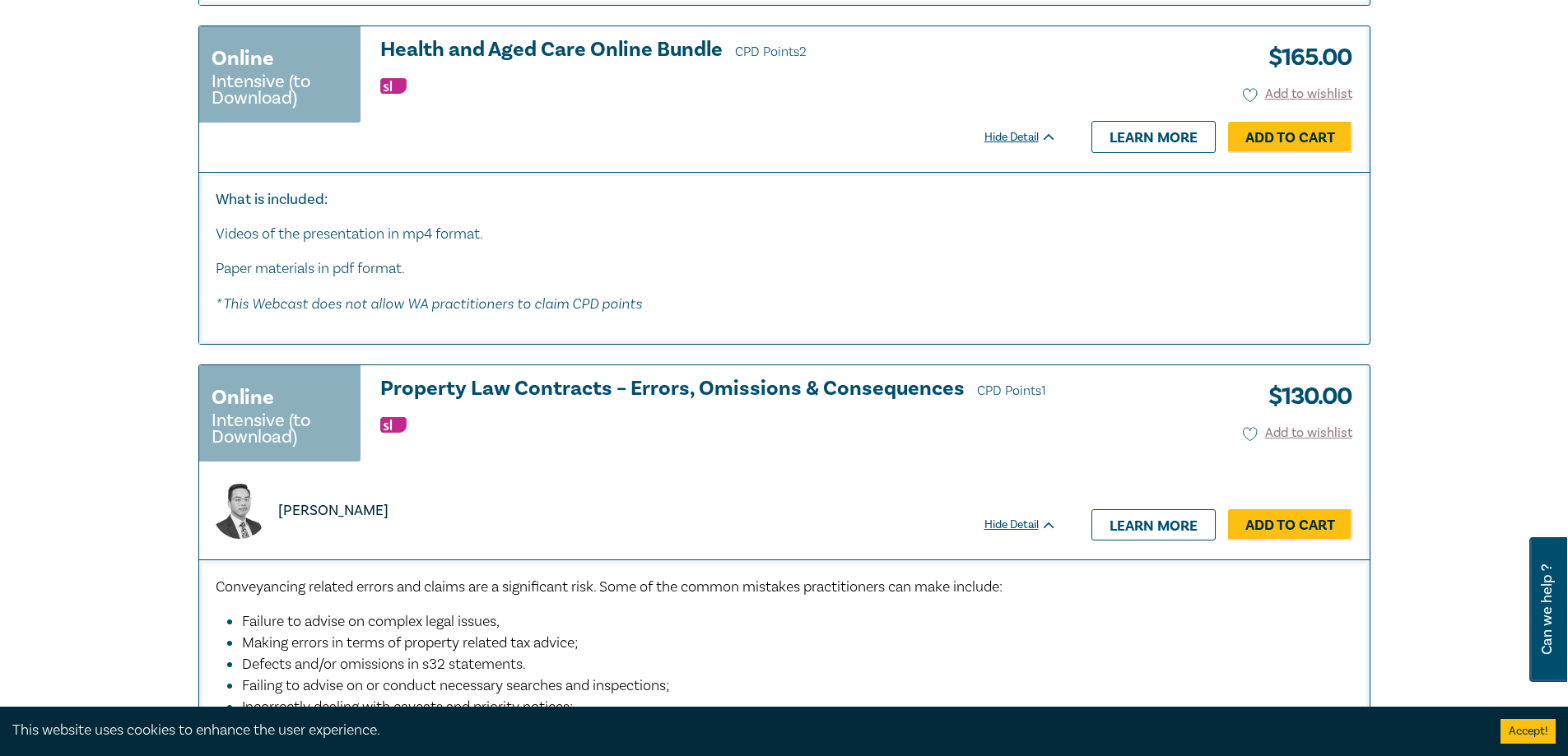
scroll to position [7570, 0]
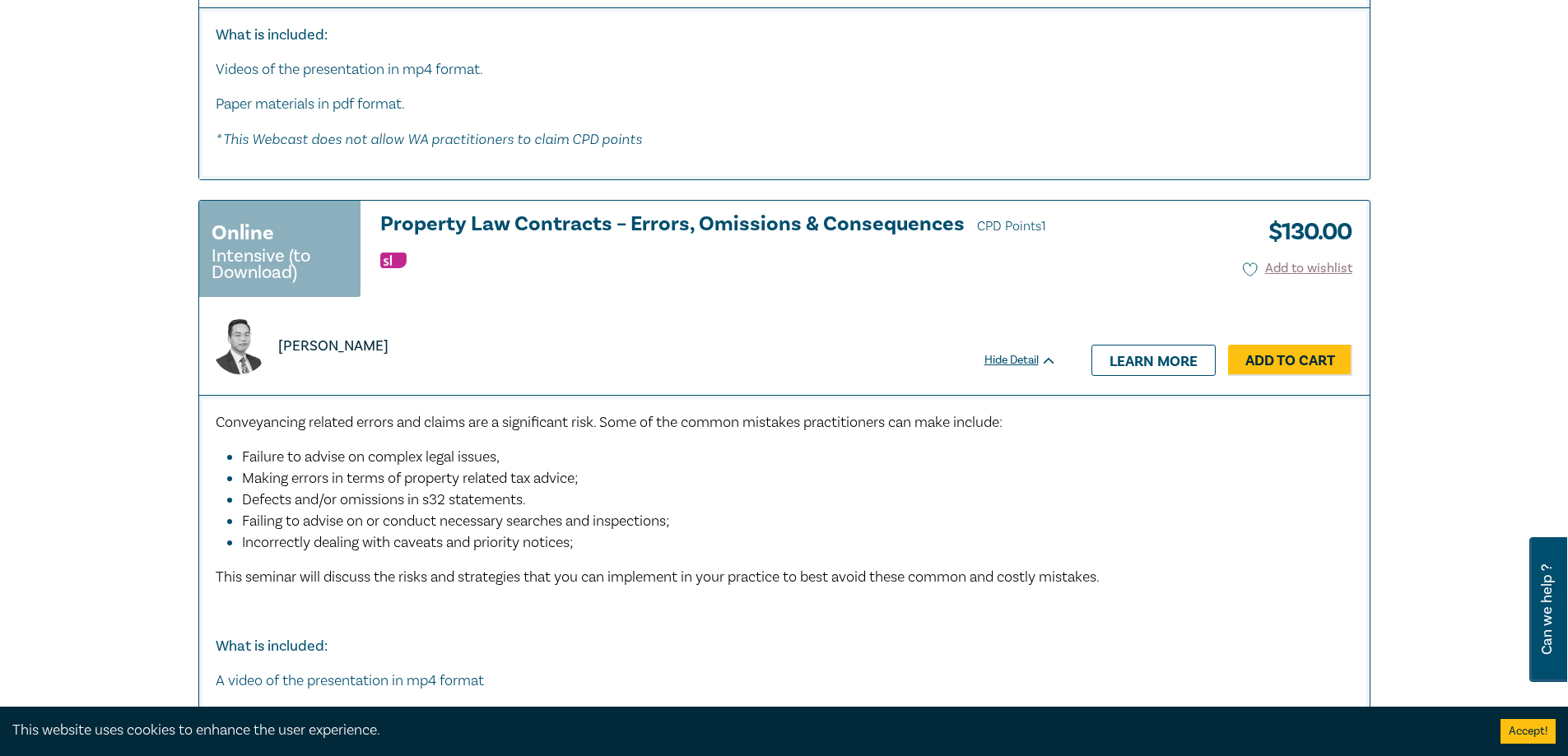
click at [926, 241] on div "Online Intensive (to Download) Property Law Contracts – Errors, Omissions & Con…" at bounding box center [627, 256] width 858 height 87
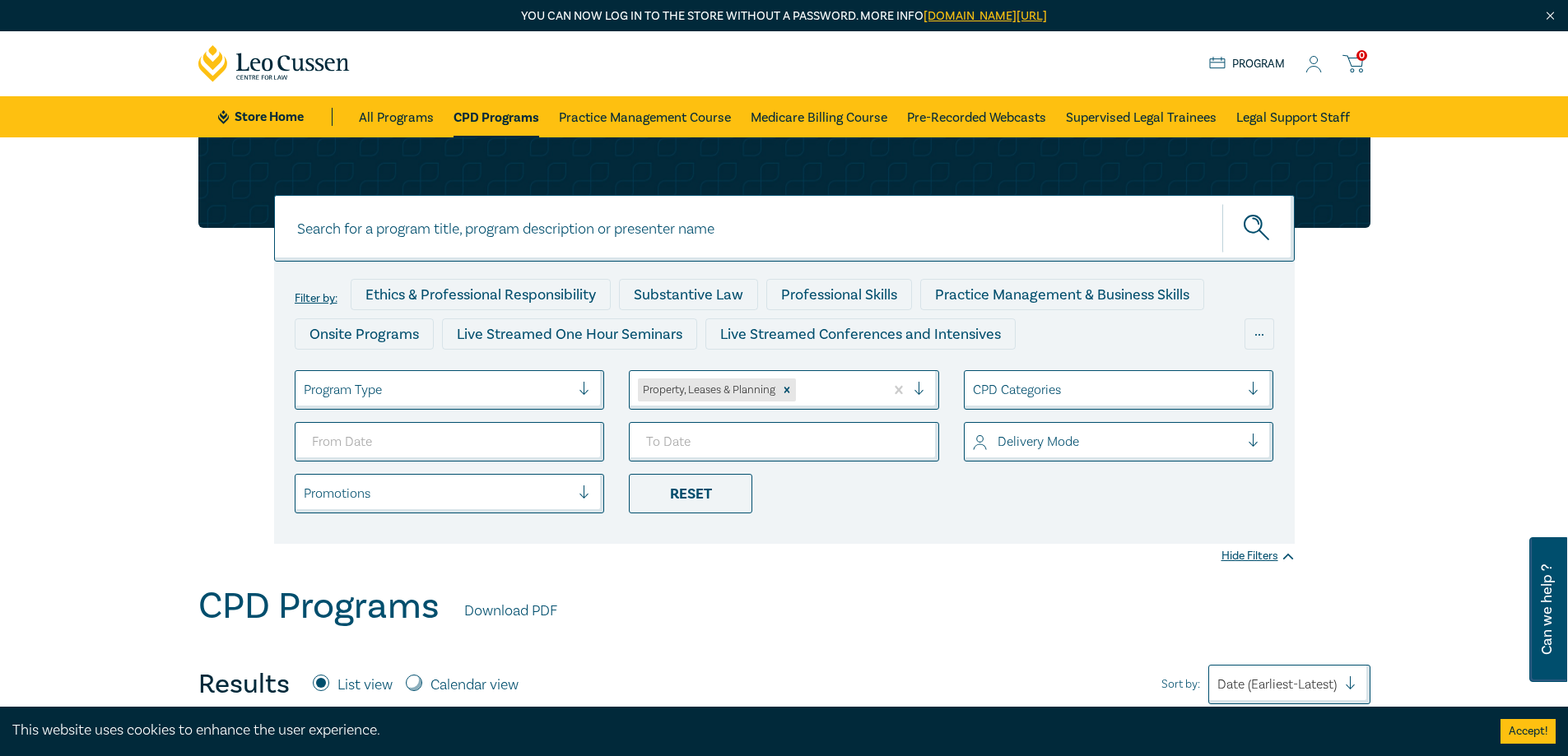
scroll to position [740, 0]
